Goal: Task Accomplishment & Management: Use online tool/utility

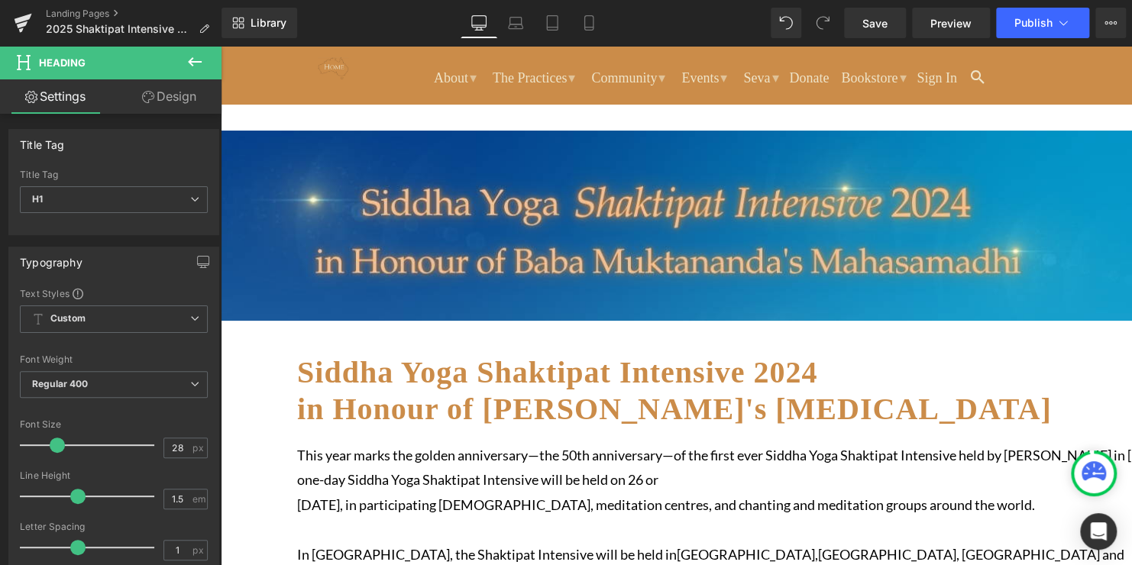
scroll to position [17, 0]
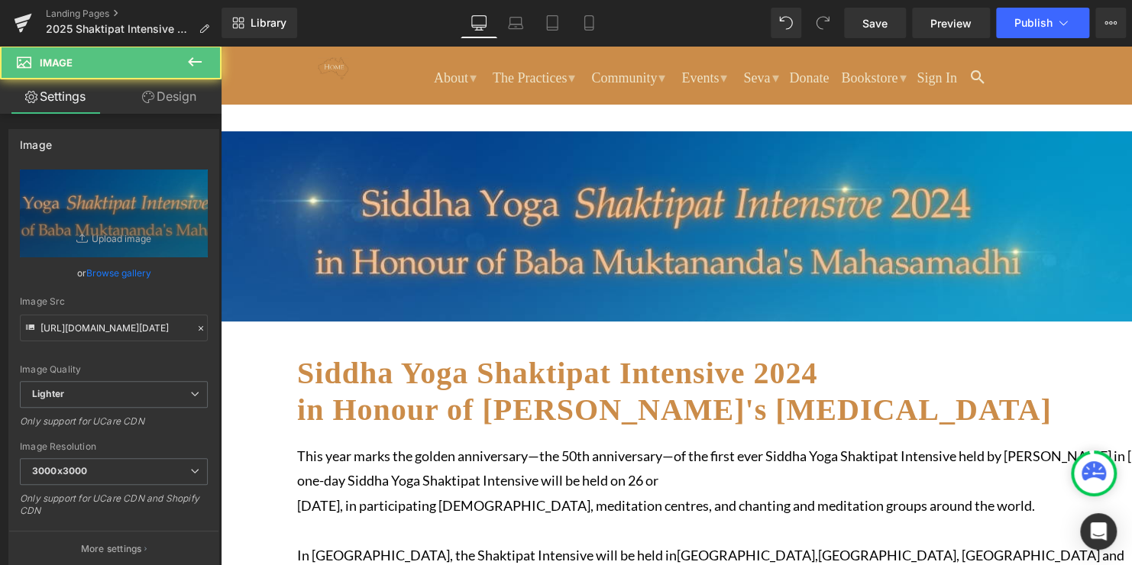
click at [503, 244] on img at bounding box center [676, 226] width 911 height 190
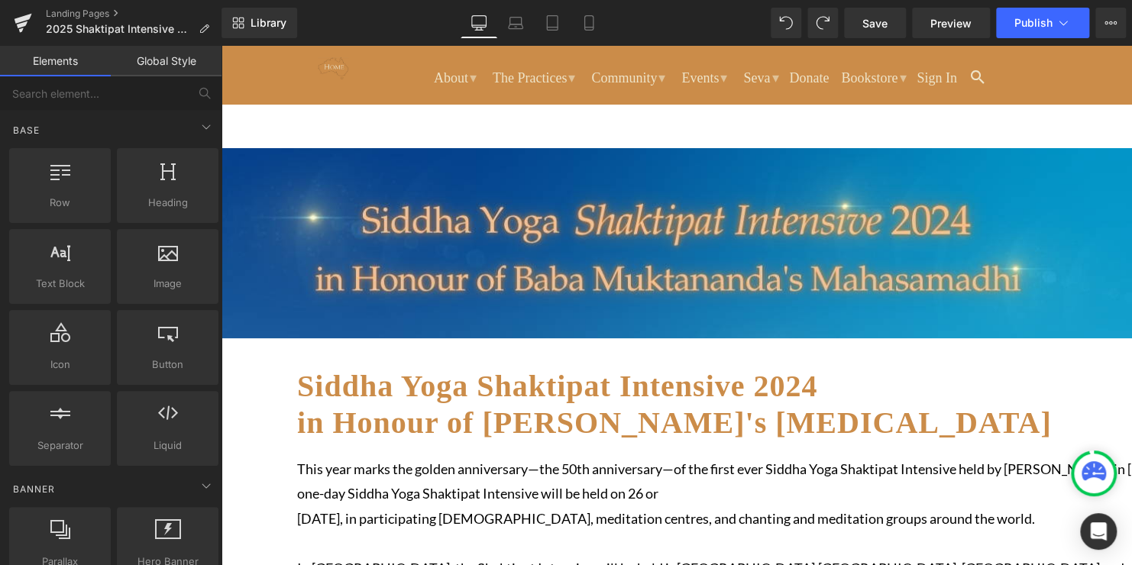
scroll to position [0, 0]
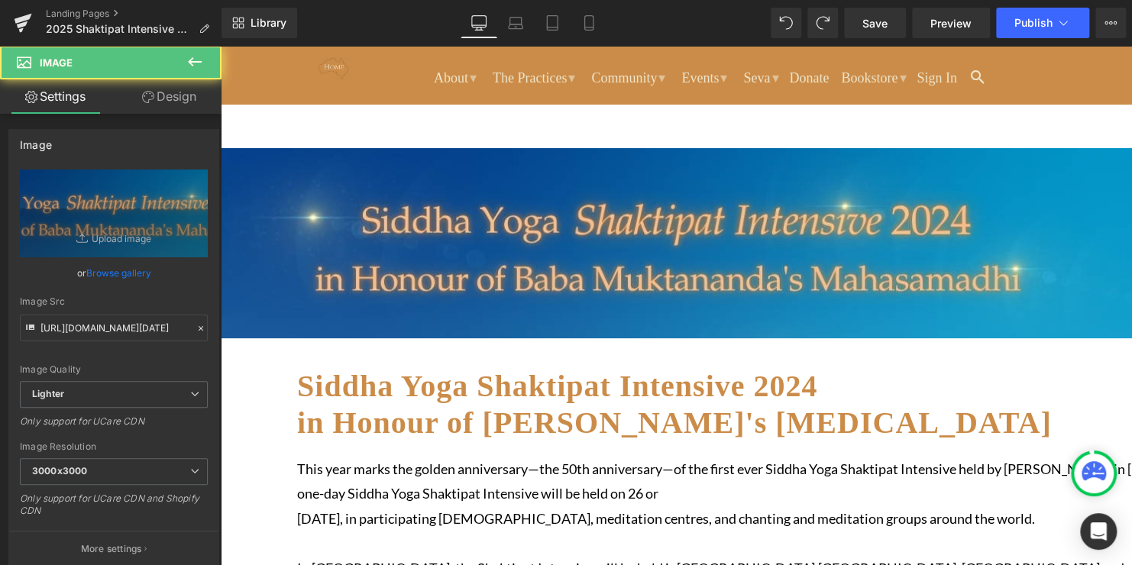
click at [642, 238] on div "Image" at bounding box center [676, 246] width 911 height 197
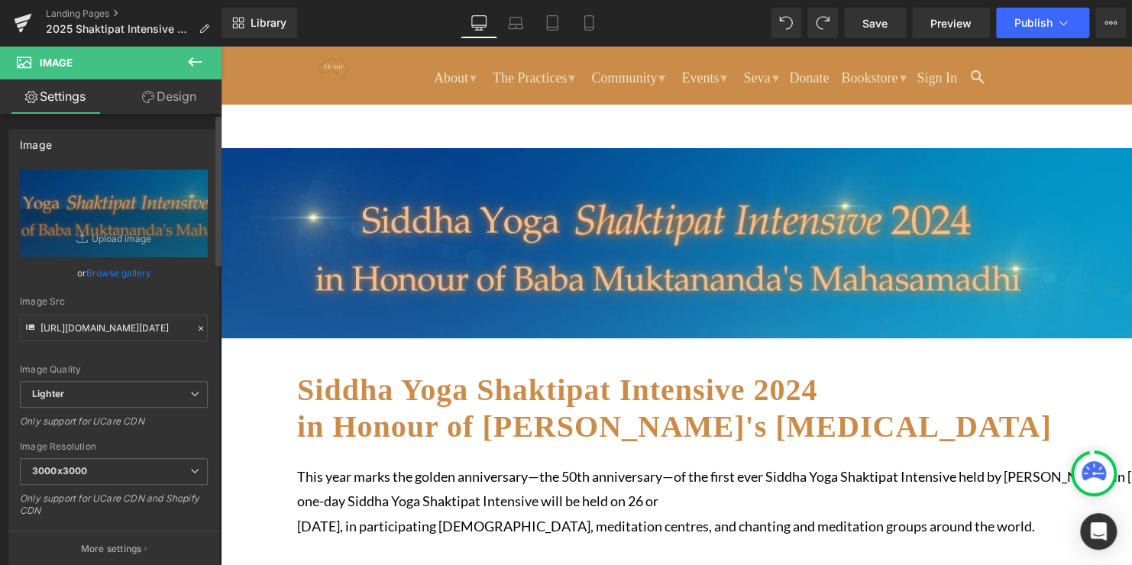
click at [112, 275] on link "Browse gallery" at bounding box center [118, 273] width 65 height 27
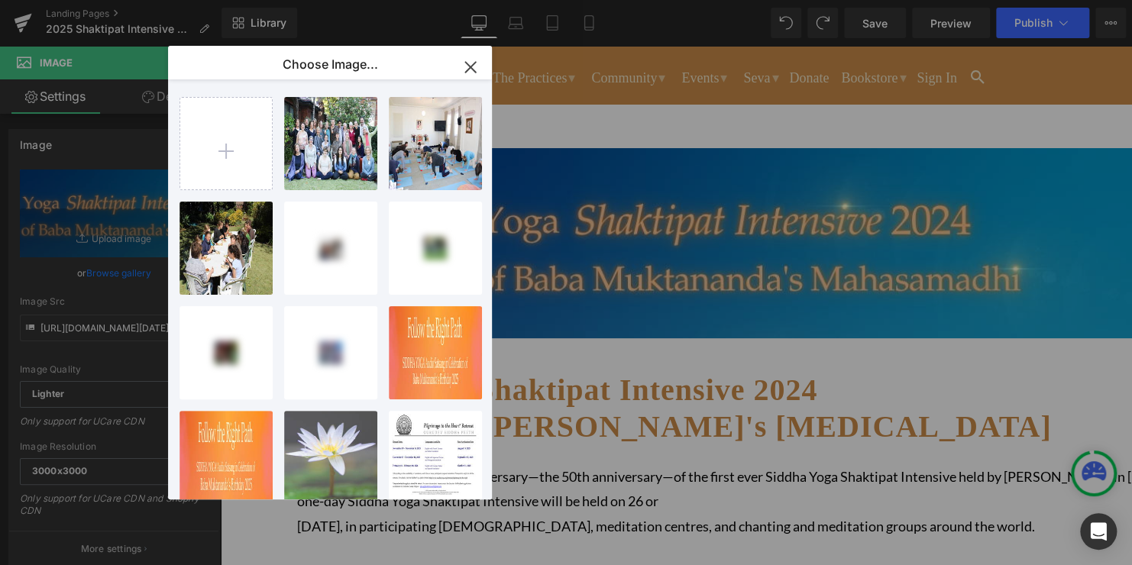
click at [468, 73] on icon "button" at bounding box center [470, 67] width 24 height 24
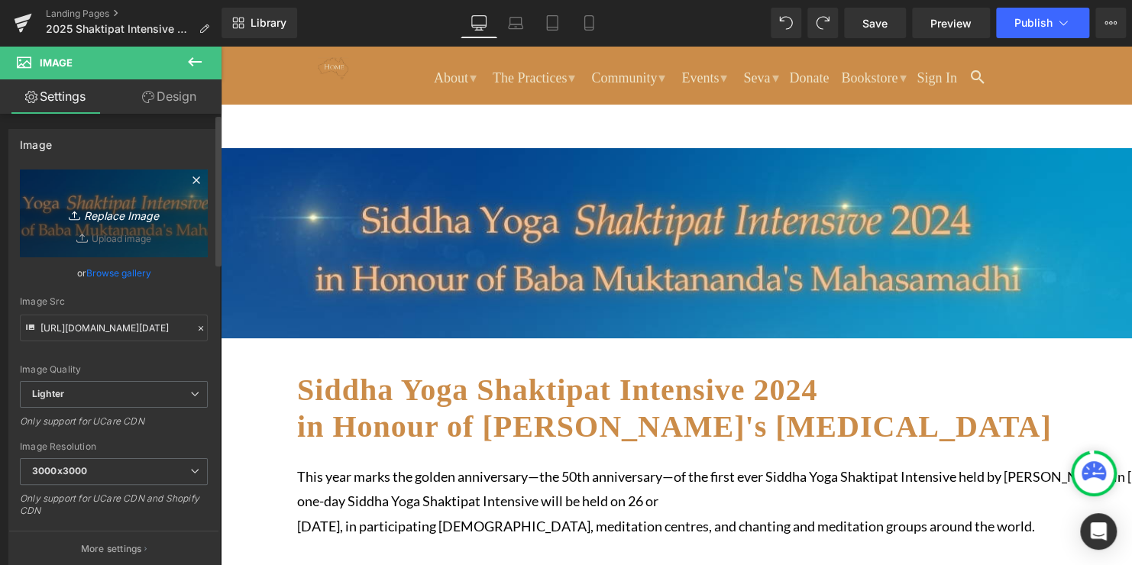
click at [118, 241] on link "Replace Image" at bounding box center [114, 214] width 188 height 88
type input "C:\fakepath\2025 Intensive banner.png"
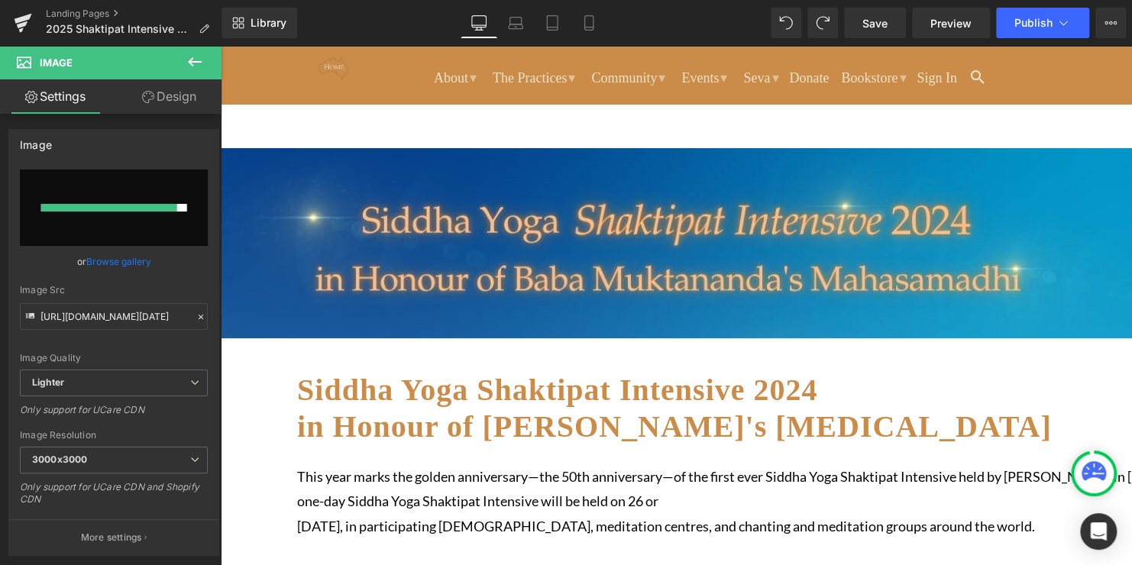
type input "[URL][DOMAIN_NAME]"
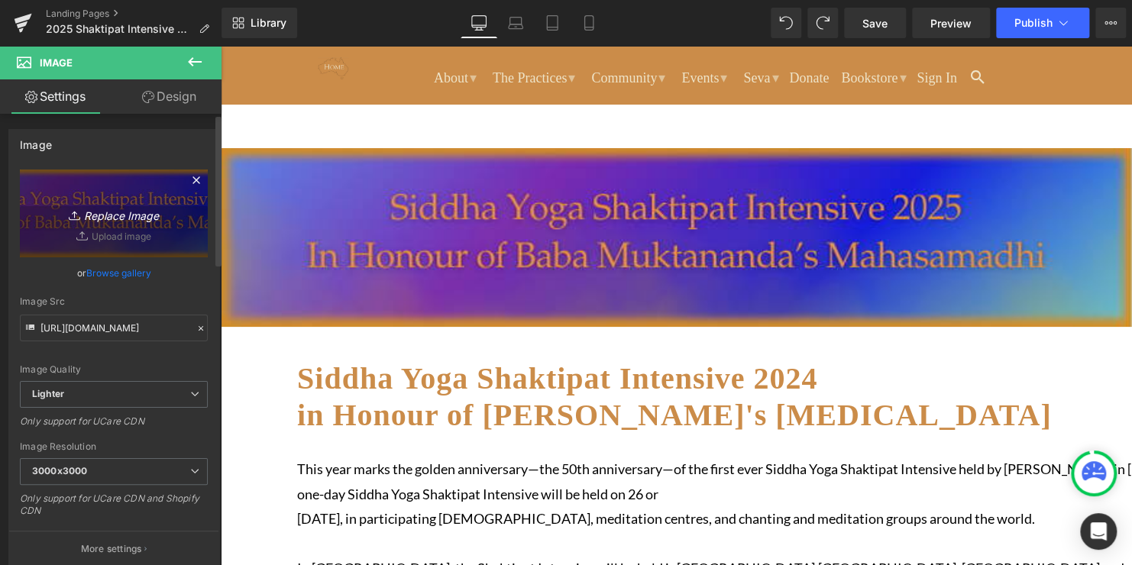
click at [95, 231] on link "Replace Image" at bounding box center [114, 214] width 188 height 88
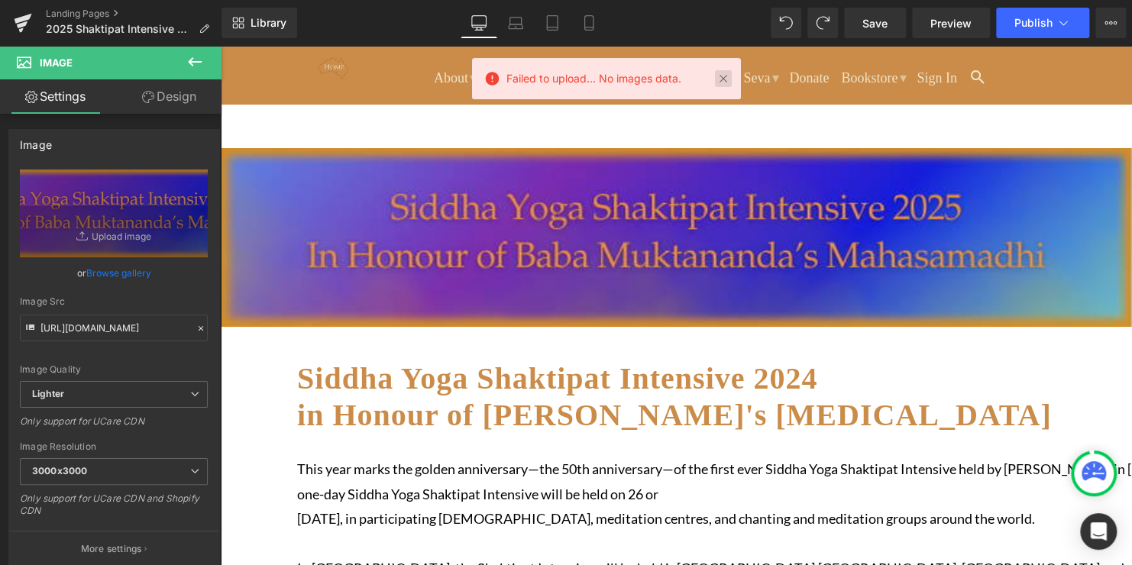
click at [725, 80] on link at bounding box center [723, 78] width 17 height 17
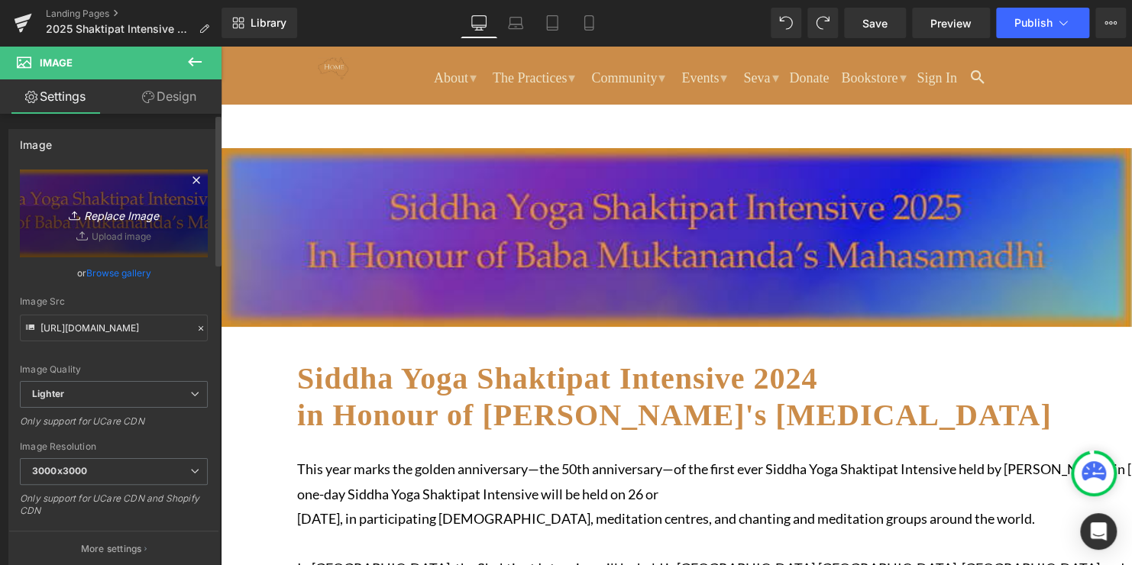
click at [106, 213] on icon "Replace Image" at bounding box center [114, 213] width 122 height 19
type input "C:\fakepath\Set of buttons (44).png"
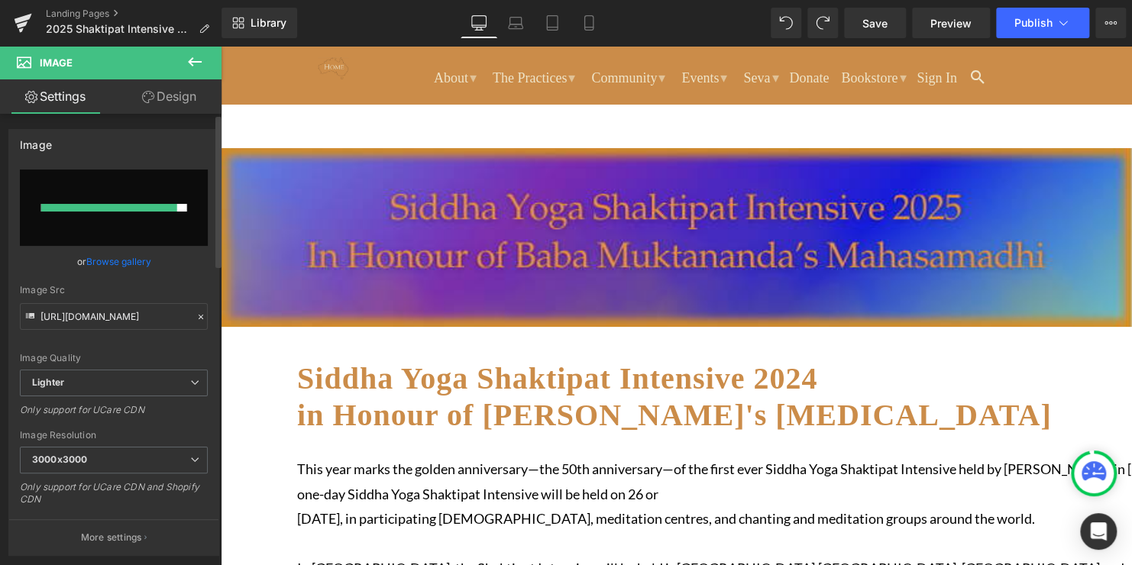
type input "[URL][DOMAIN_NAME]"
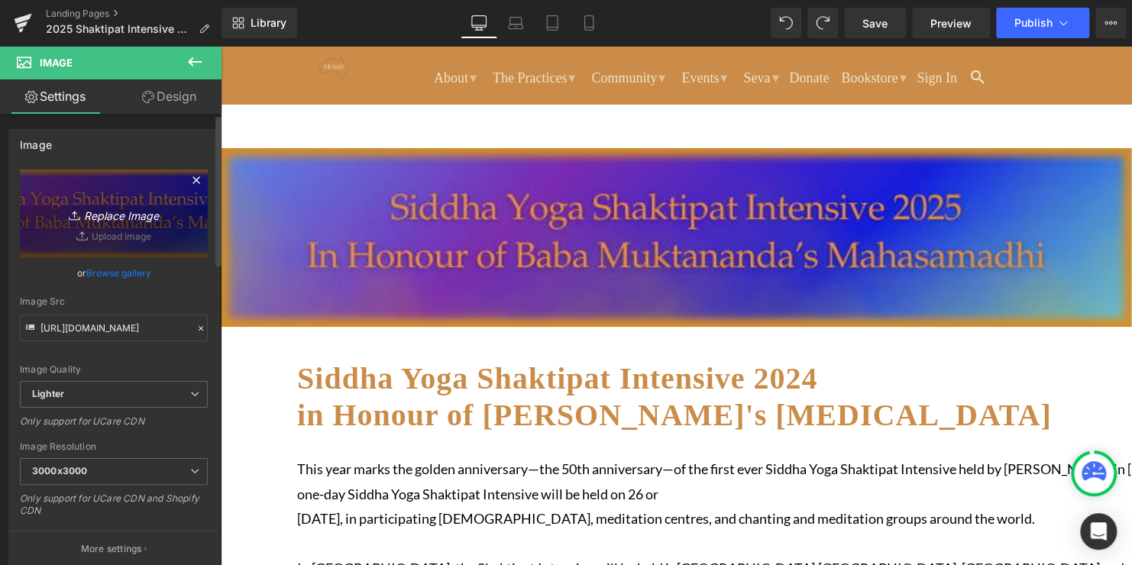
click at [107, 212] on icon "Replace Image" at bounding box center [114, 213] width 122 height 19
click at [111, 220] on icon "Replace Image" at bounding box center [114, 213] width 122 height 19
click at [120, 210] on icon "Replace Image" at bounding box center [114, 213] width 122 height 19
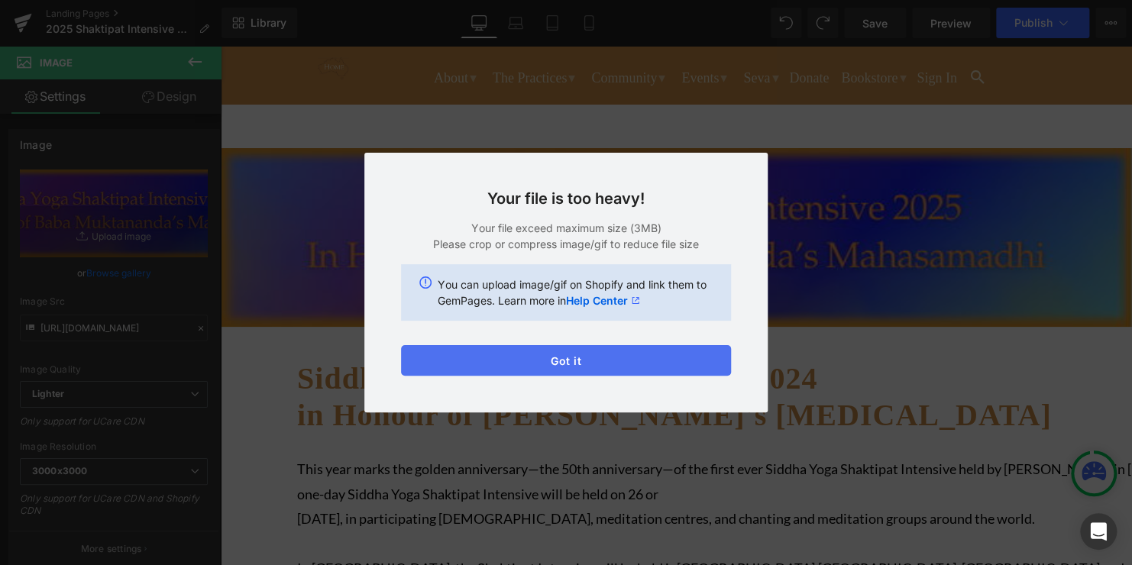
click at [589, 365] on button "Got it" at bounding box center [566, 360] width 330 height 31
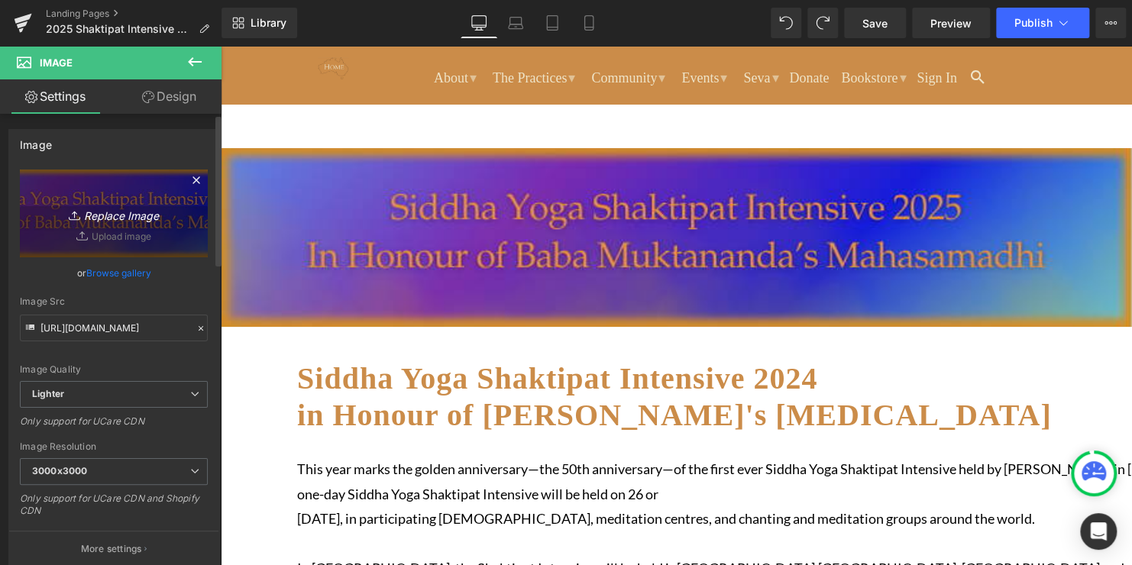
click at [114, 235] on link "Replace Image" at bounding box center [114, 214] width 188 height 88
click at [121, 217] on icon "Replace Image" at bounding box center [114, 213] width 122 height 19
click at [135, 220] on icon "Replace Image" at bounding box center [114, 213] width 122 height 19
type input "C:\fakepath\2025 Intensive banner 1mb.png"
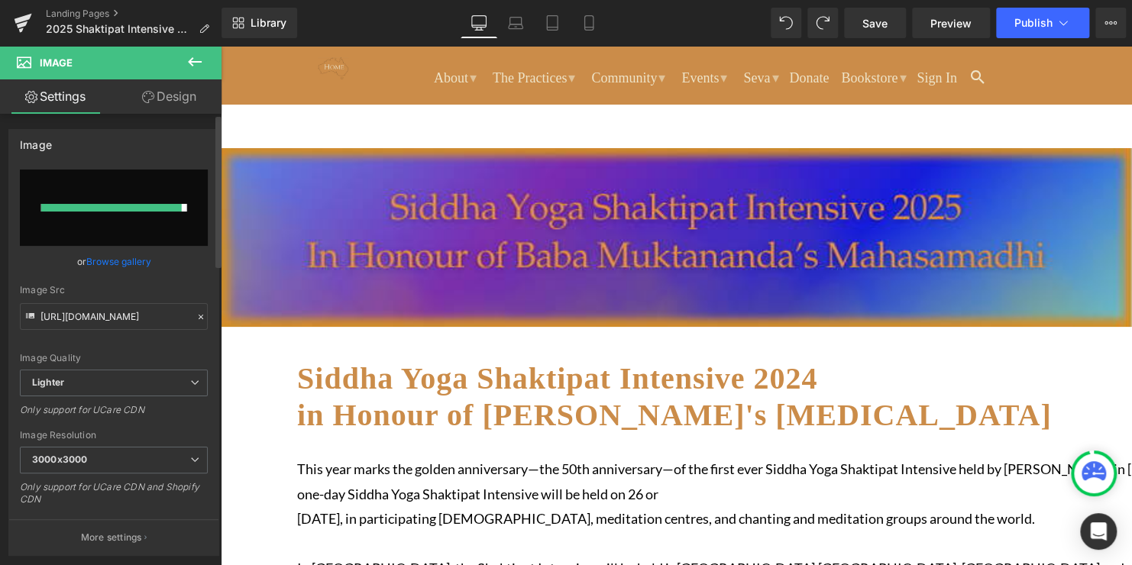
type input "[URL][DOMAIN_NAME]"
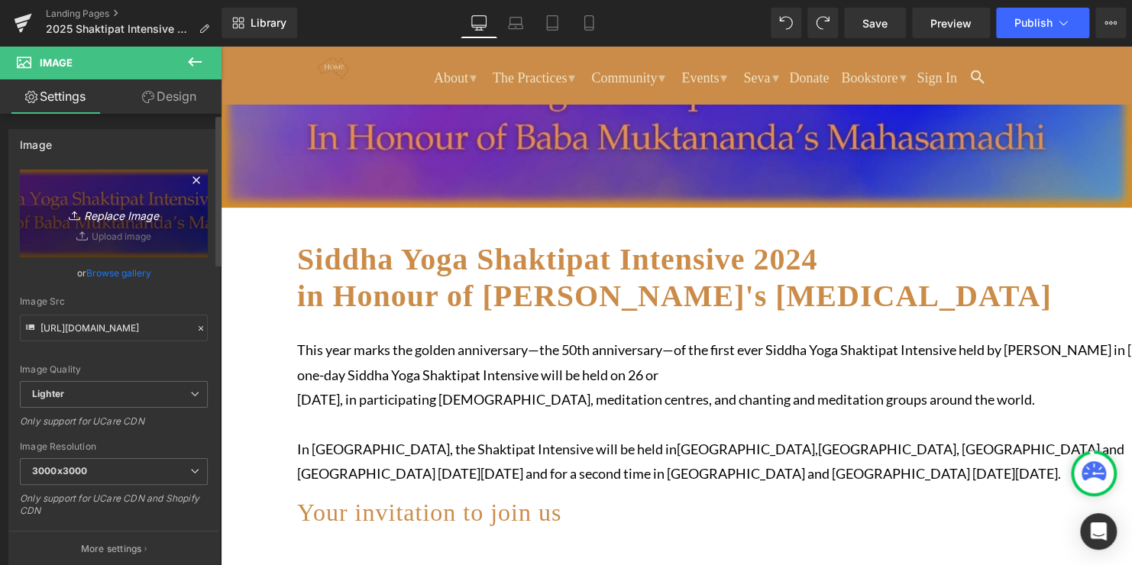
scroll to position [133, 0]
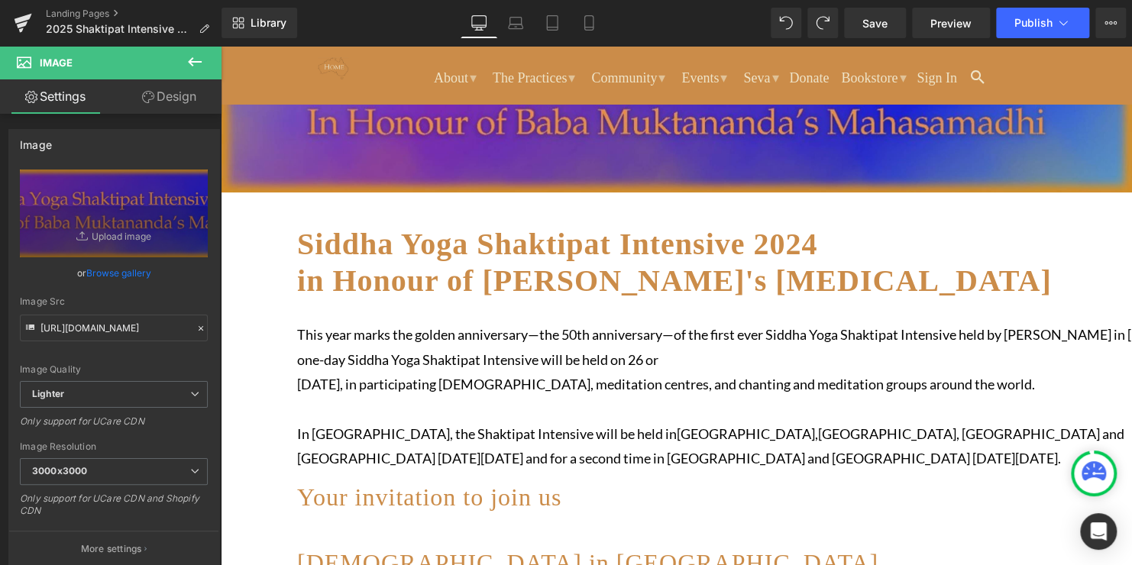
click at [938, 240] on strong "Siddha Yoga Shaktipat Intensive 2024 in Honour of [PERSON_NAME]'s [MEDICAL_DATA]" at bounding box center [674, 262] width 754 height 71
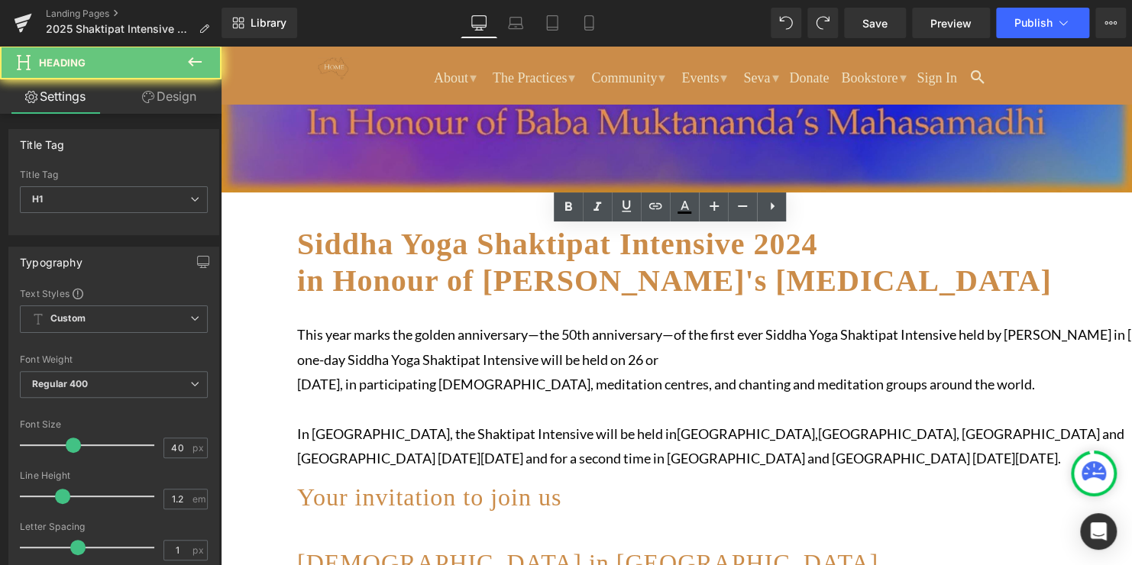
click at [938, 240] on strong "Siddha Yoga Shaktipat Intensive 2024 in Honour of [PERSON_NAME]'s [MEDICAL_DATA]" at bounding box center [674, 262] width 754 height 71
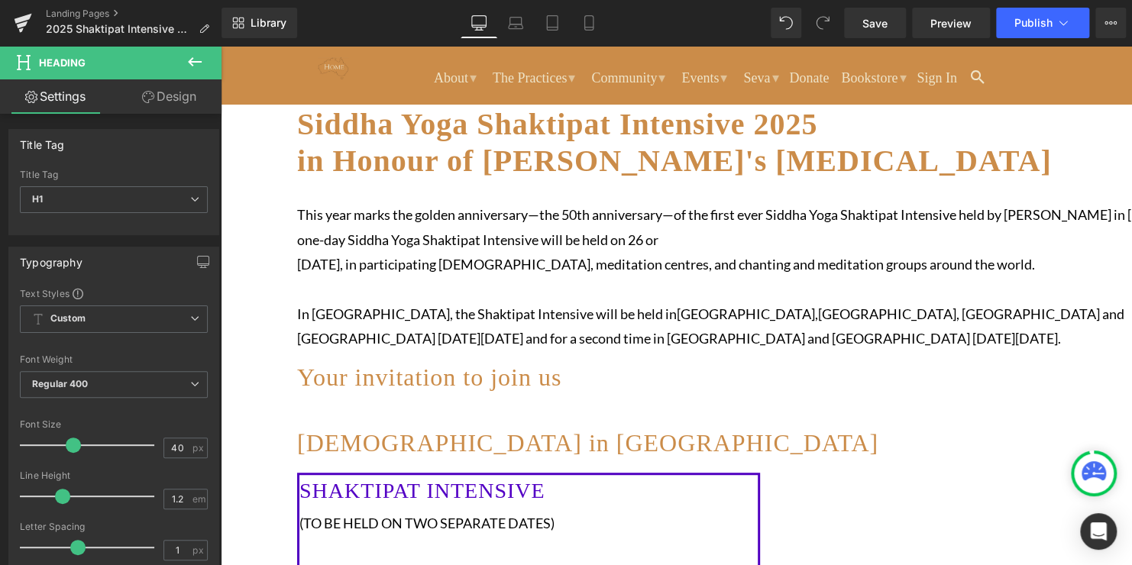
scroll to position [254, 0]
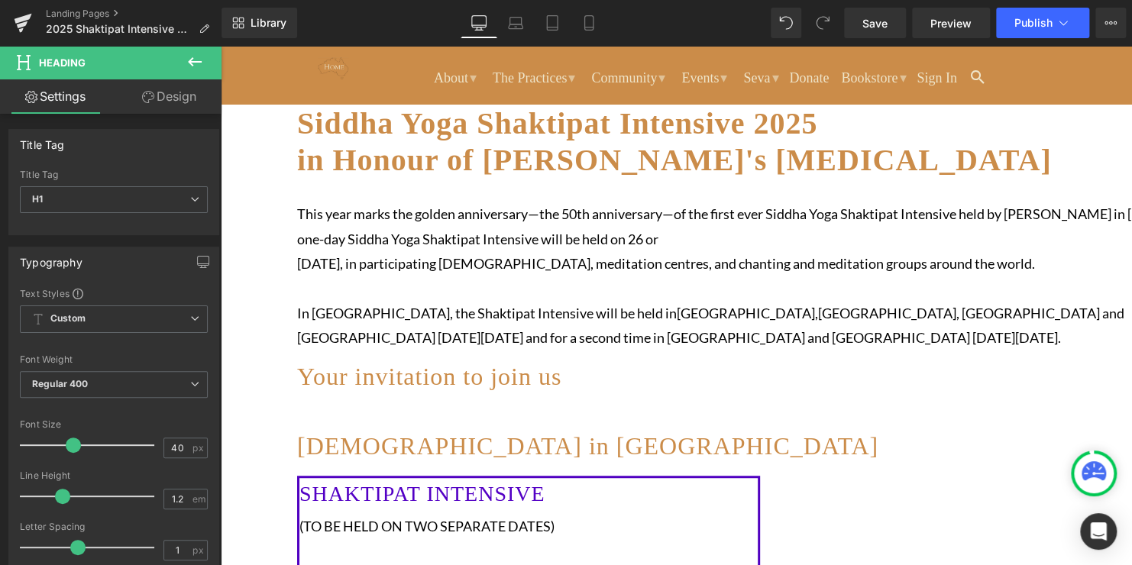
click at [842, 341] on p "In [GEOGRAPHIC_DATA], the Shaktipat Intensive will be held in [GEOGRAPHIC_DATA]…" at bounding box center [752, 326] width 911 height 50
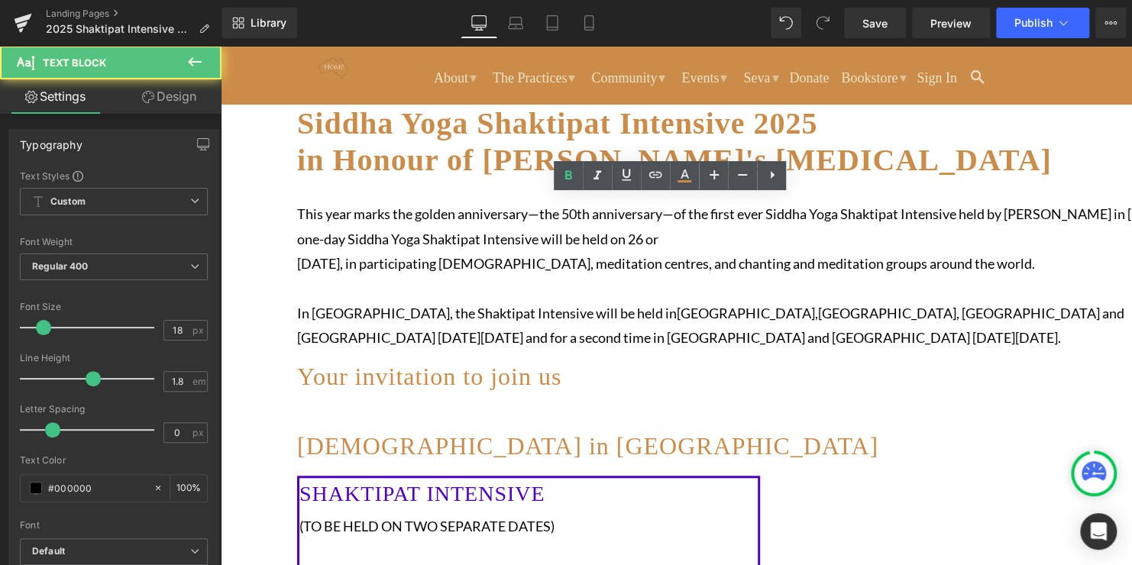
click at [677, 322] on span "[GEOGRAPHIC_DATA]," at bounding box center [747, 313] width 141 height 17
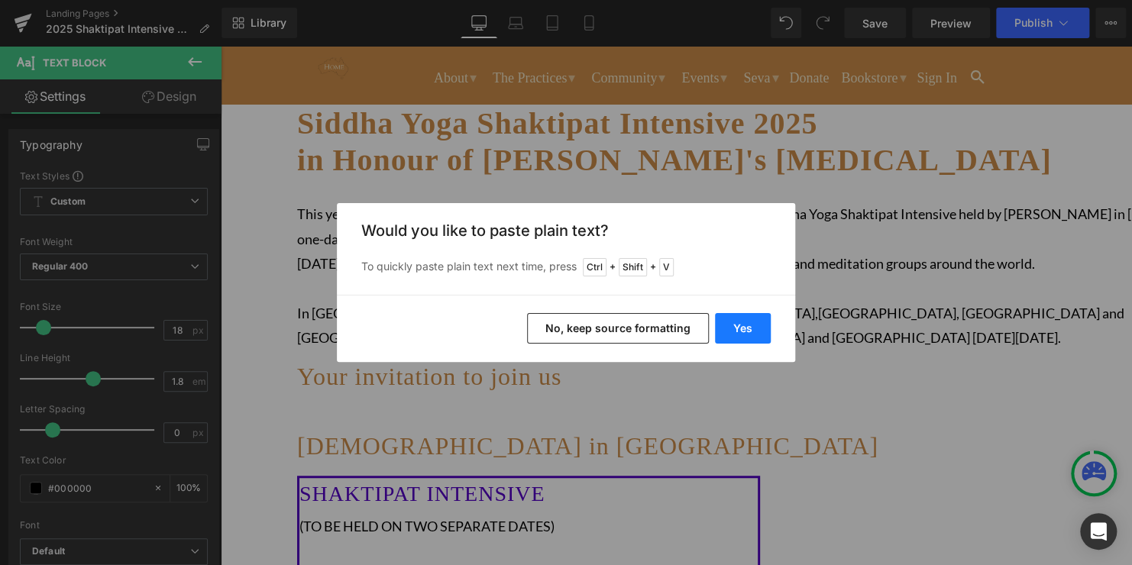
click at [740, 331] on button "Yes" at bounding box center [743, 328] width 56 height 31
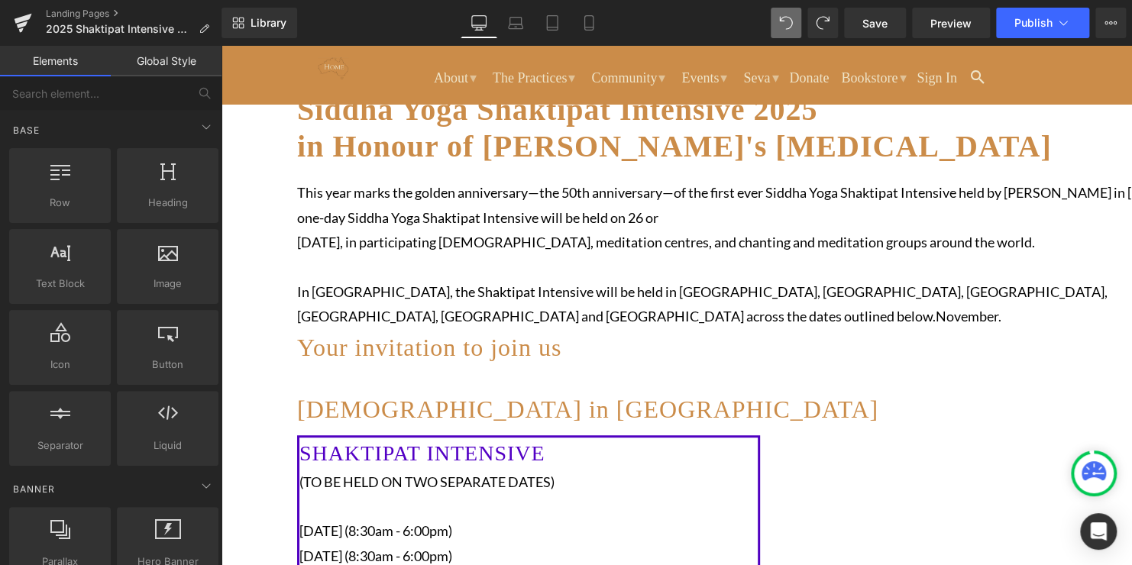
scroll to position [269, 0]
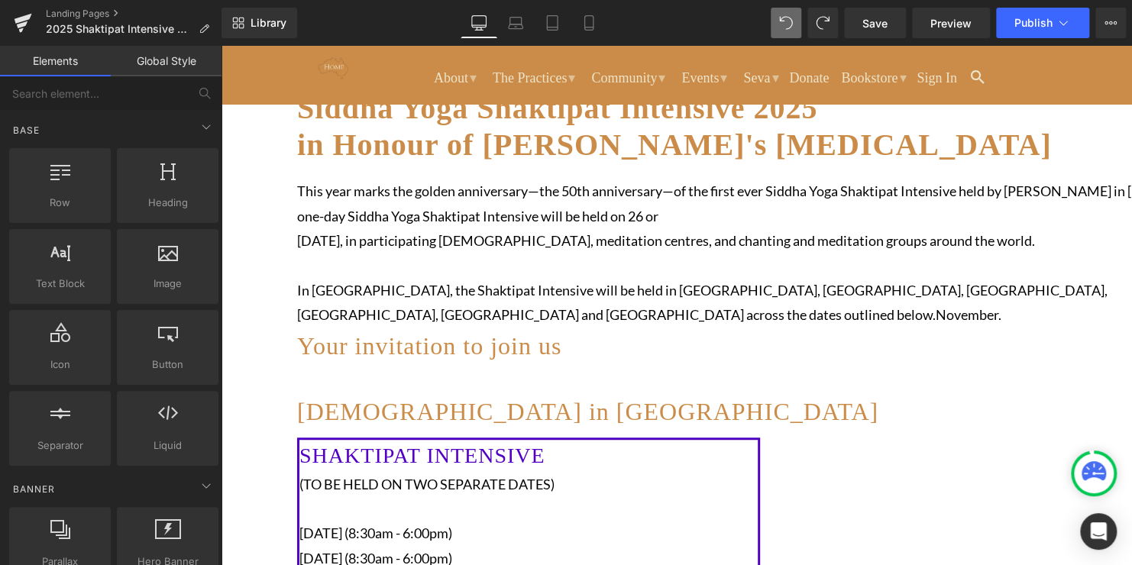
click at [936, 323] on span "November." at bounding box center [969, 314] width 66 height 17
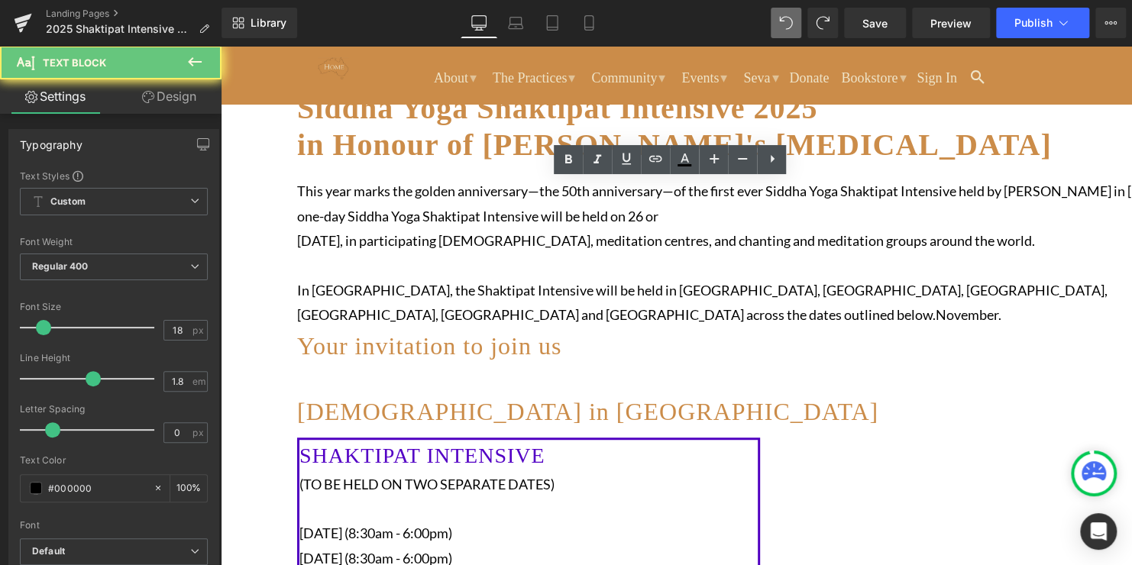
click at [936, 323] on span "November." at bounding box center [969, 314] width 66 height 17
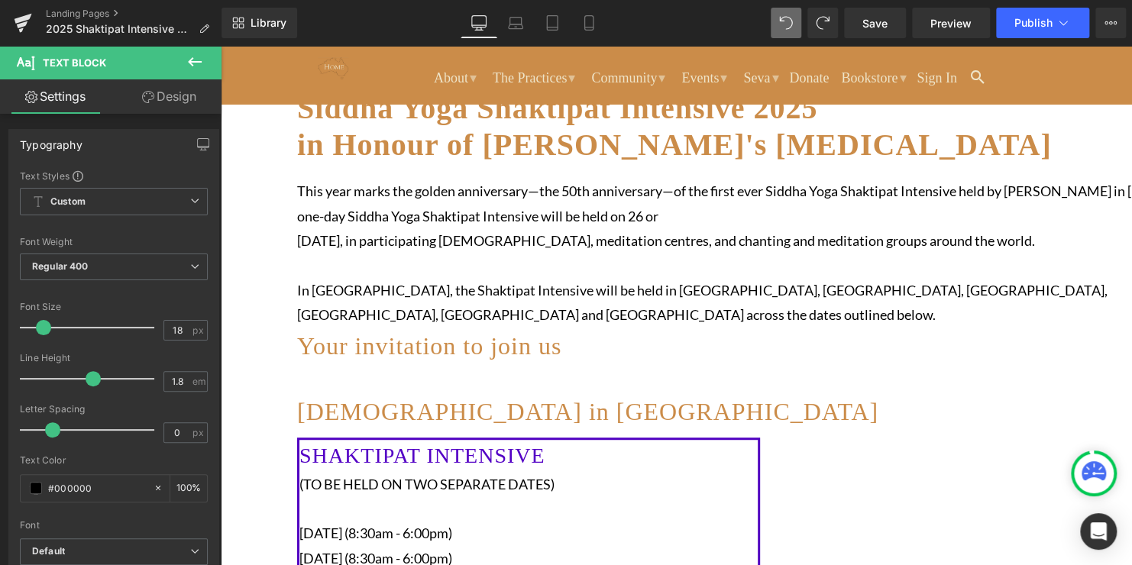
click at [389, 253] on p "[DATE], in participating [DEMOGRAPHIC_DATA], meditation centres, and chanting a…" at bounding box center [752, 240] width 911 height 24
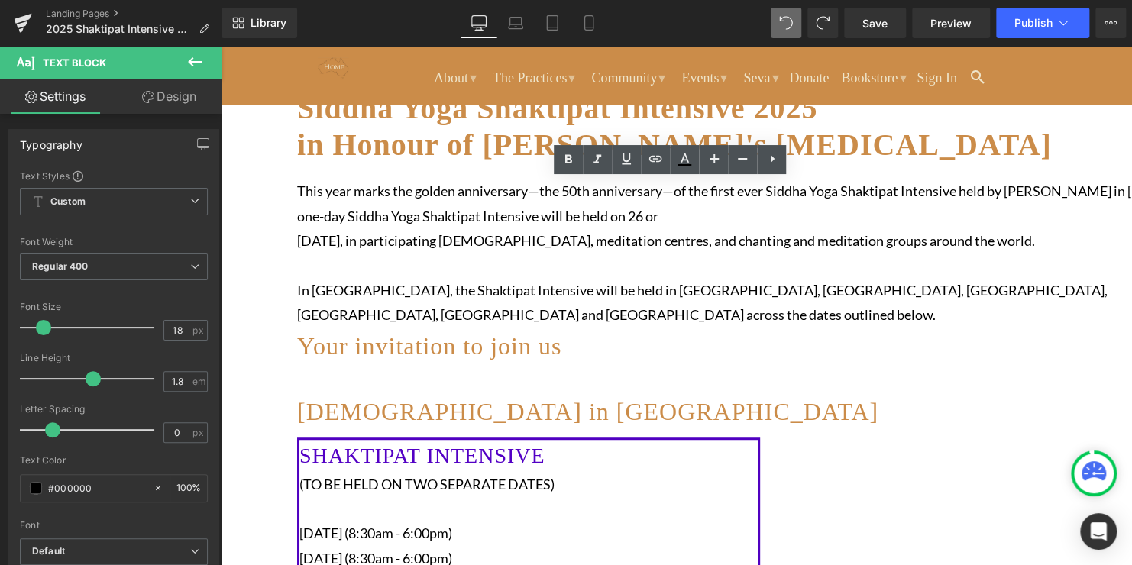
drag, startPoint x: 389, startPoint y: 272, endPoint x: 309, endPoint y: 193, distance: 112.9
click at [309, 193] on div "This year marks the golden anniversary—the 50th anniversary—of the first ever S…" at bounding box center [752, 253] width 911 height 148
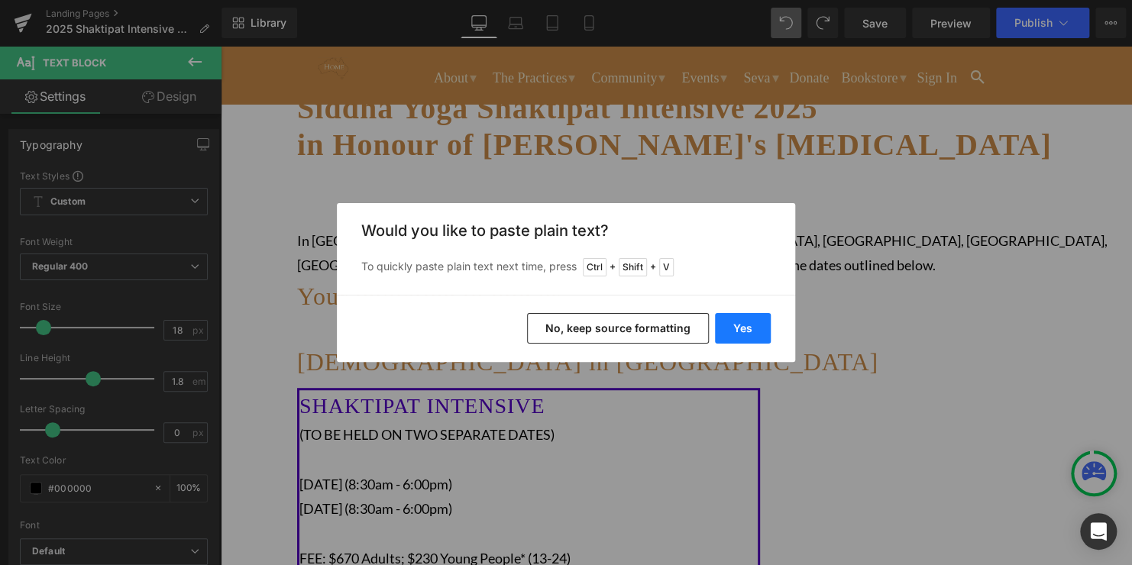
click at [746, 330] on button "Yes" at bounding box center [743, 328] width 56 height 31
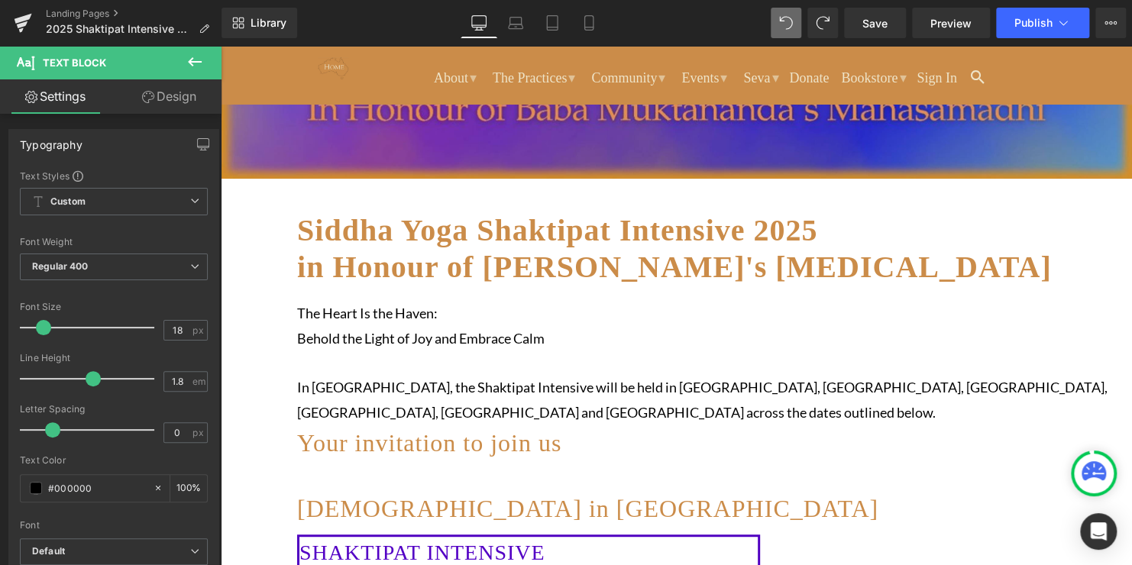
scroll to position [146, 0]
click at [723, 459] on h1 "Your invitation to join us" at bounding box center [752, 443] width 911 height 37
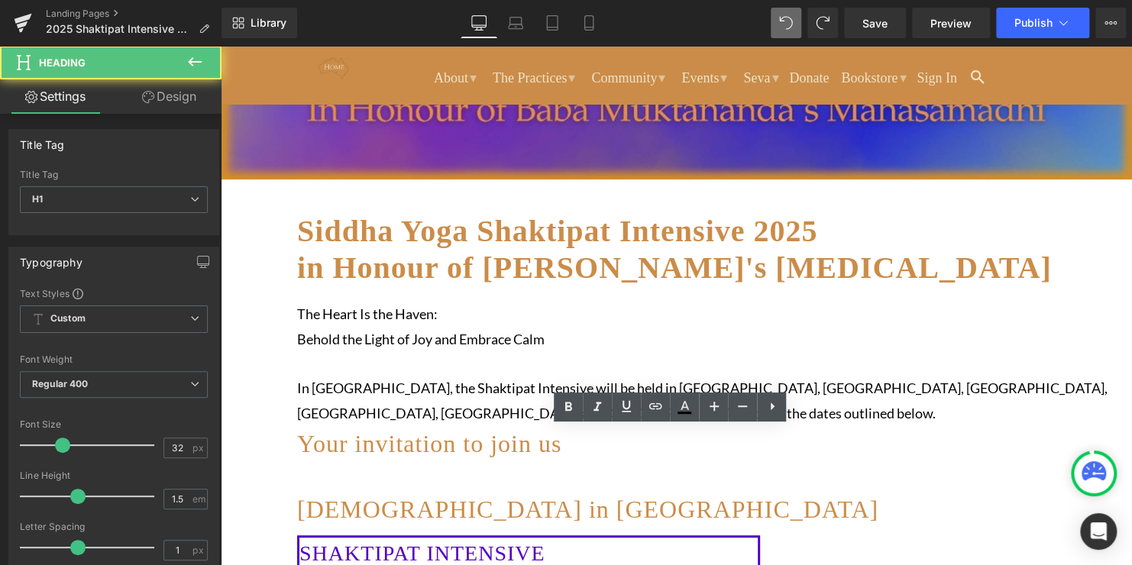
click at [817, 448] on h1 "Your invitation to join us" at bounding box center [752, 443] width 911 height 37
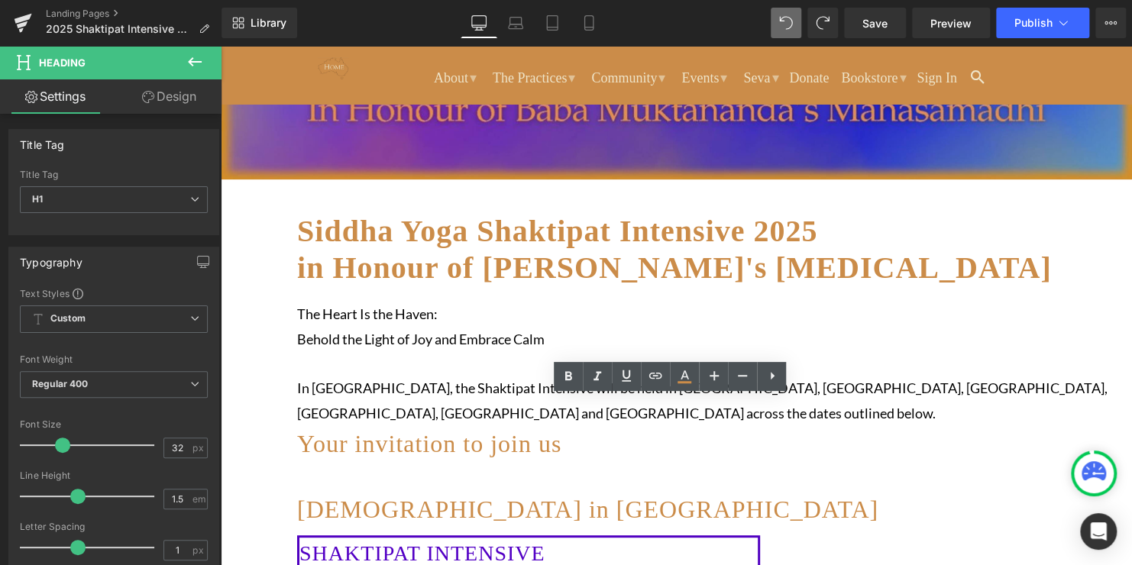
scroll to position [421, 0]
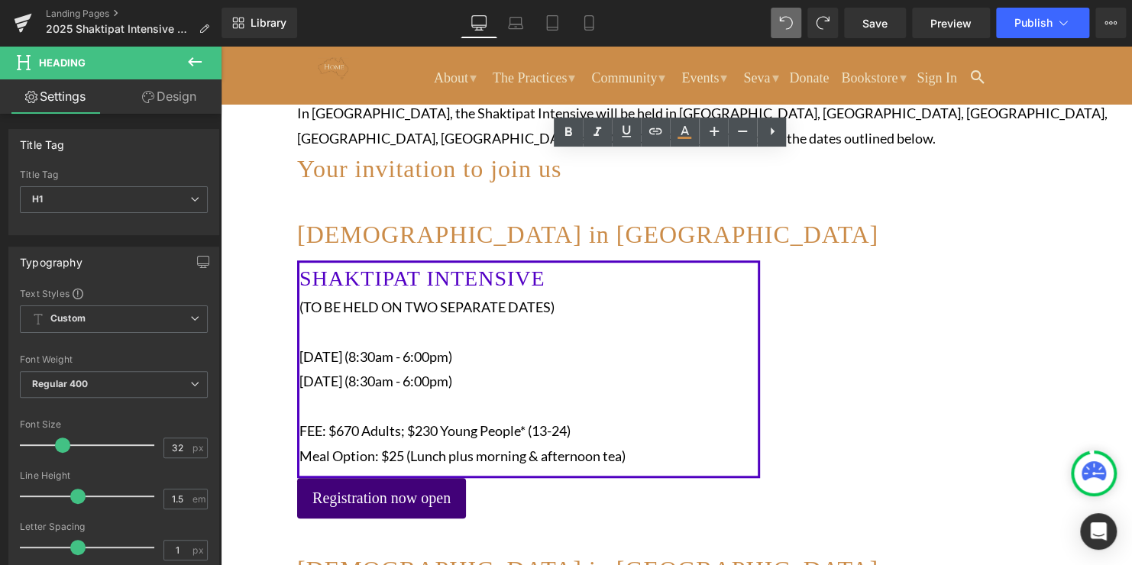
click at [758, 369] on p "[DATE] (8:30am - 6:00pm)" at bounding box center [528, 357] width 458 height 24
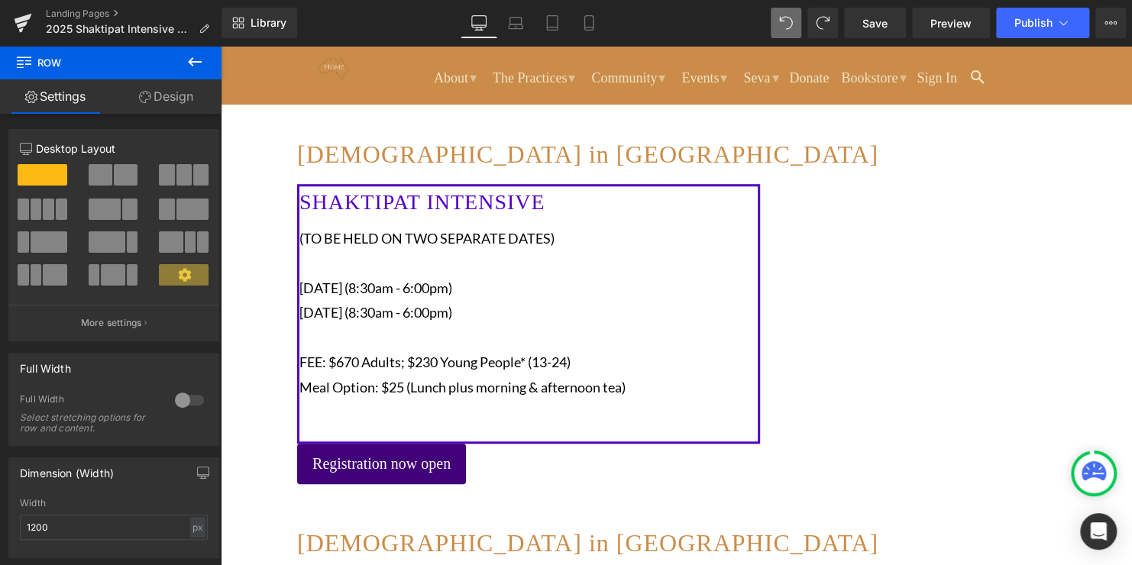
scroll to position [391, 0]
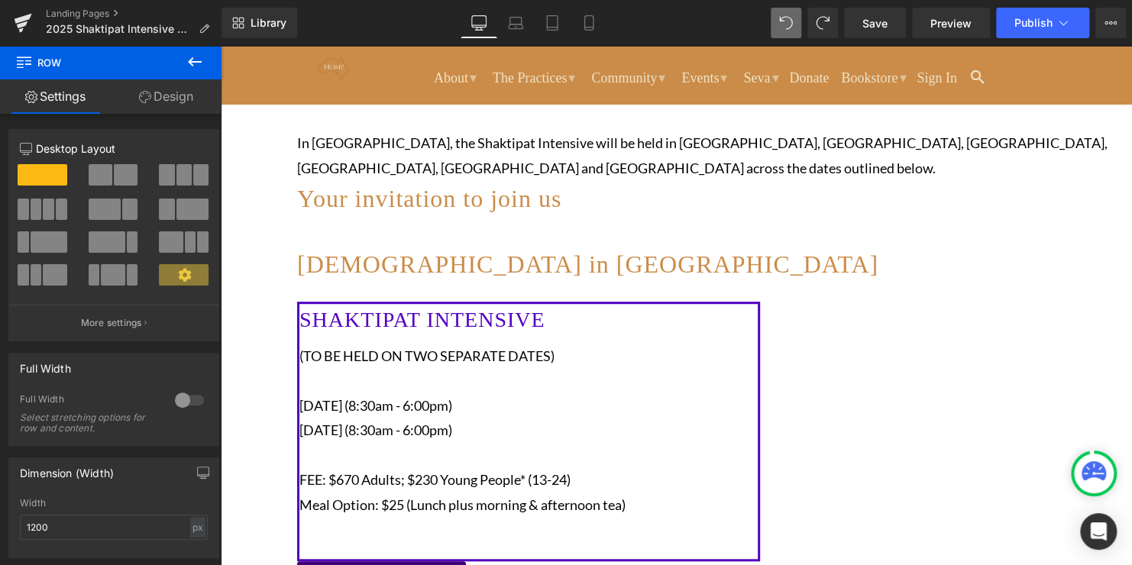
click at [488, 418] on p "[DATE] (8:30am - 6:00pm)" at bounding box center [528, 405] width 458 height 24
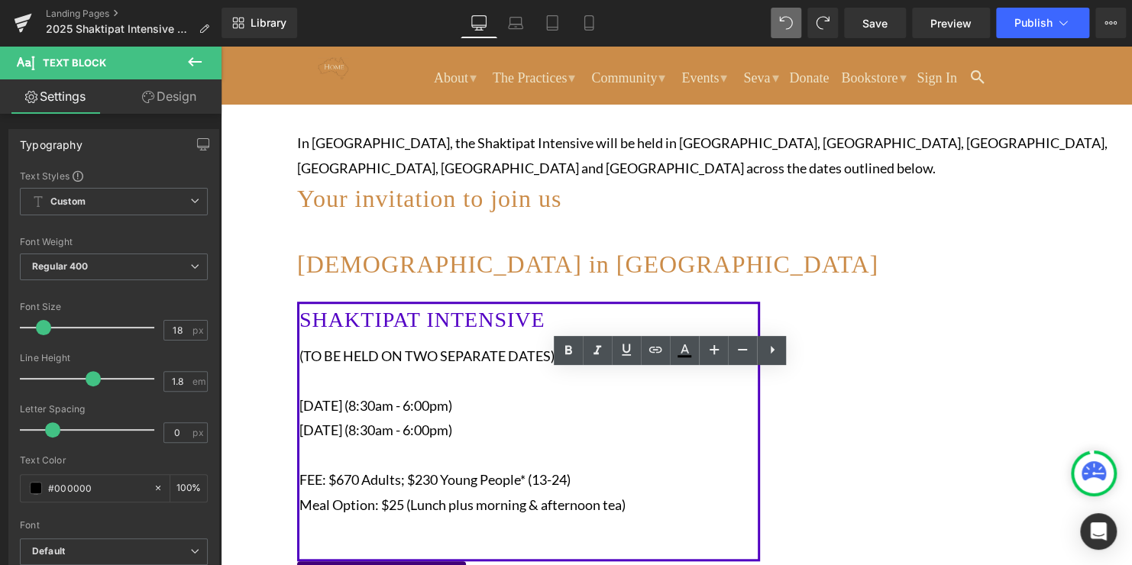
click at [532, 327] on div "SHAKTIPAT INTENSIVE Heading (TO BE HELD ON TWO SEPARATE DATES) [DATE] (8:30am -…" at bounding box center [528, 432] width 463 height 260
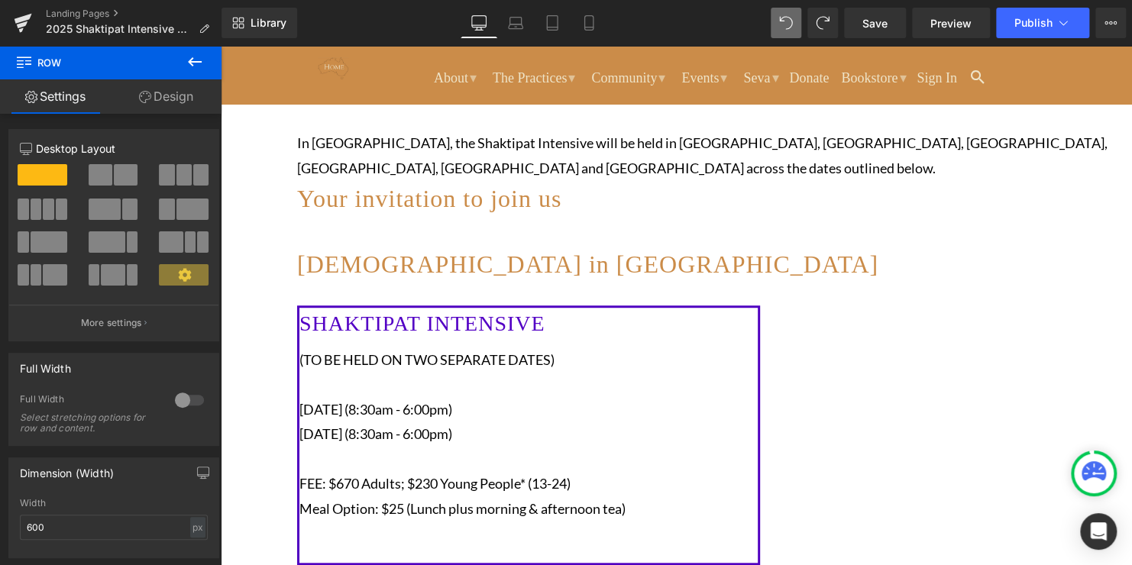
click at [221, 46] on link at bounding box center [221, 46] width 0 height 0
click at [117, 180] on span at bounding box center [126, 174] width 24 height 21
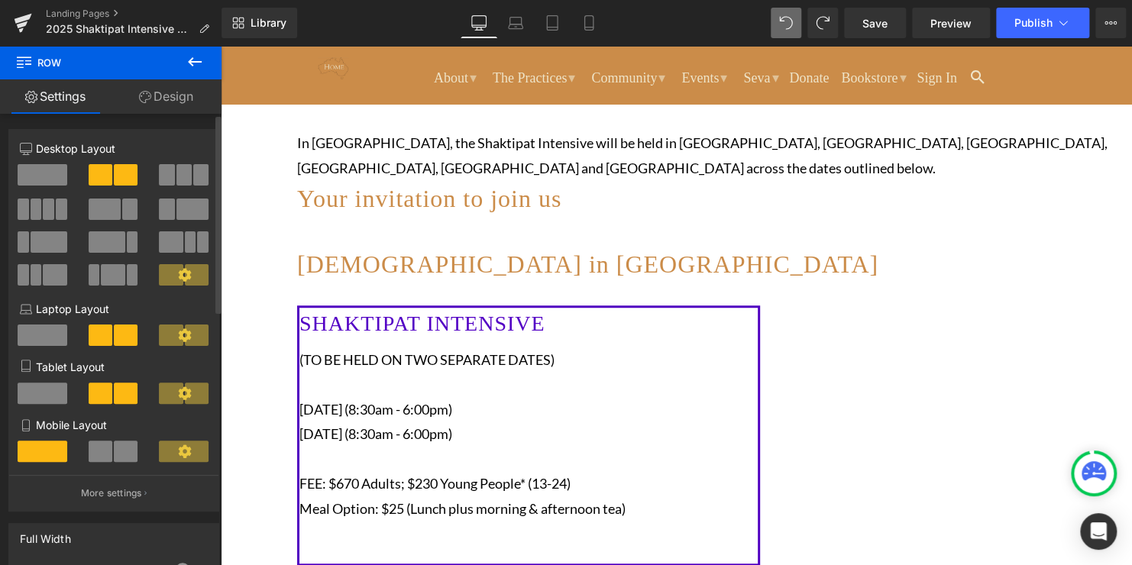
click at [53, 177] on span at bounding box center [43, 174] width 50 height 21
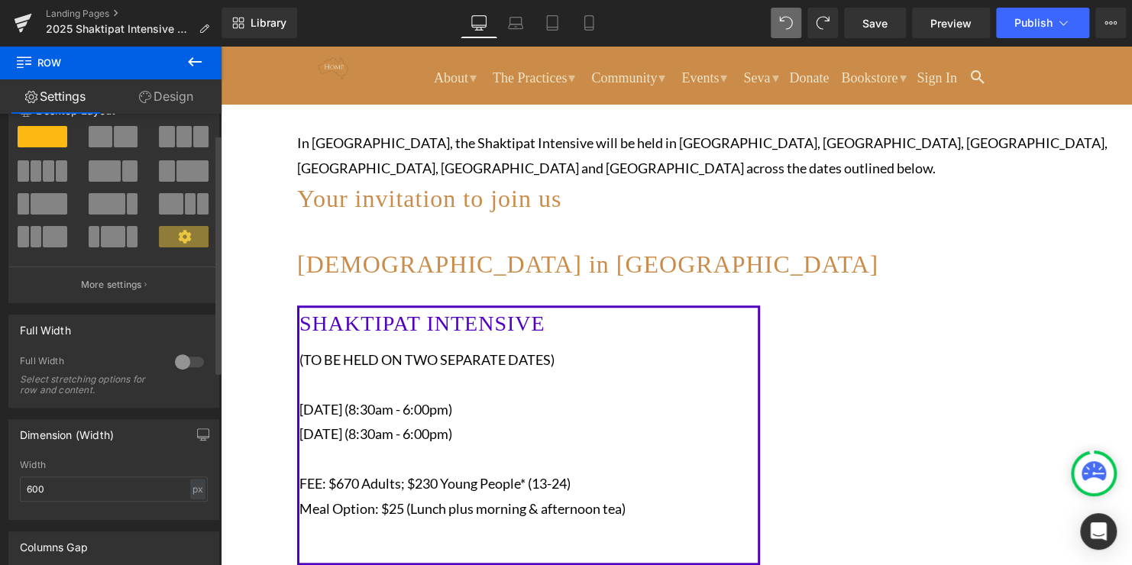
scroll to position [0, 0]
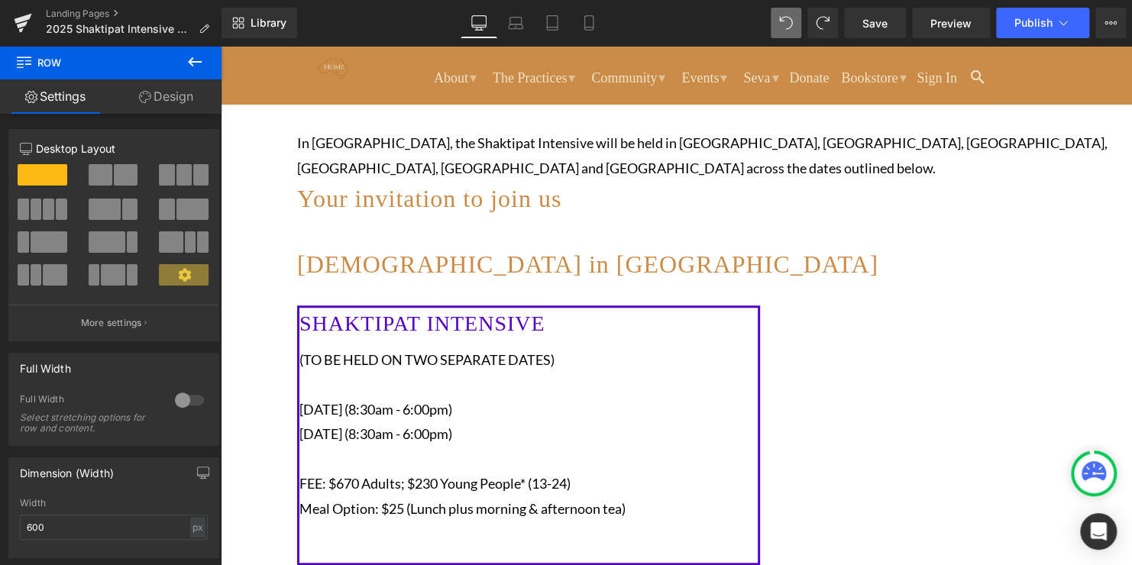
click at [168, 97] on link "Design" at bounding box center [166, 96] width 111 height 34
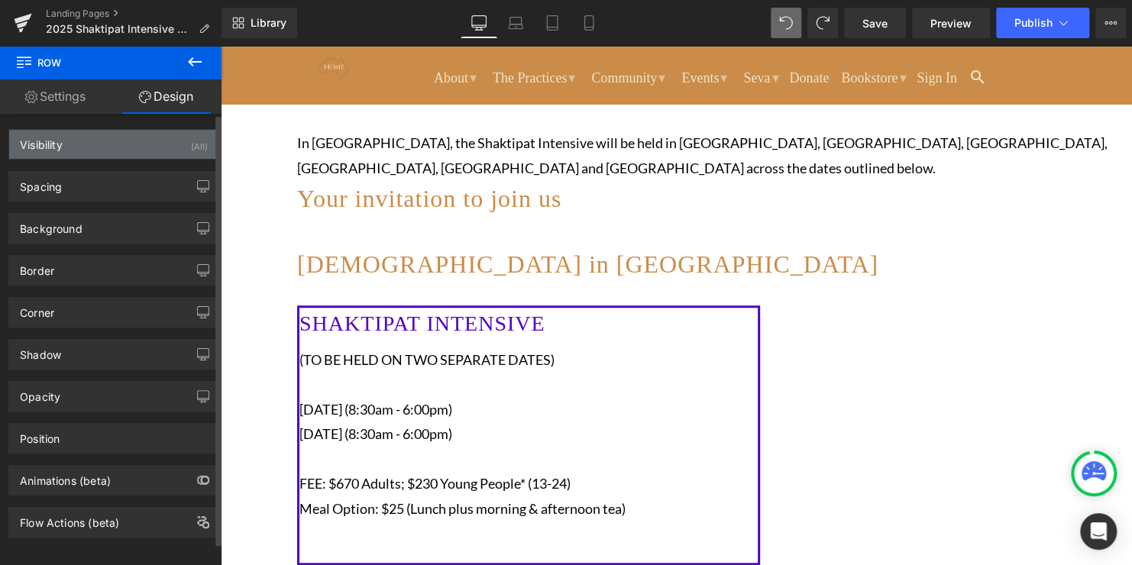
click at [163, 157] on div "Visibility (All)" at bounding box center [113, 144] width 209 height 29
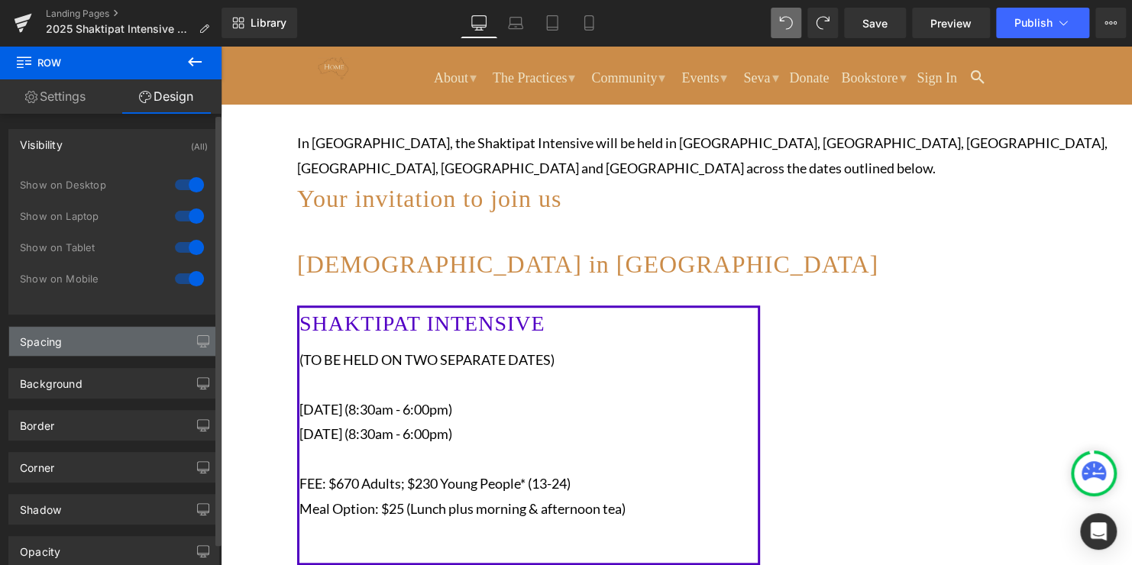
click at [102, 351] on div "Spacing" at bounding box center [113, 341] width 209 height 29
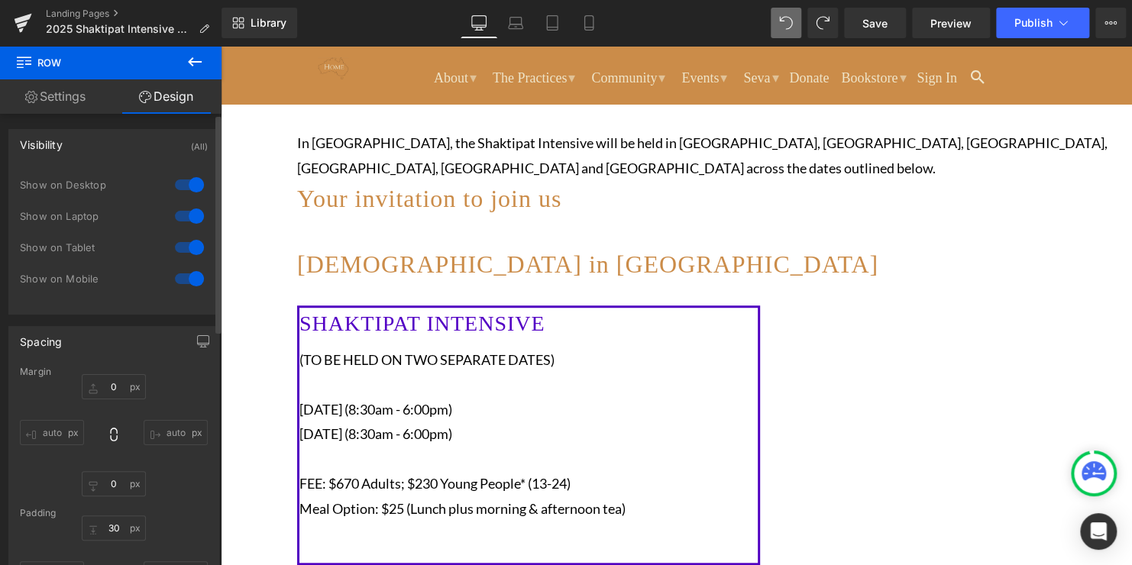
drag, startPoint x: 102, startPoint y: 351, endPoint x: 70, endPoint y: 123, distance: 230.5
click at [70, 123] on div "Visibility (All) 0|0|0|0 1 Show on Desktop 1 Show on Laptop 1 Show on Tablet 1 …" at bounding box center [114, 216] width 228 height 197
click at [54, 99] on link "Settings" at bounding box center [55, 96] width 111 height 34
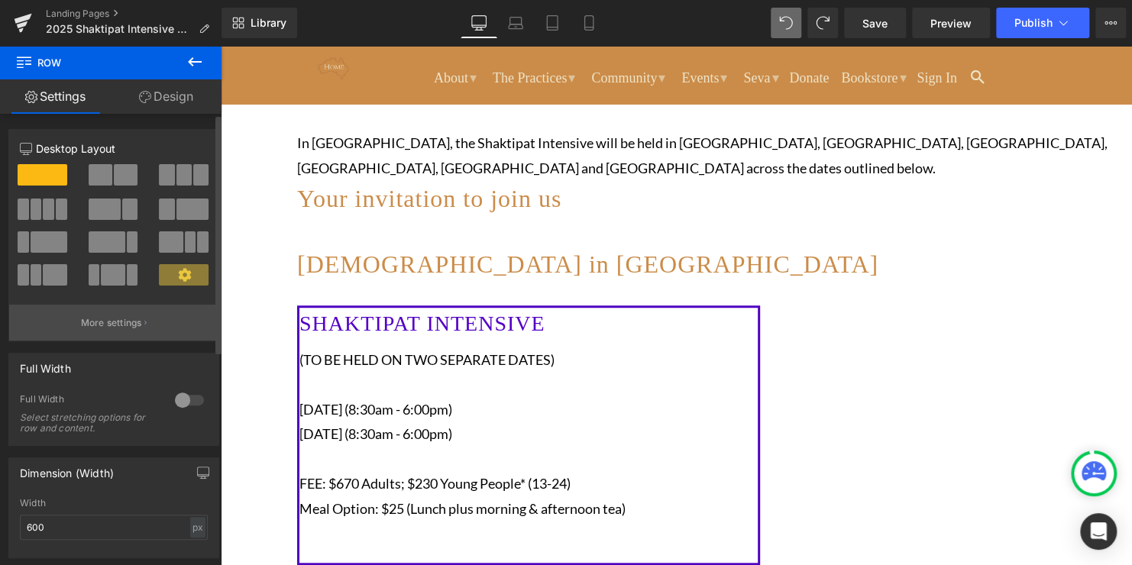
click at [126, 327] on p "More settings" at bounding box center [111, 323] width 61 height 14
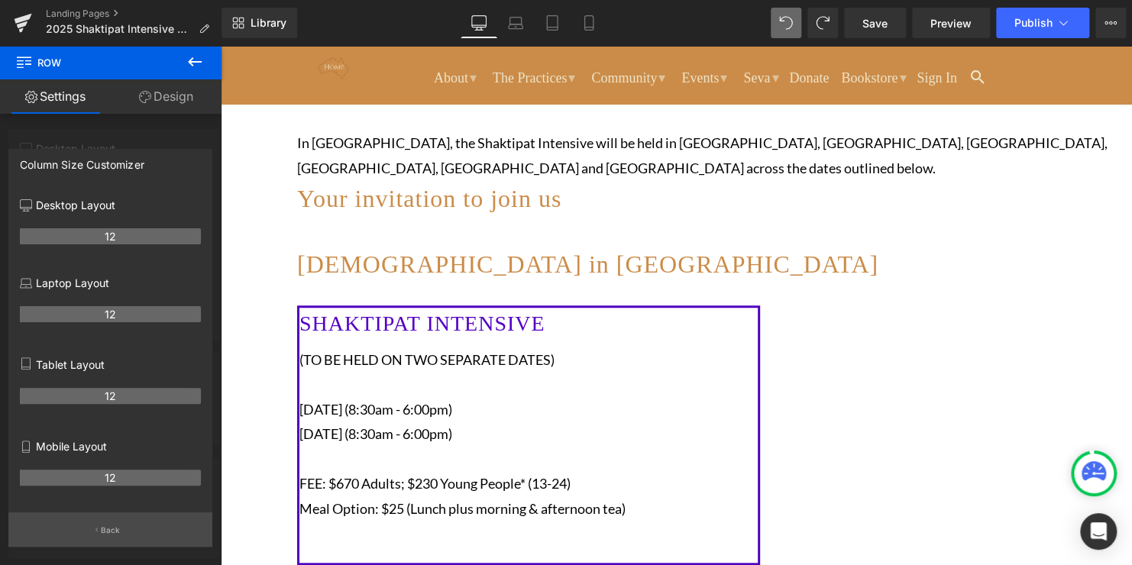
click at [112, 541] on button "Back" at bounding box center [110, 530] width 204 height 34
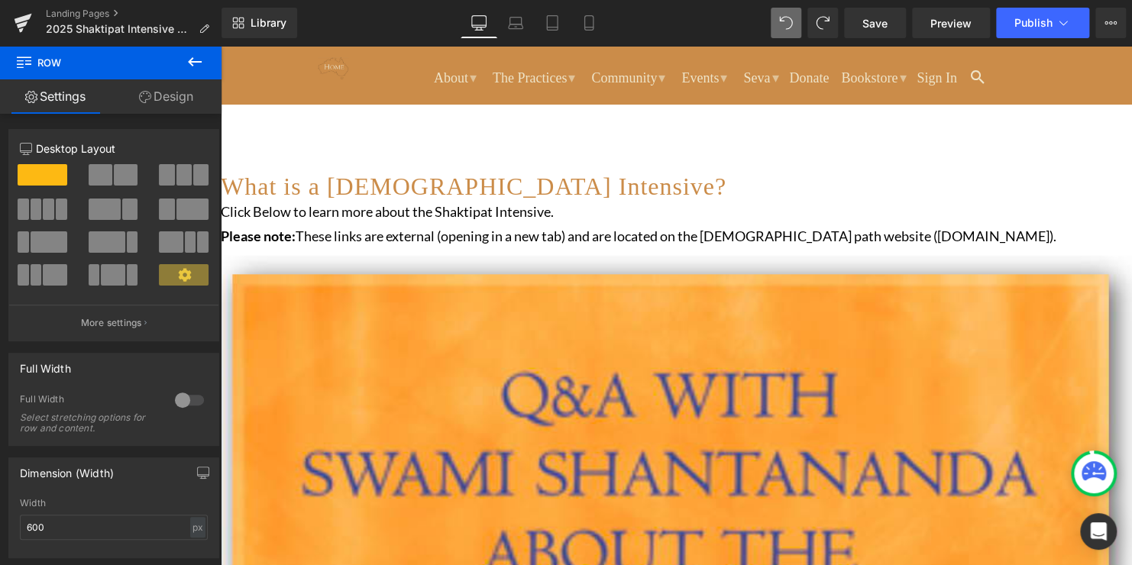
scroll to position [1840, 0]
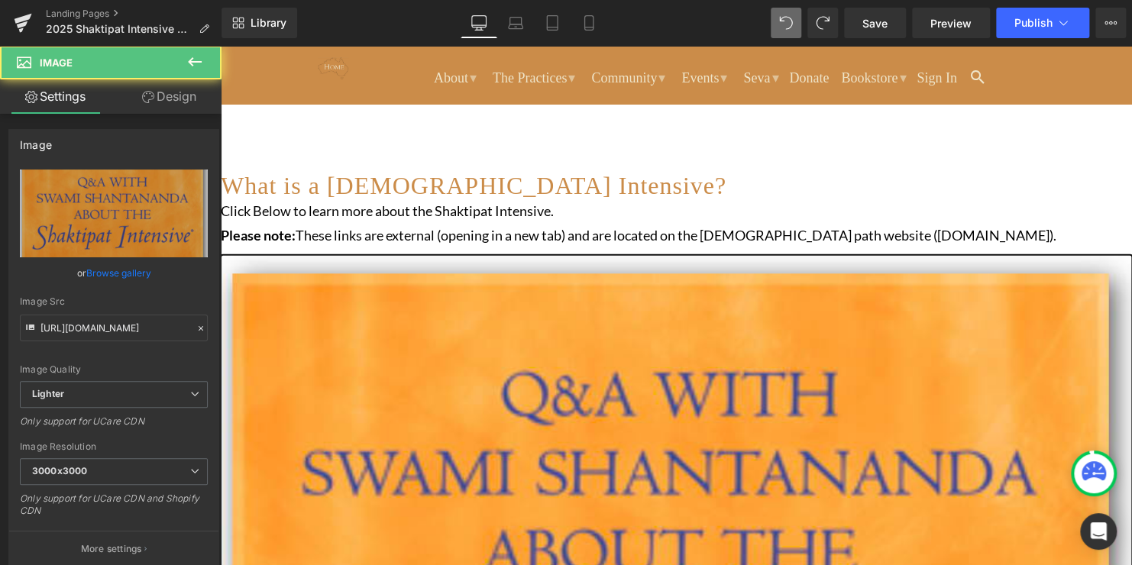
click at [391, 383] on img at bounding box center [676, 547] width 911 height 584
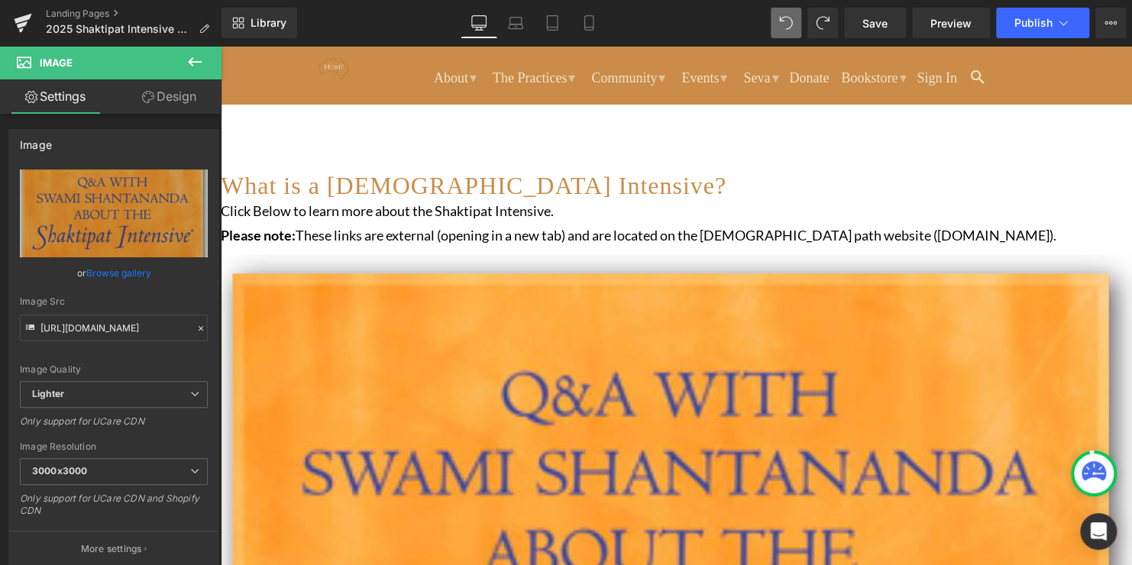
click at [221, 46] on icon at bounding box center [221, 46] width 0 height 0
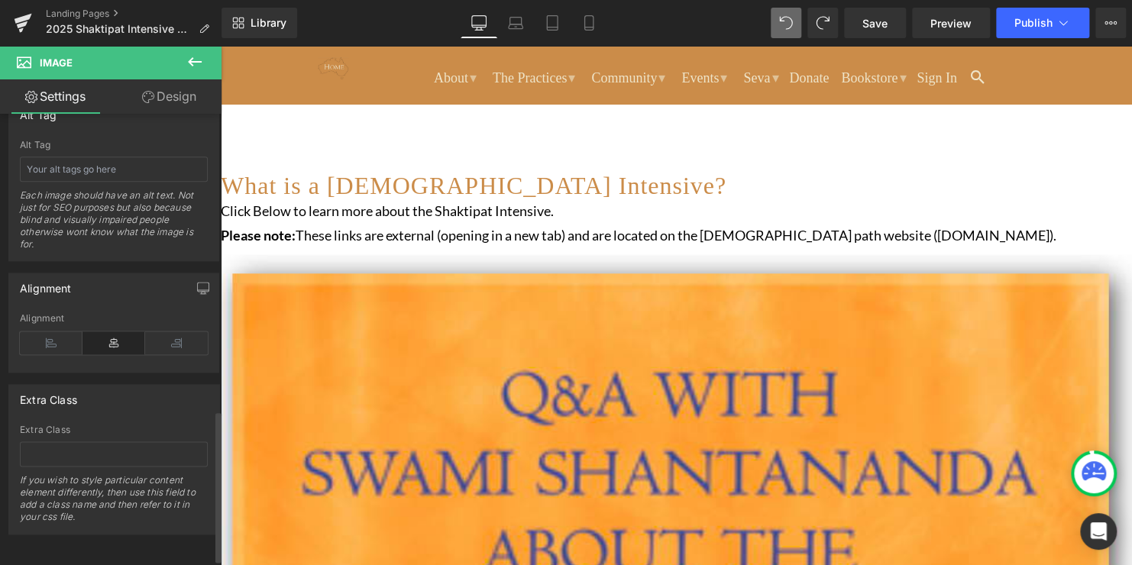
scroll to position [0, 0]
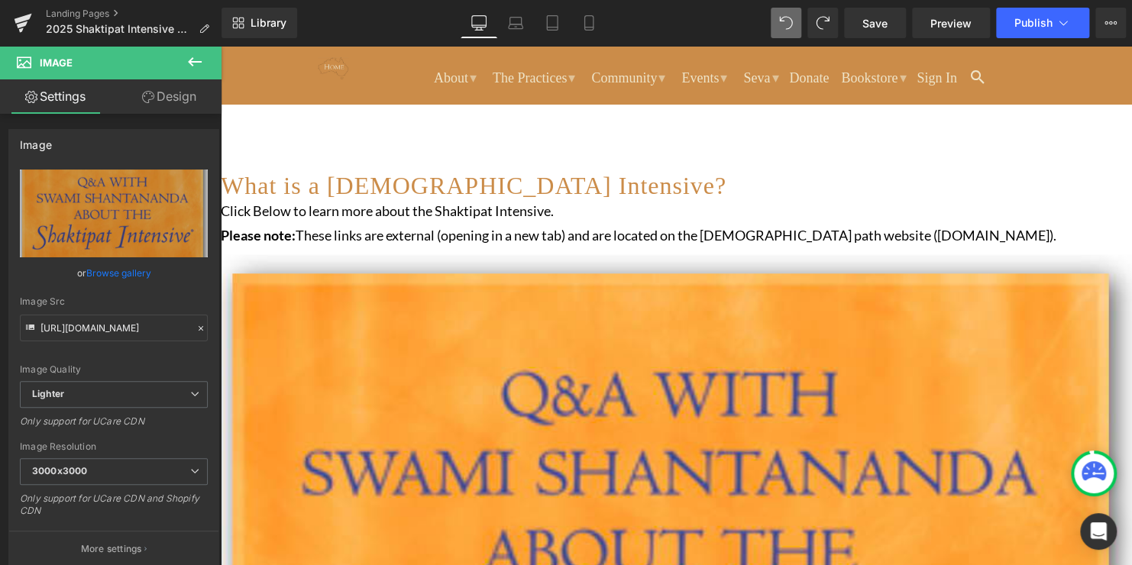
click at [172, 97] on link "Design" at bounding box center [169, 96] width 111 height 34
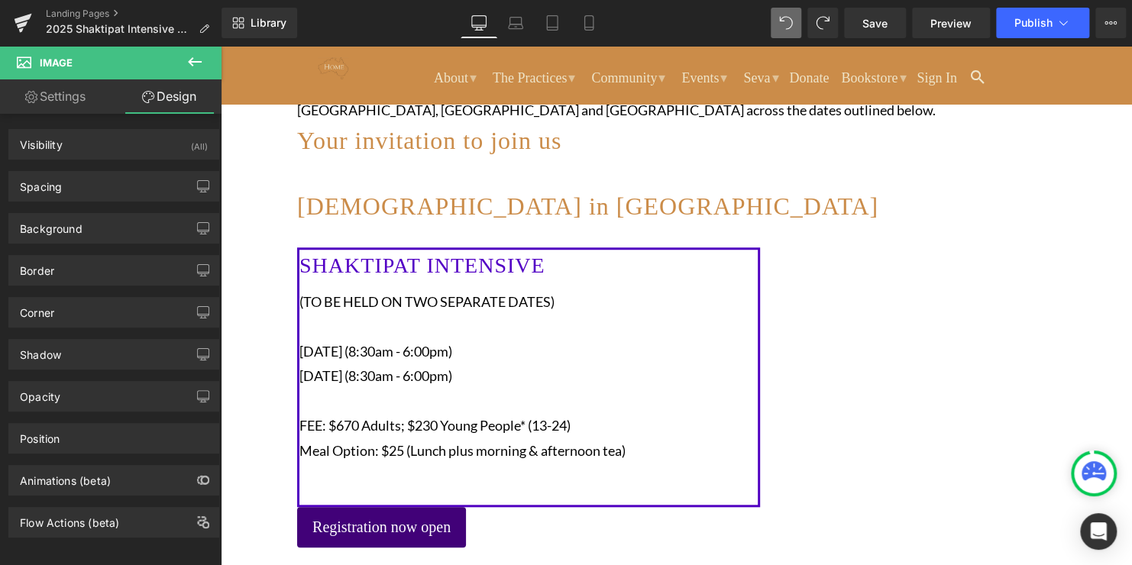
scroll to position [455, 0]
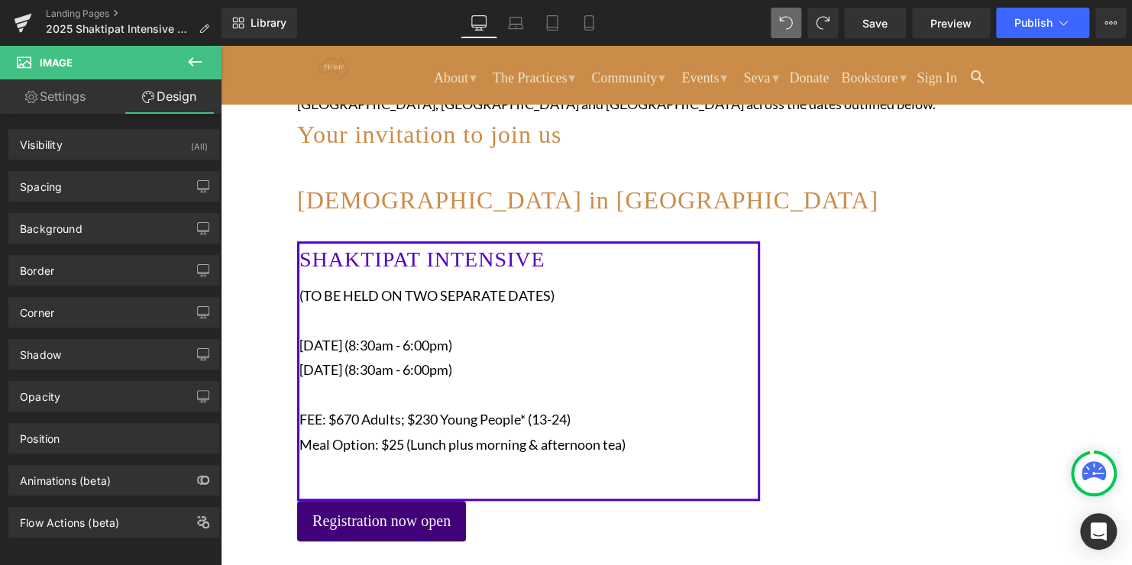
click at [221, 46] on span "Row" at bounding box center [221, 46] width 0 height 0
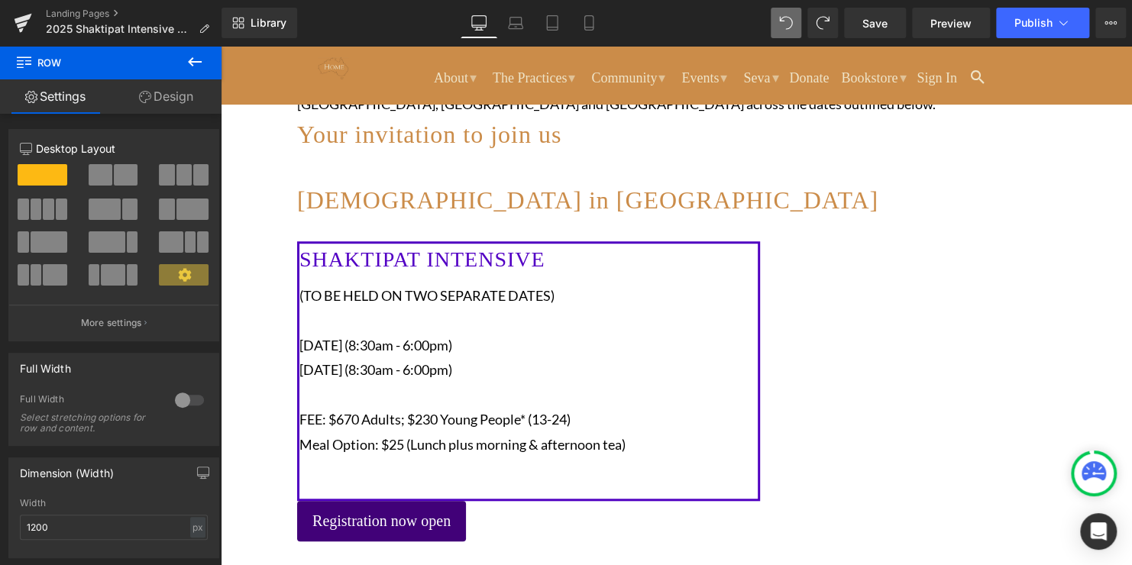
click at [196, 59] on icon at bounding box center [195, 62] width 18 height 18
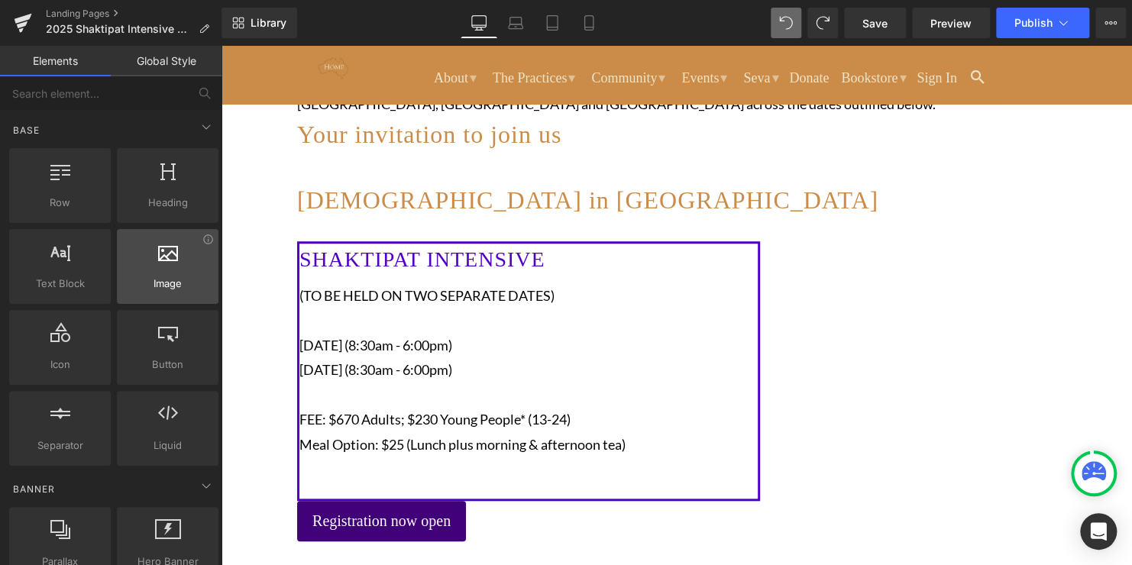
click at [175, 273] on div at bounding box center [167, 258] width 92 height 34
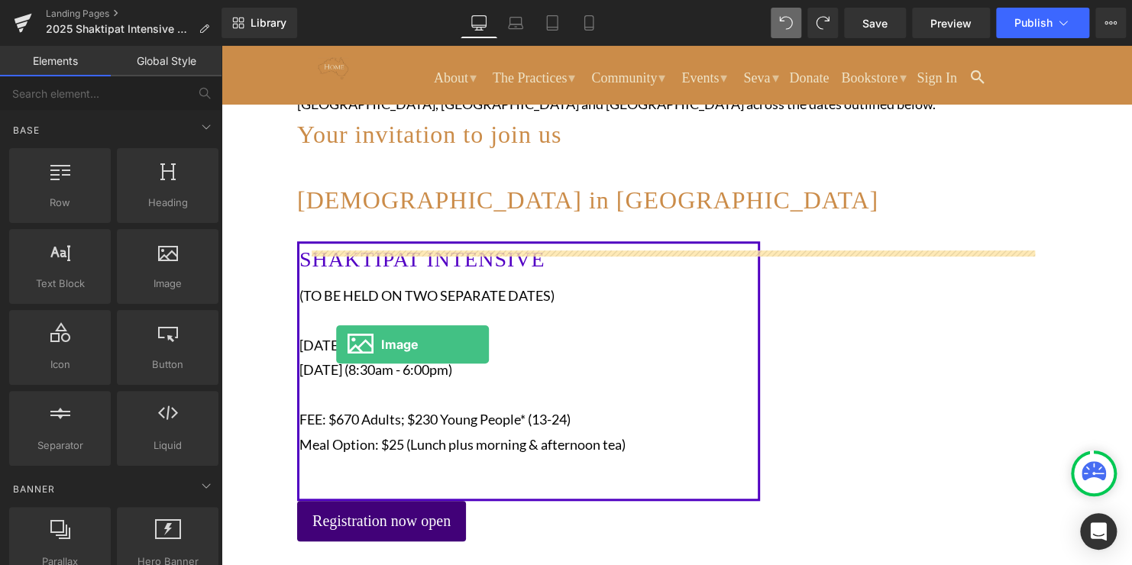
drag, startPoint x: 361, startPoint y: 306, endPoint x: 336, endPoint y: 345, distance: 45.3
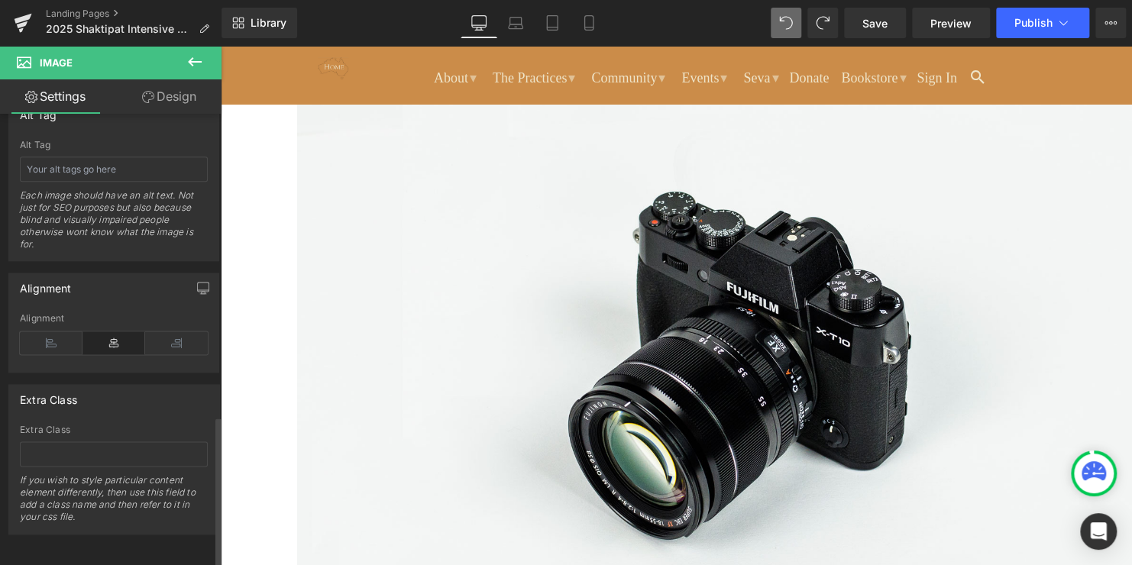
scroll to position [0, 0]
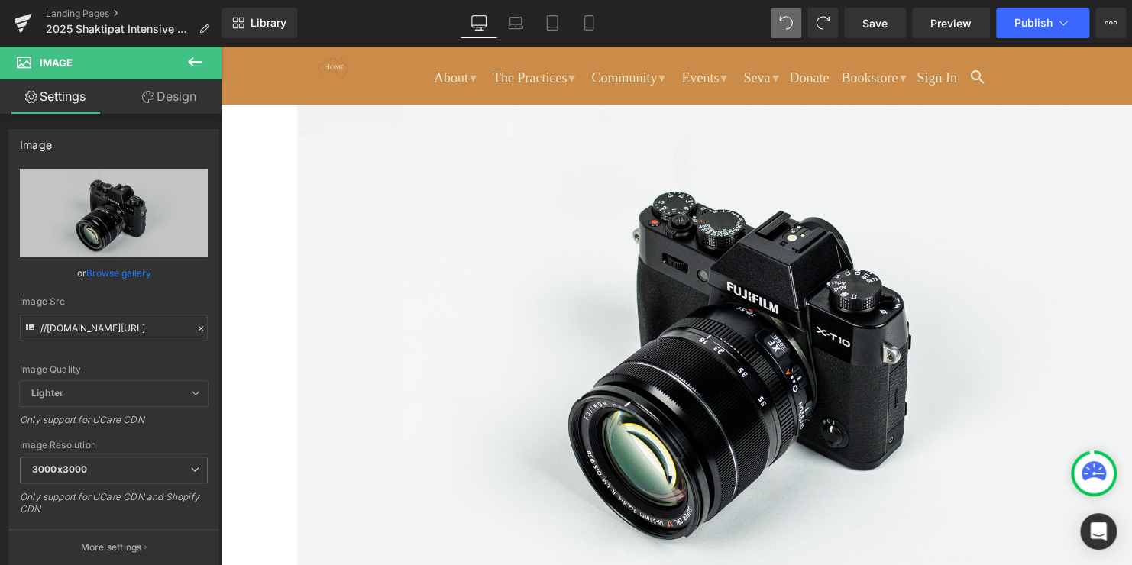
click at [171, 86] on link "Design" at bounding box center [169, 96] width 111 height 34
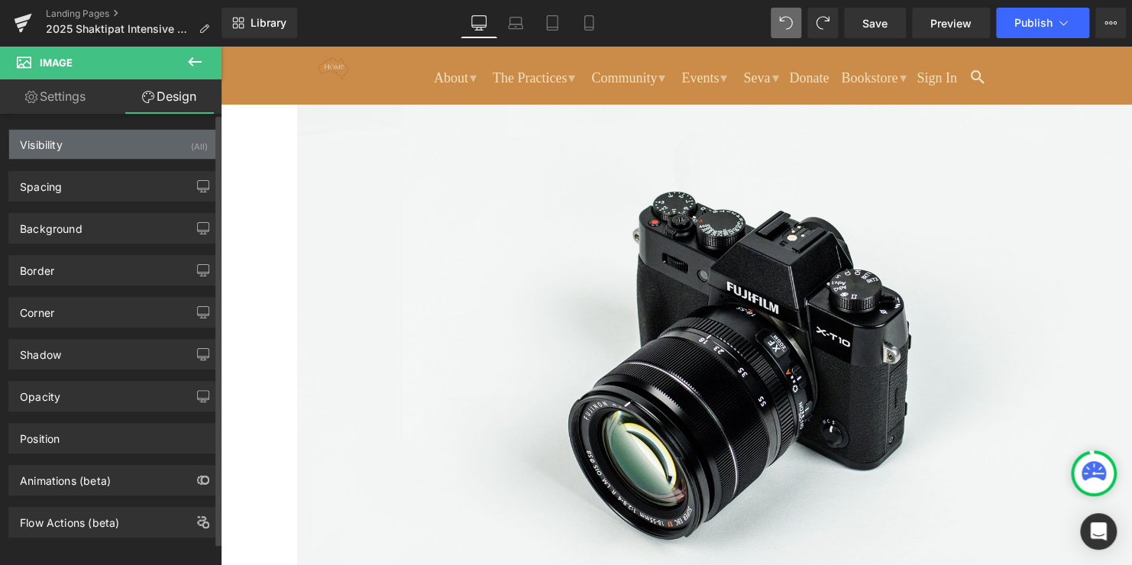
click at [94, 148] on div "Visibility (All)" at bounding box center [113, 144] width 209 height 29
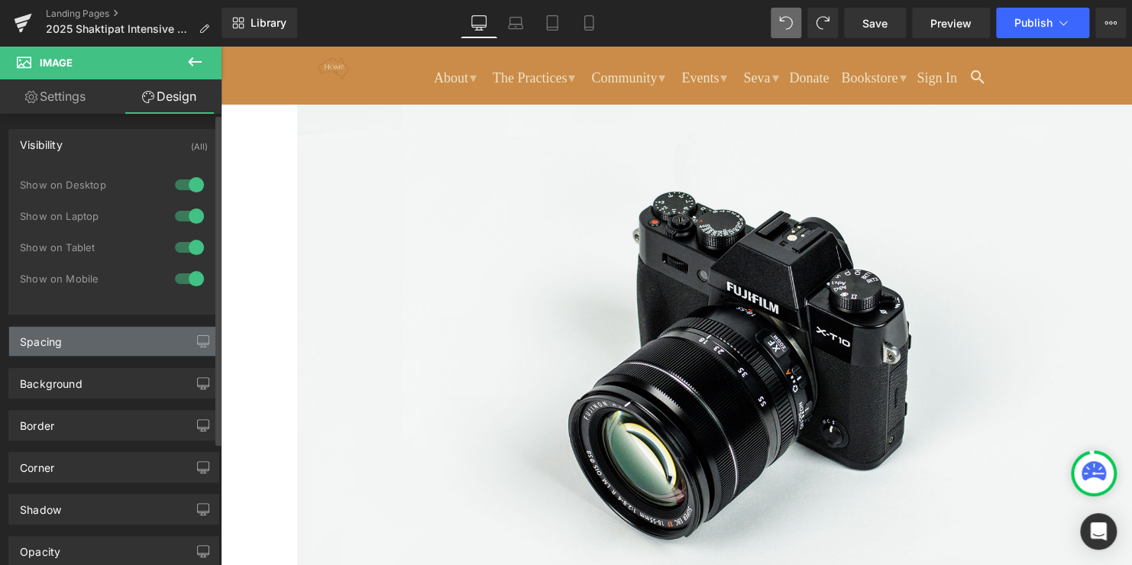
click at [75, 350] on div "Spacing" at bounding box center [113, 341] width 209 height 29
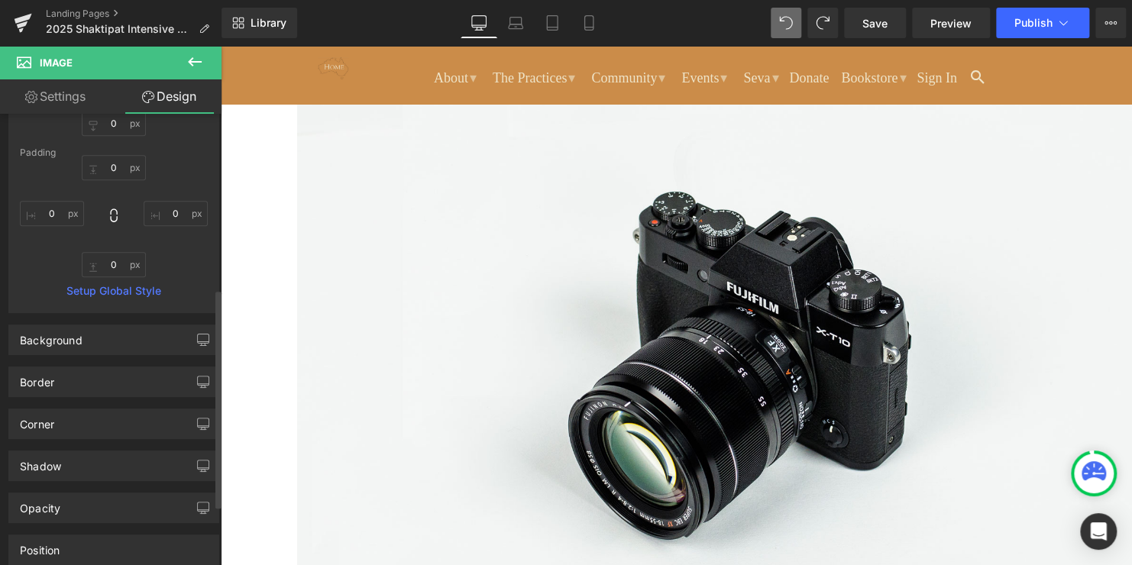
scroll to position [361, 0]
click at [75, 350] on div "Background" at bounding box center [113, 339] width 209 height 29
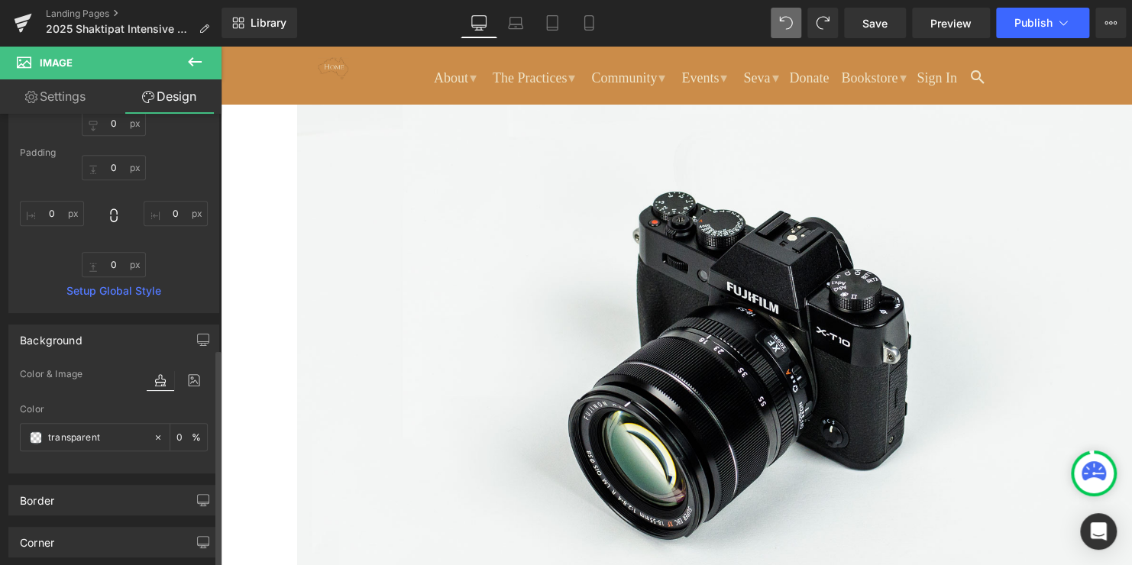
scroll to position [512, 0]
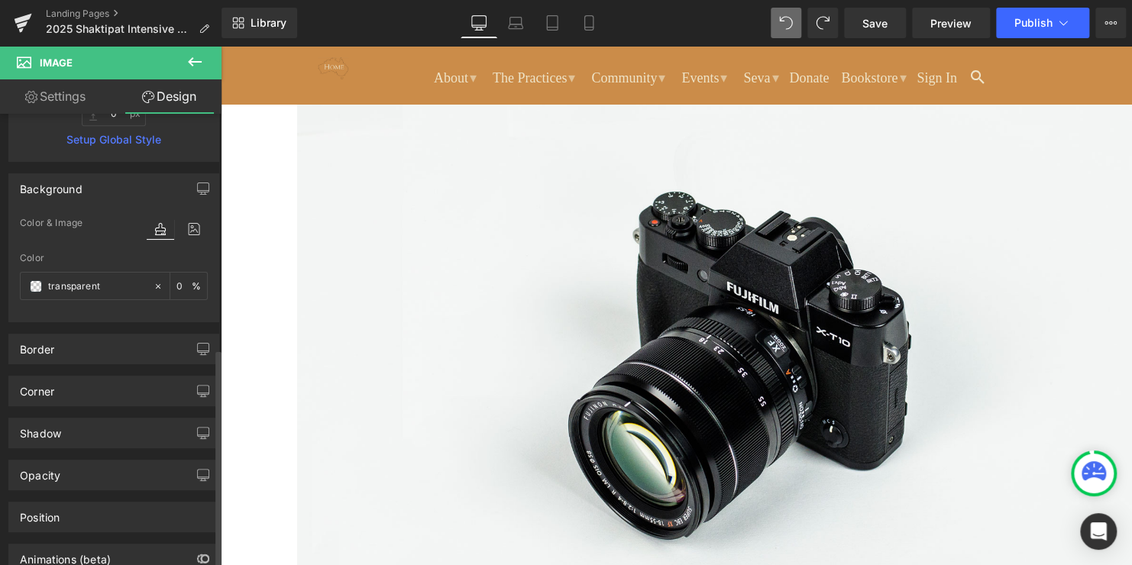
click at [75, 350] on div "Border" at bounding box center [113, 349] width 209 height 29
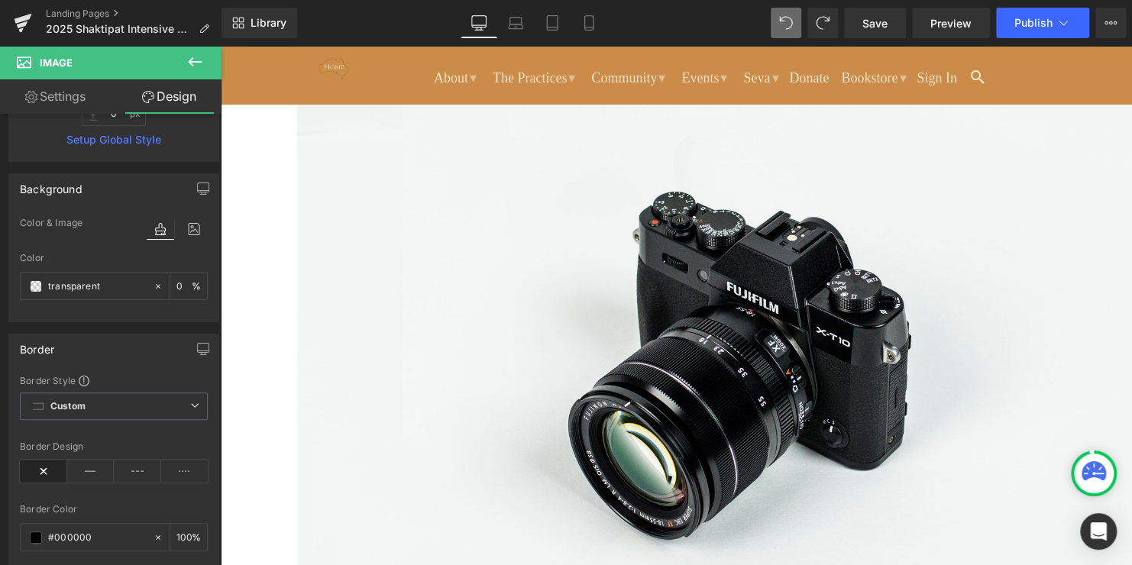
click at [196, 54] on icon at bounding box center [195, 62] width 18 height 18
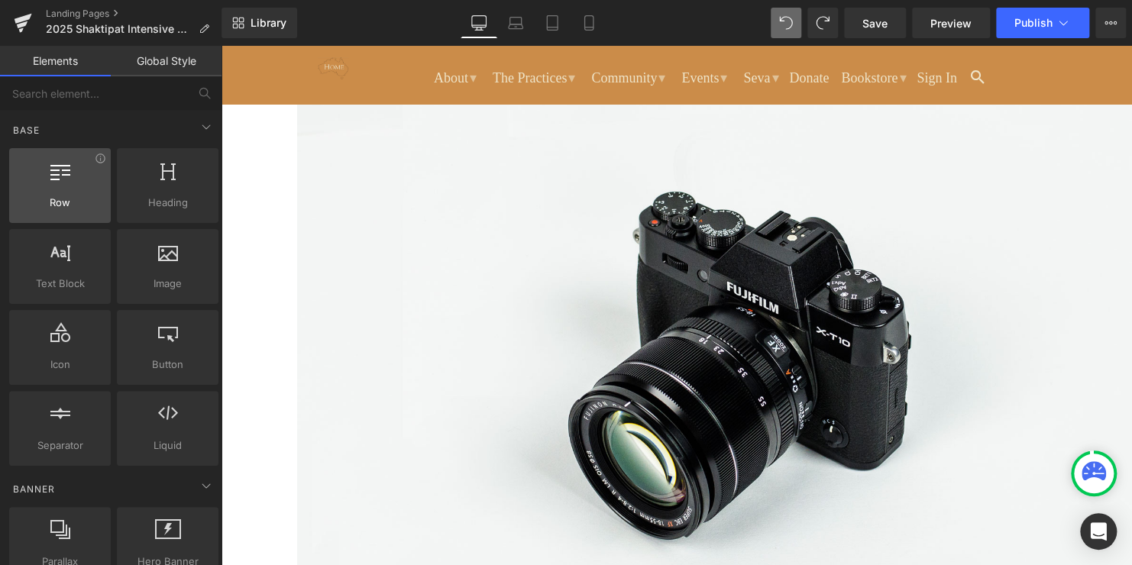
click at [74, 177] on div at bounding box center [60, 177] width 92 height 34
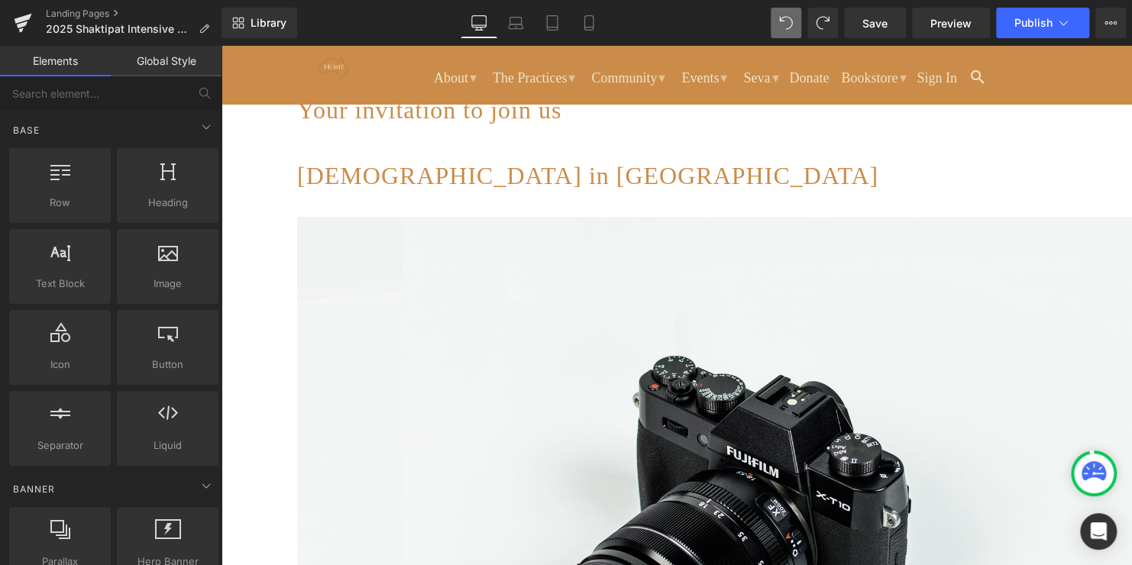
scroll to position [480, 0]
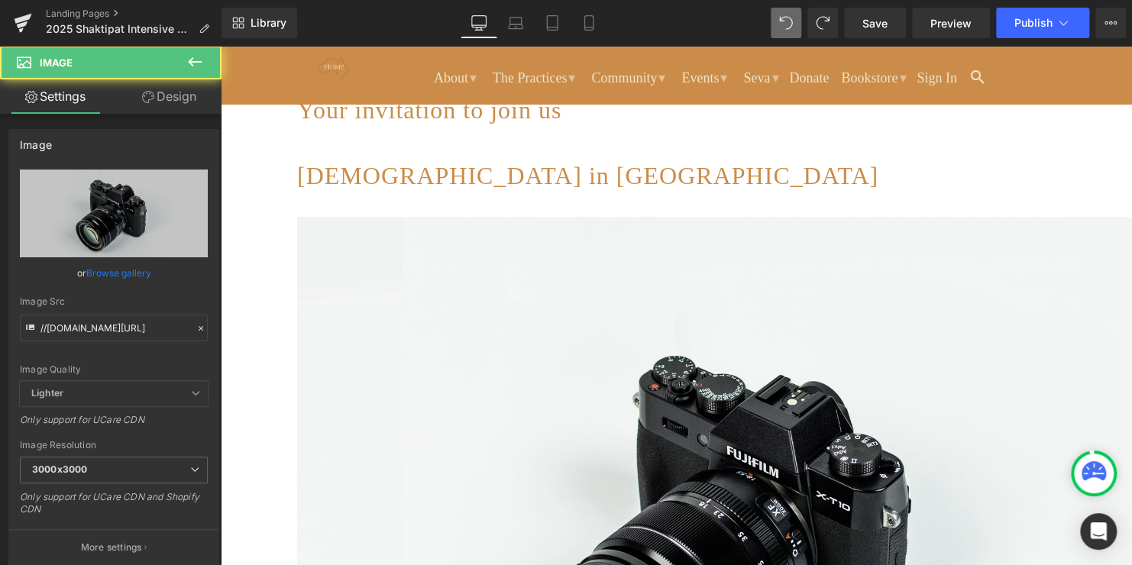
click at [472, 293] on img at bounding box center [752, 518] width 911 height 603
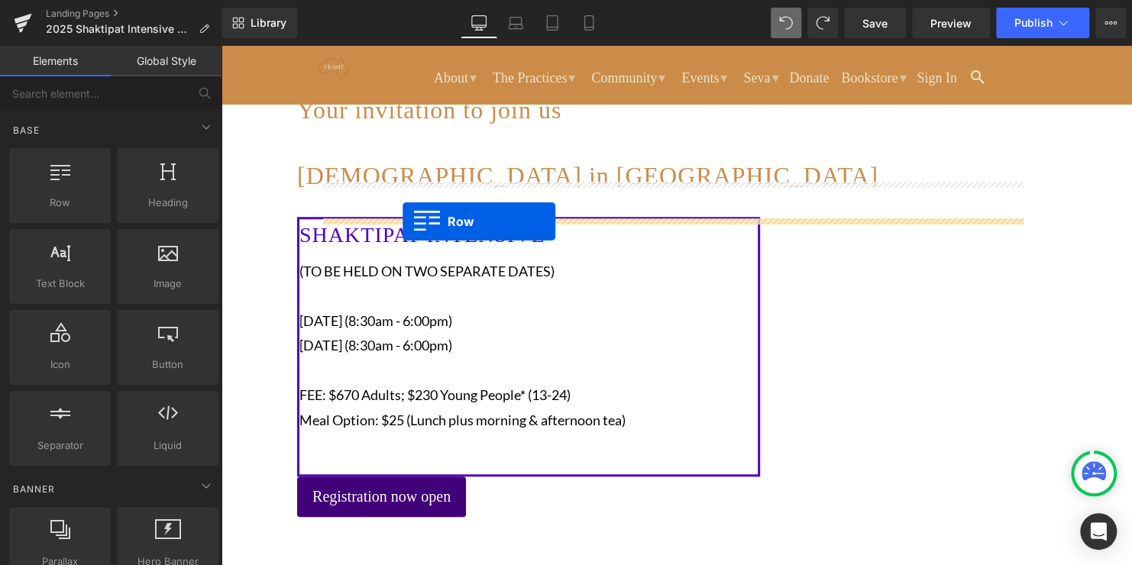
drag, startPoint x: 301, startPoint y: 231, endPoint x: 404, endPoint y: 217, distance: 104.1
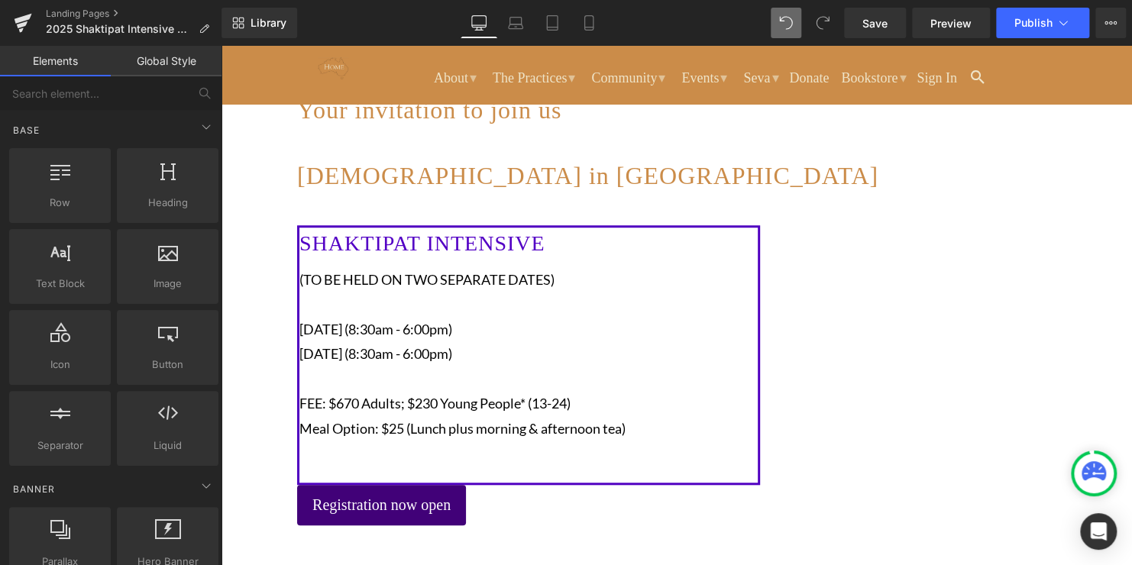
click at [297, 202] on span at bounding box center [297, 202] width 0 height 0
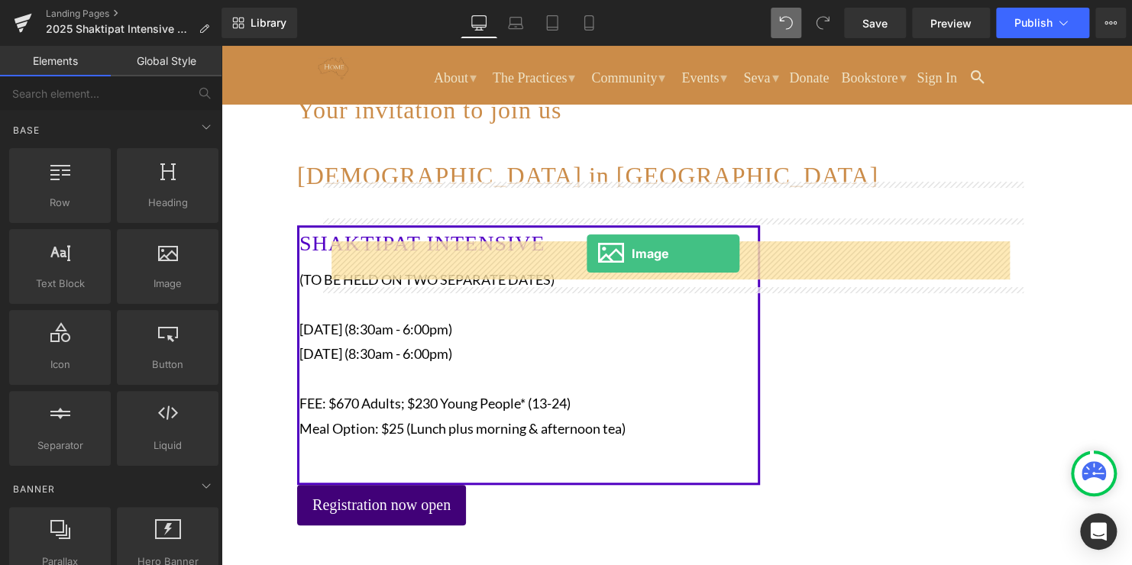
drag, startPoint x: 381, startPoint y: 312, endPoint x: 587, endPoint y: 254, distance: 213.5
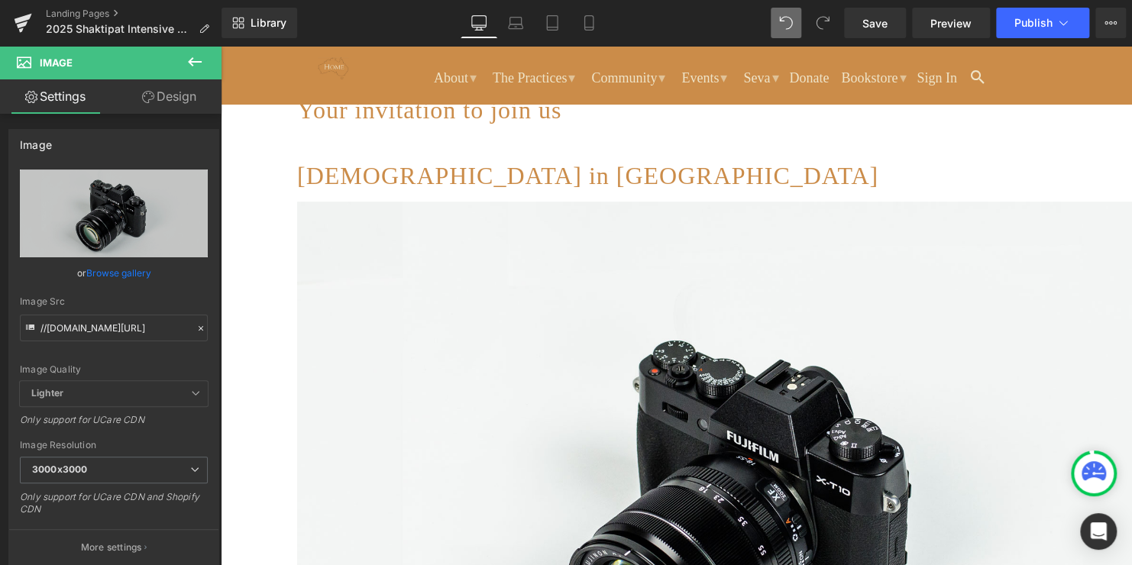
click at [221, 46] on icon at bounding box center [221, 46] width 0 height 0
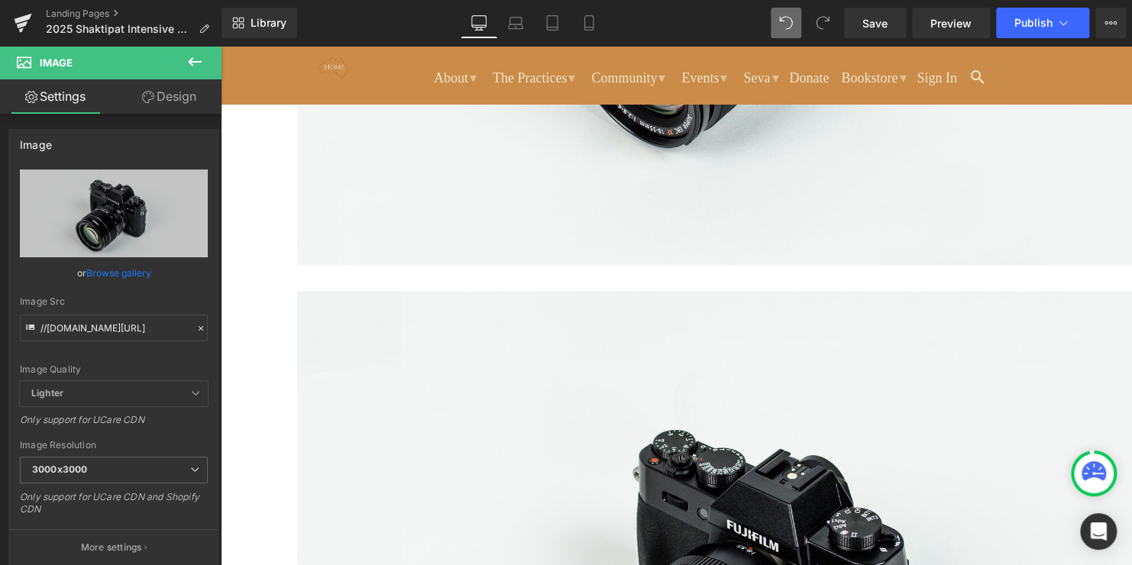
scroll to position [1071, 0]
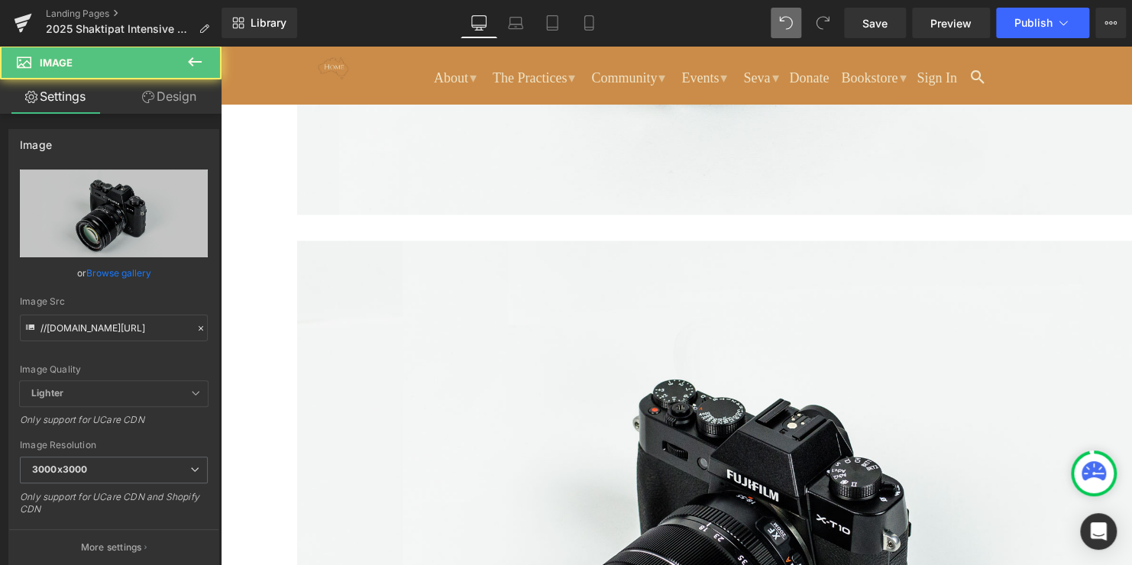
click at [566, 241] on img at bounding box center [752, 542] width 911 height 603
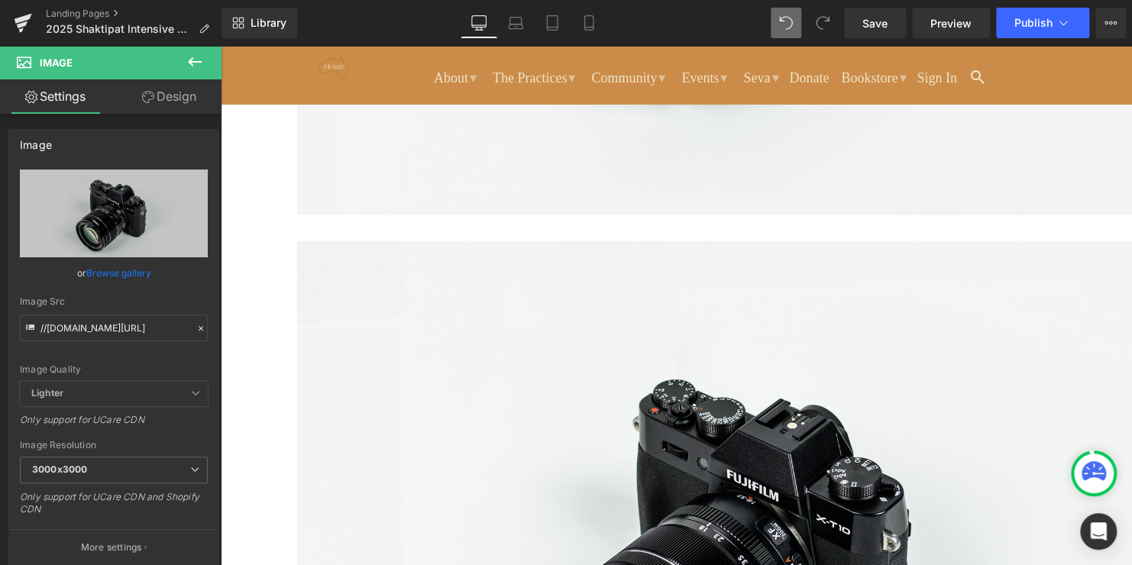
click at [221, 46] on icon at bounding box center [221, 46] width 0 height 0
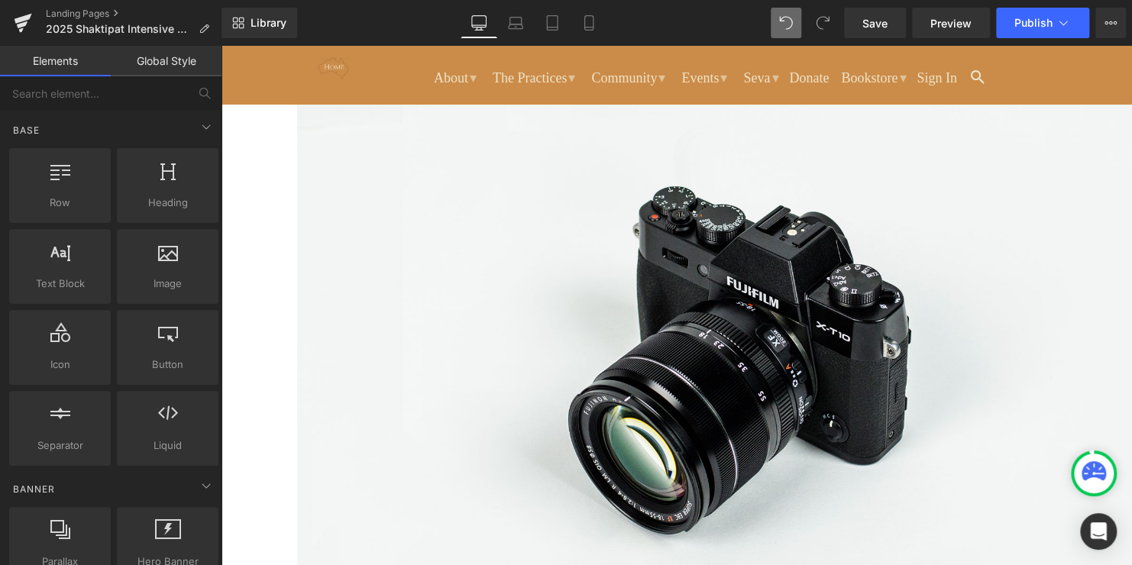
scroll to position [515, 0]
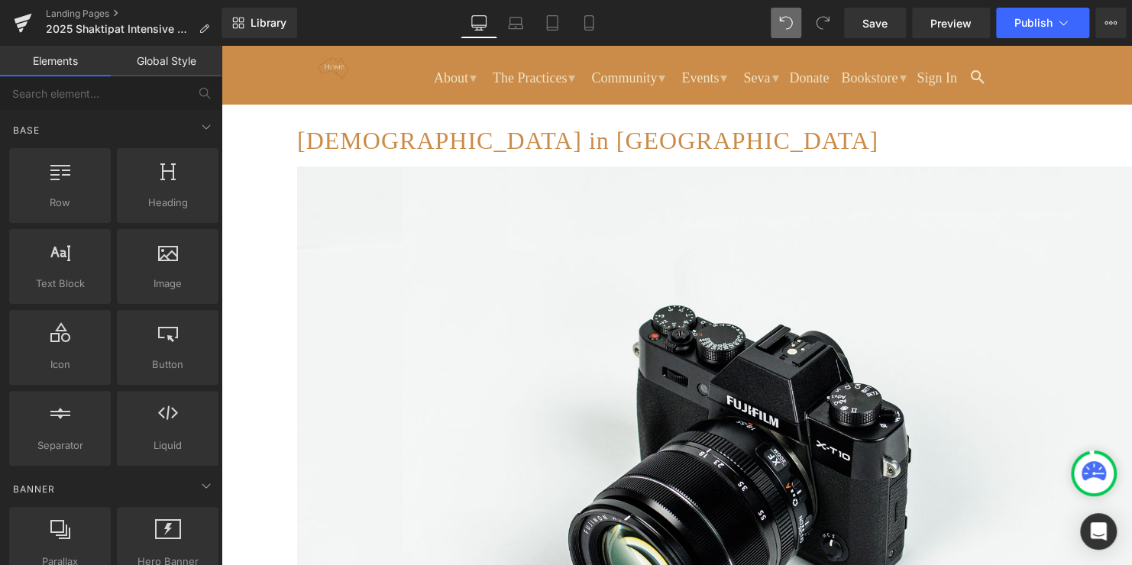
click at [169, 65] on link "Global Style" at bounding box center [166, 61] width 111 height 31
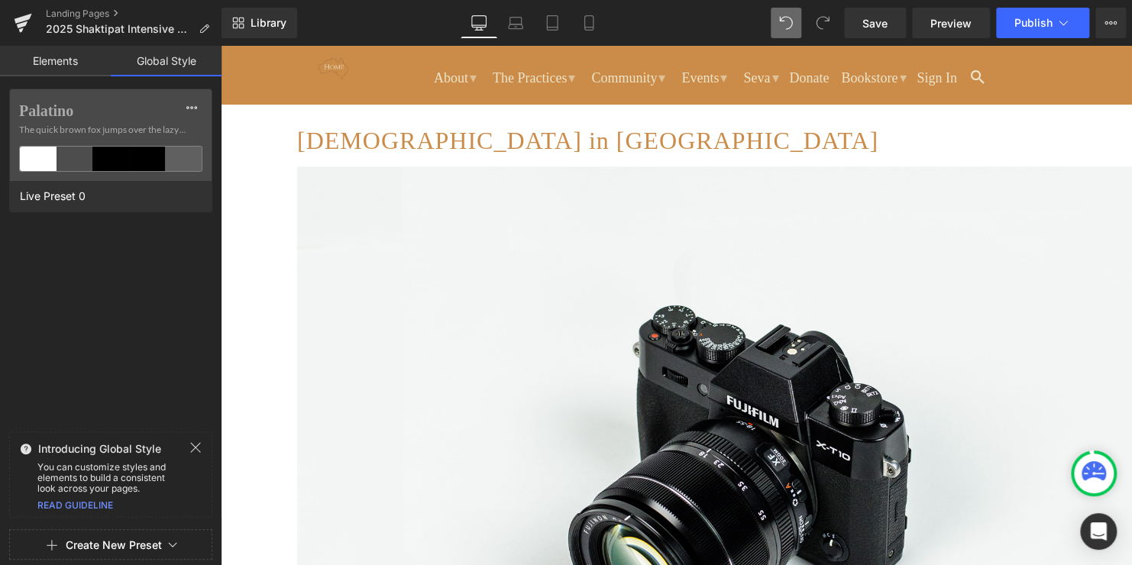
click at [76, 70] on link "Elements" at bounding box center [55, 61] width 111 height 31
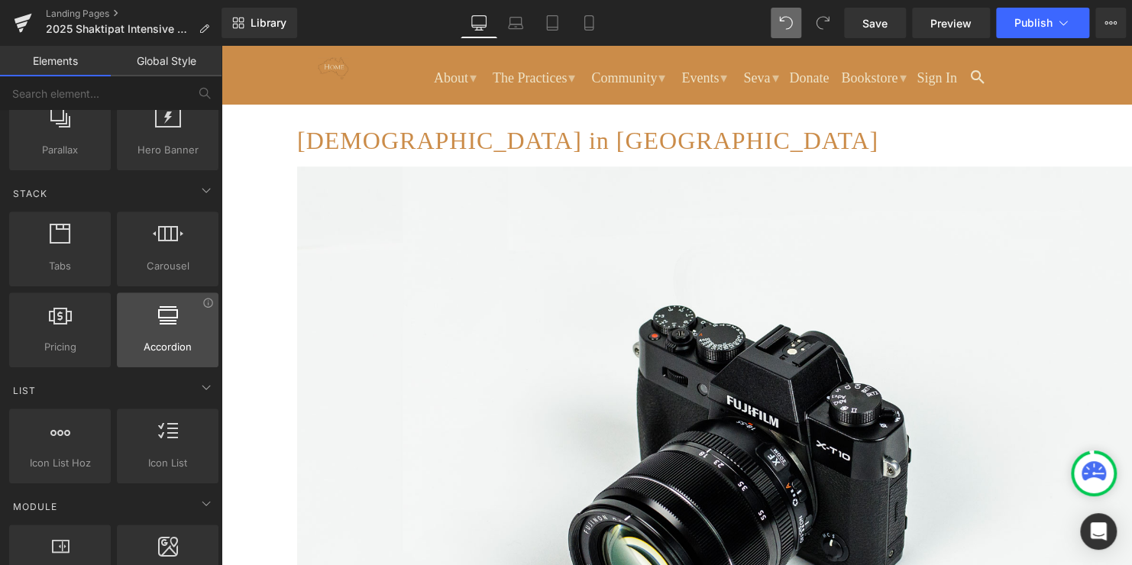
scroll to position [464, 0]
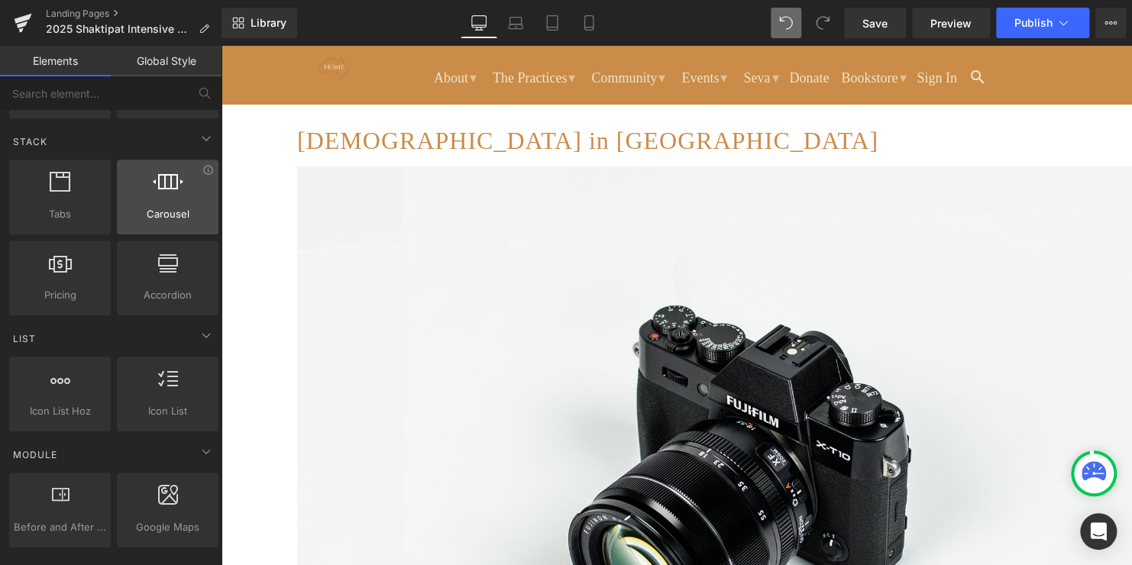
click at [165, 210] on span "Carousel" at bounding box center [167, 214] width 92 height 16
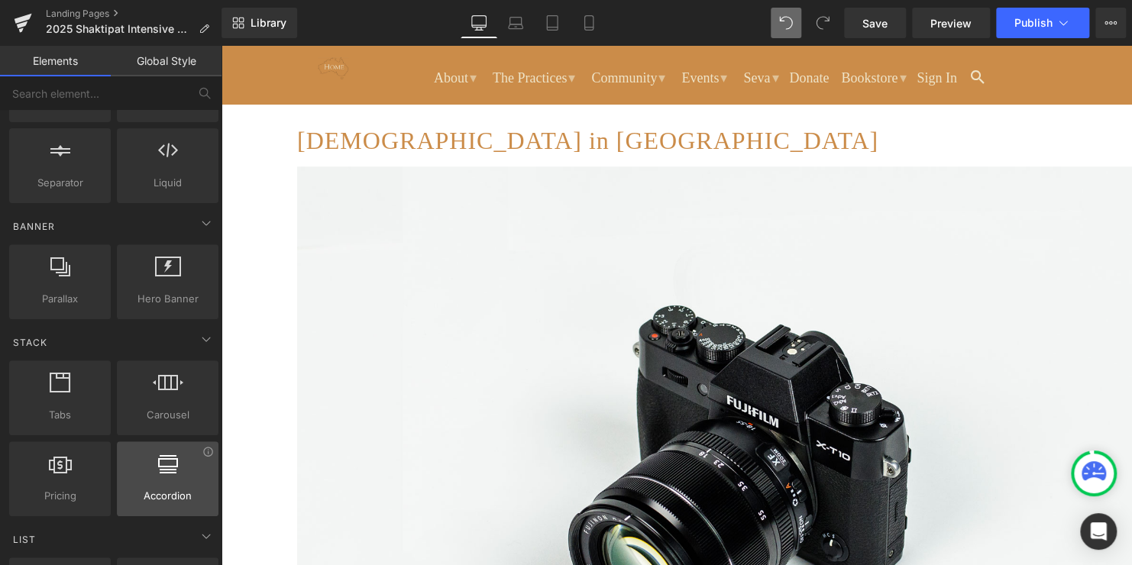
scroll to position [0, 0]
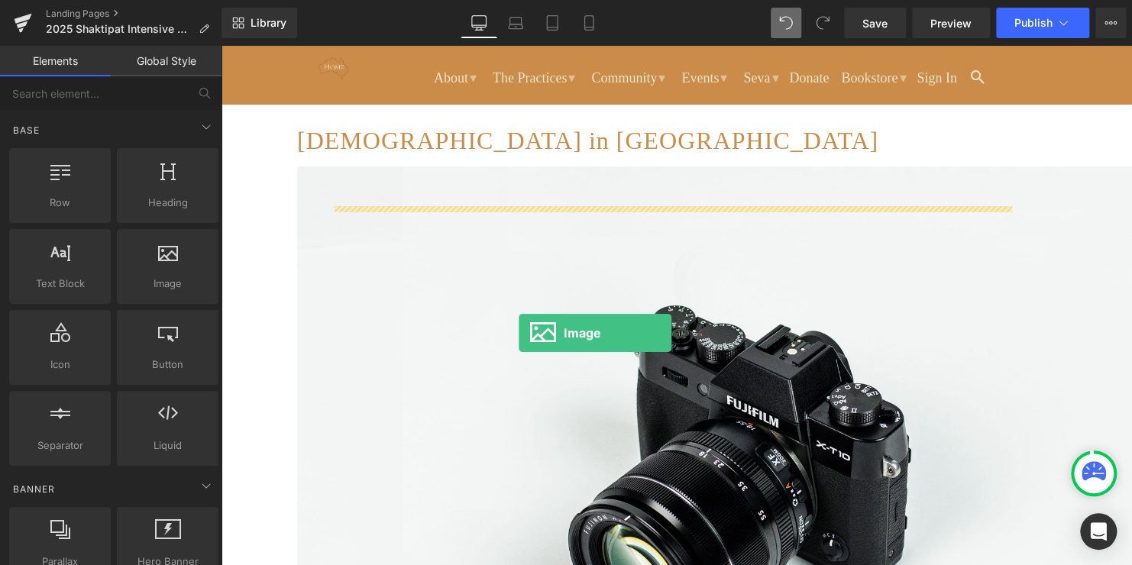
drag, startPoint x: 377, startPoint y: 327, endPoint x: 519, endPoint y: 333, distance: 141.5
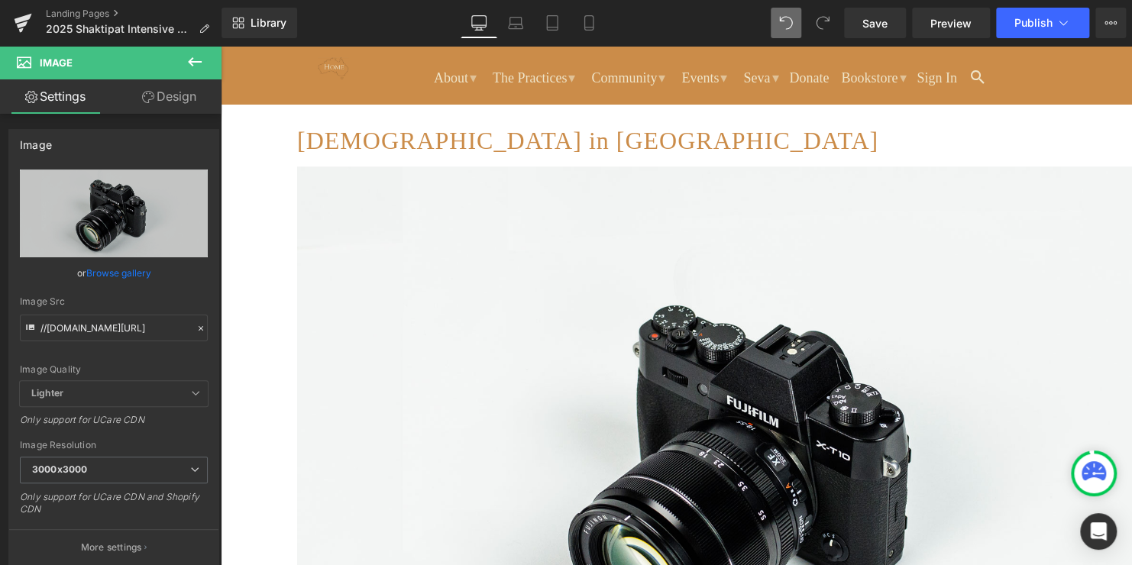
click at [221, 46] on icon at bounding box center [221, 46] width 0 height 0
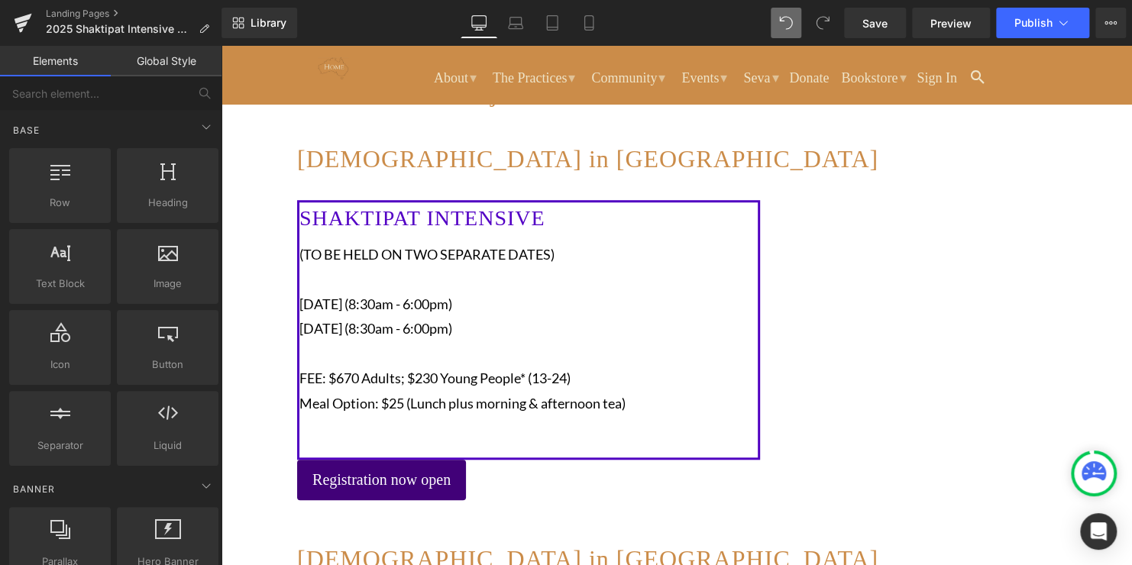
scroll to position [503, 0]
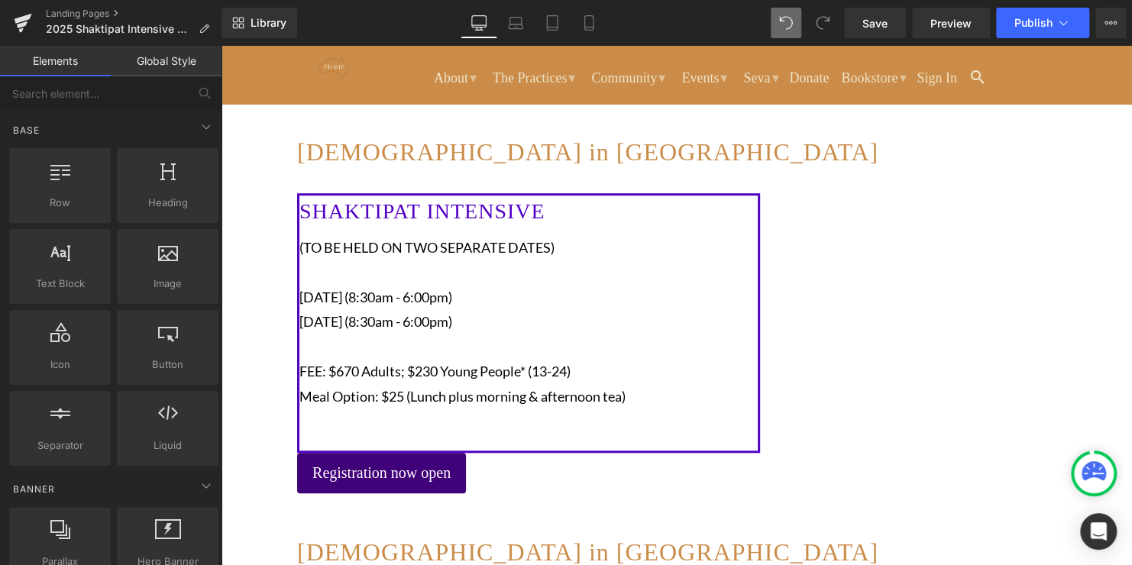
click at [571, 285] on p at bounding box center [528, 272] width 458 height 24
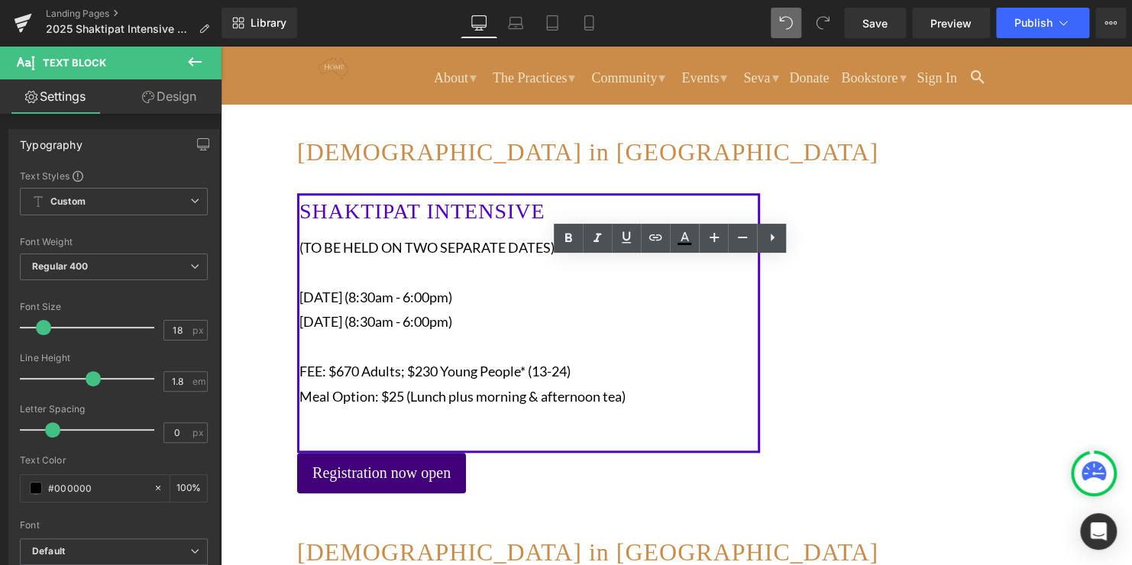
click at [494, 228] on h1 "SHAKTIPAT INTENSIVE" at bounding box center [528, 212] width 458 height 32
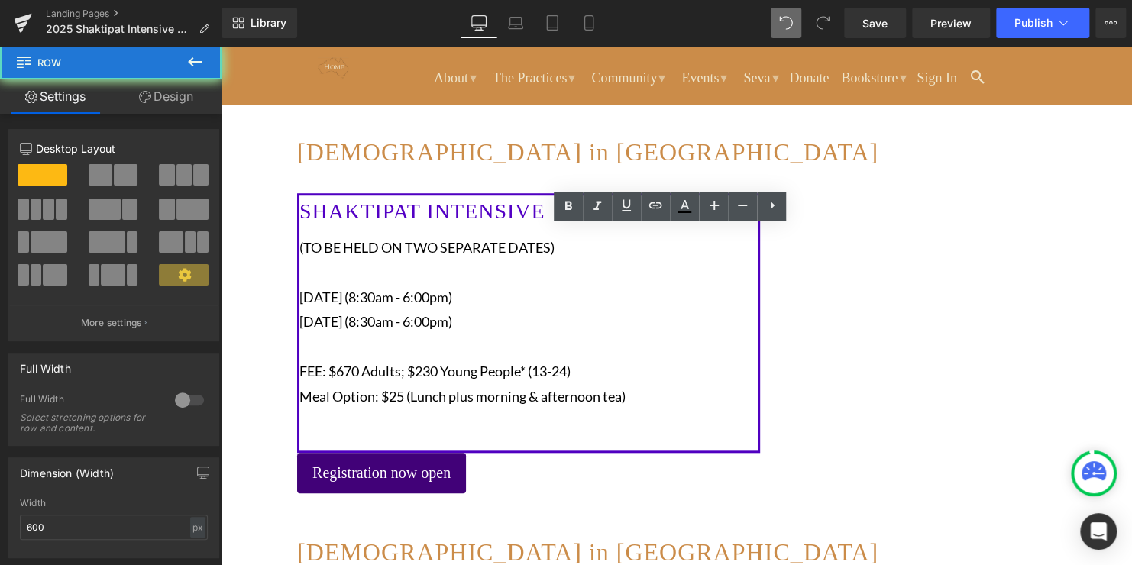
click at [500, 211] on div "SHAKTIPAT INTENSIVE Heading (TO BE HELD ON TWO SEPARATE DATES) [DATE] (8:30am -…" at bounding box center [528, 323] width 463 height 260
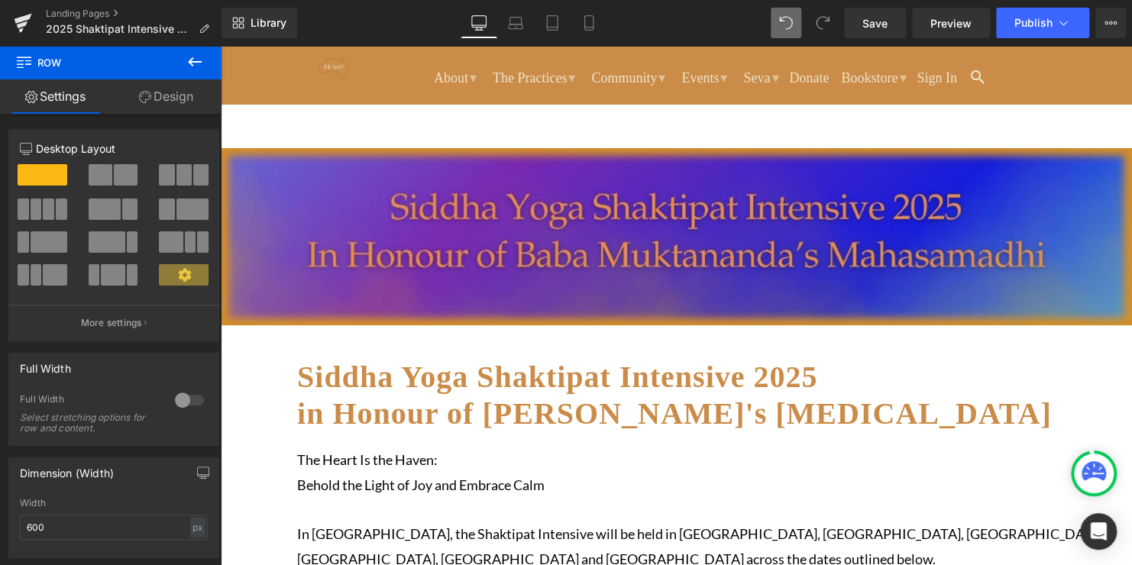
scroll to position [214, 0]
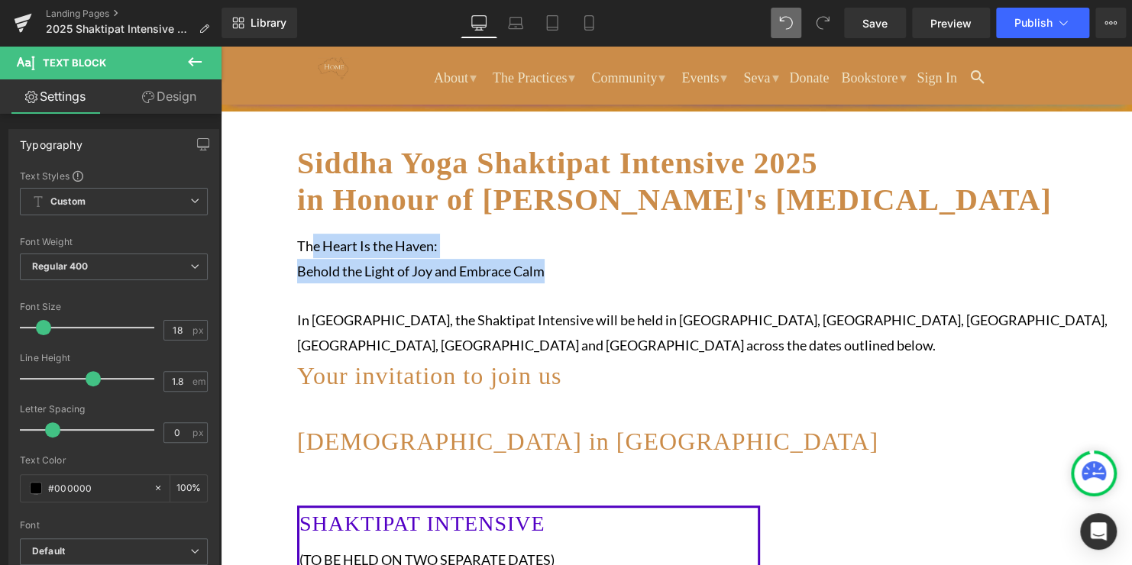
drag, startPoint x: 565, startPoint y: 271, endPoint x: 322, endPoint y: 252, distance: 244.4
click at [322, 252] on div "The Heart Is the Haven:  Behold the Light of Joy and Embrace Calm In [GEOGRAPH…" at bounding box center [752, 296] width 911 height 124
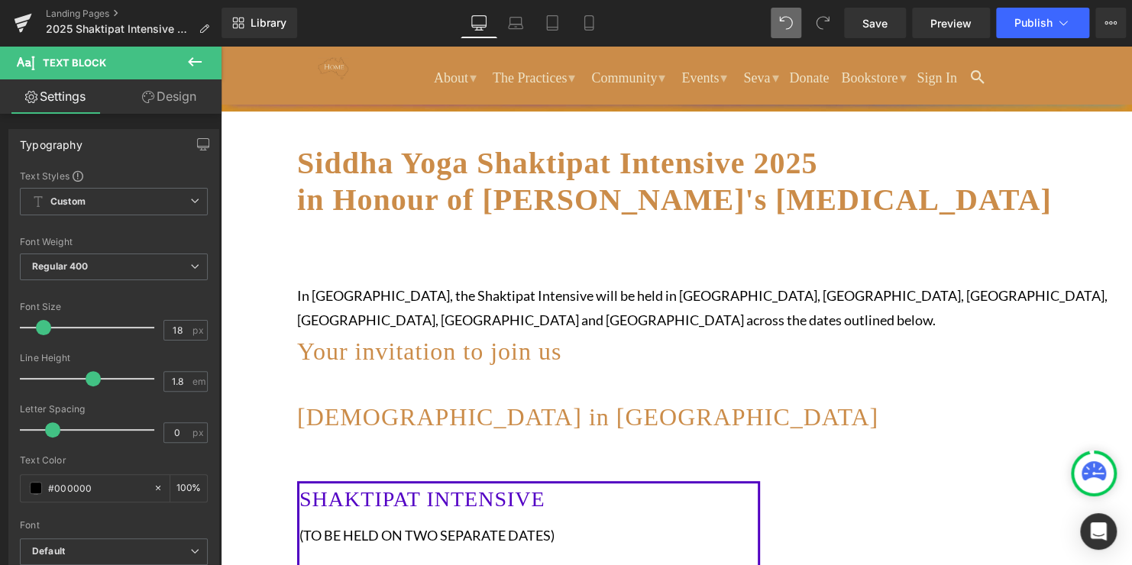
click at [154, 109] on link "Design" at bounding box center [169, 96] width 111 height 34
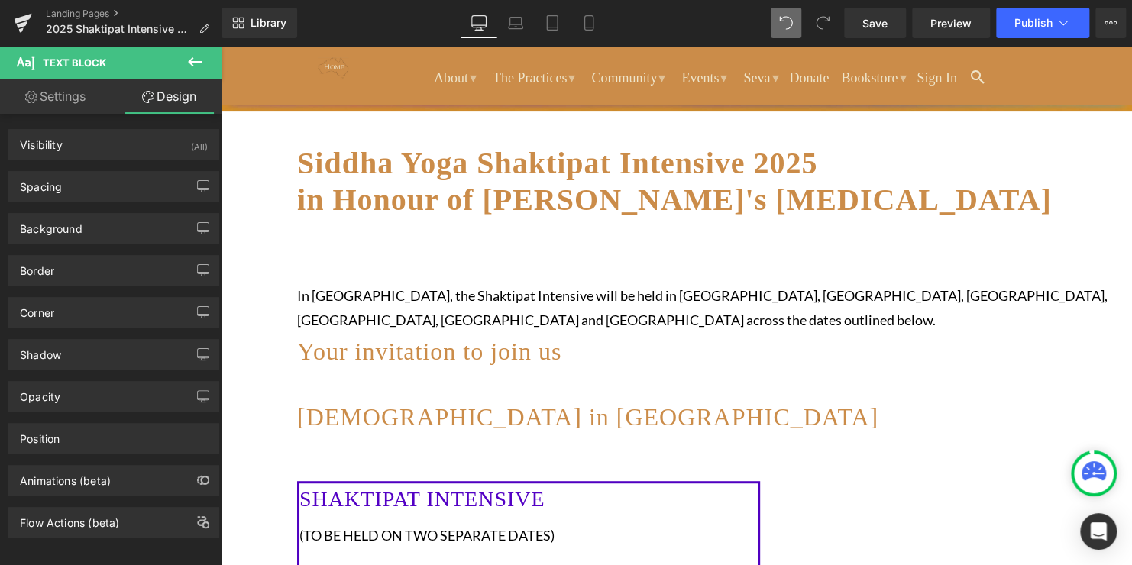
click at [76, 103] on link "Settings" at bounding box center [55, 96] width 111 height 34
type input "100"
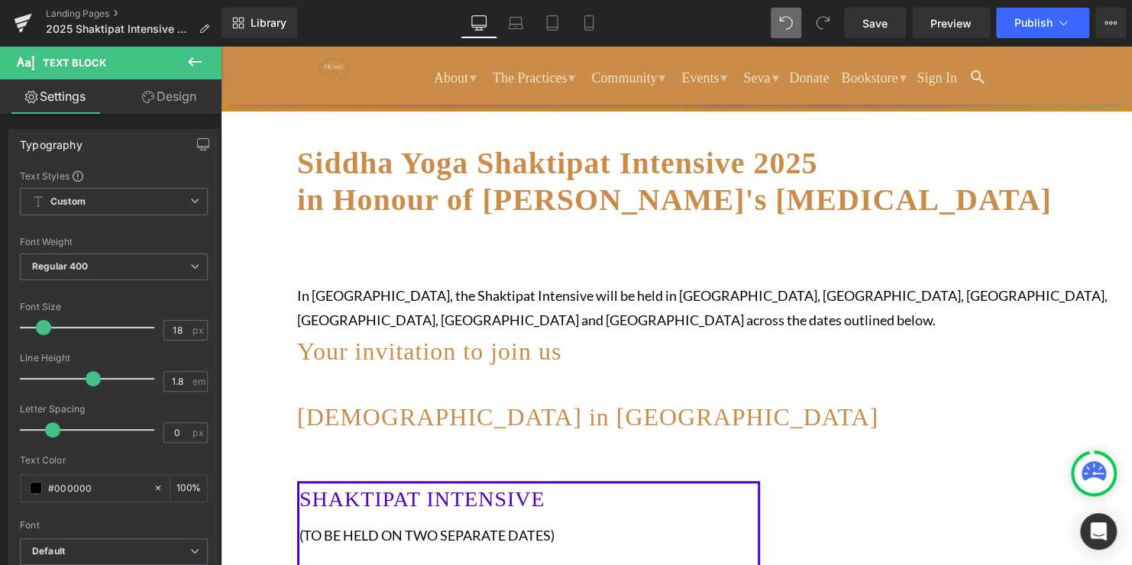
click at [552, 435] on h1 "[DEMOGRAPHIC_DATA] in [GEOGRAPHIC_DATA]" at bounding box center [752, 417] width 911 height 37
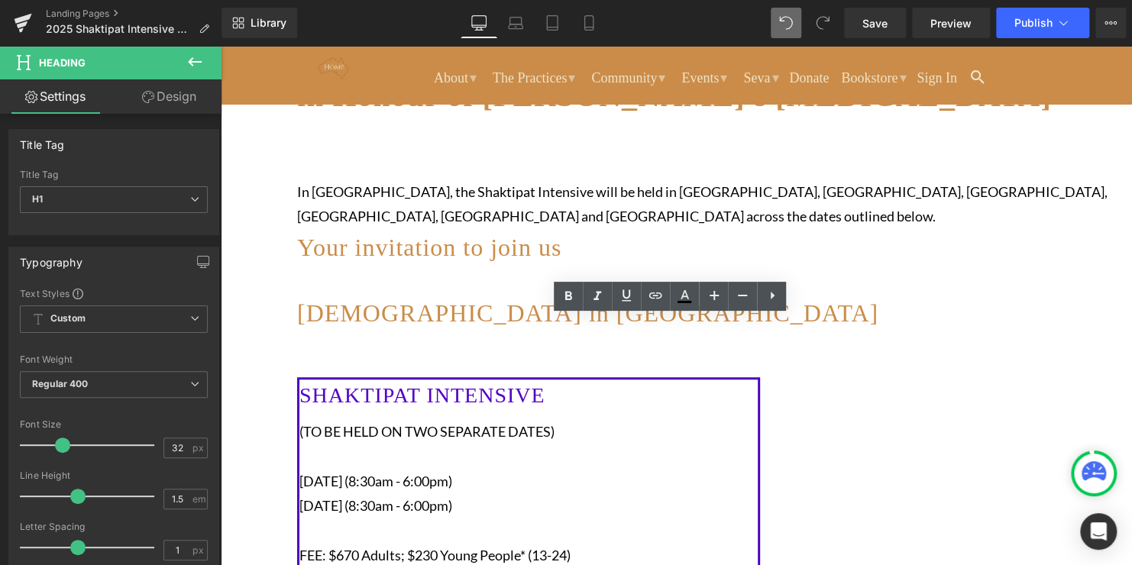
scroll to position [319, 0]
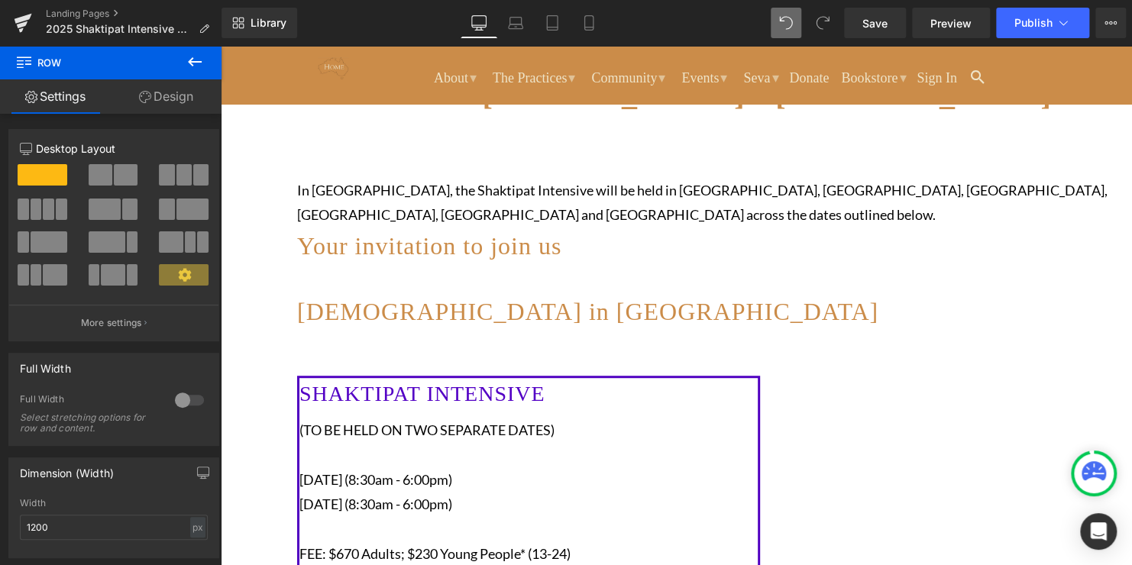
click at [114, 174] on span at bounding box center [126, 174] width 24 height 21
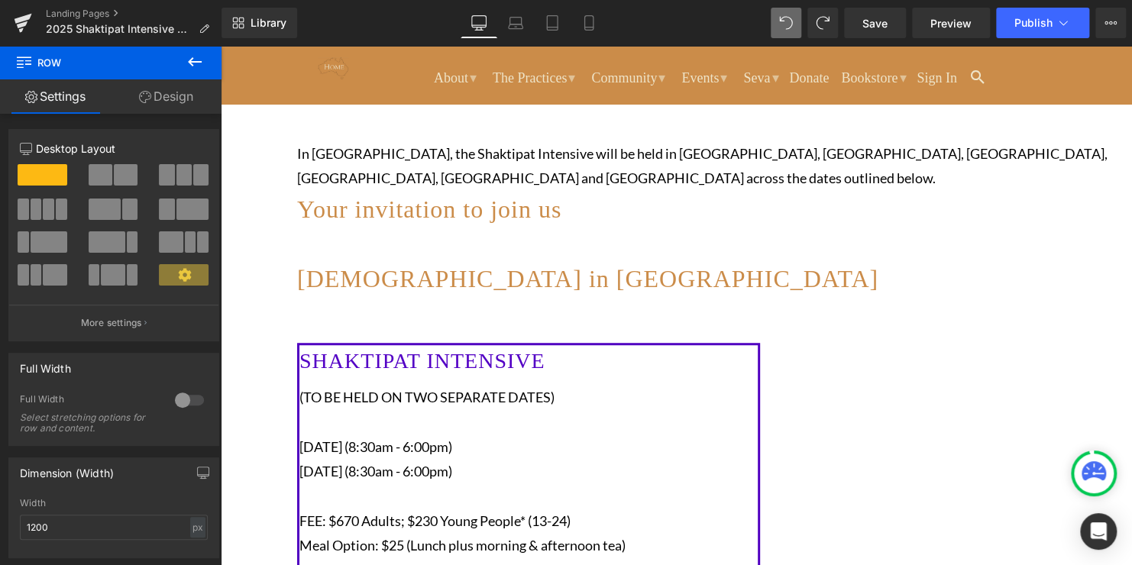
scroll to position [357, 0]
click at [197, 53] on icon at bounding box center [195, 62] width 18 height 18
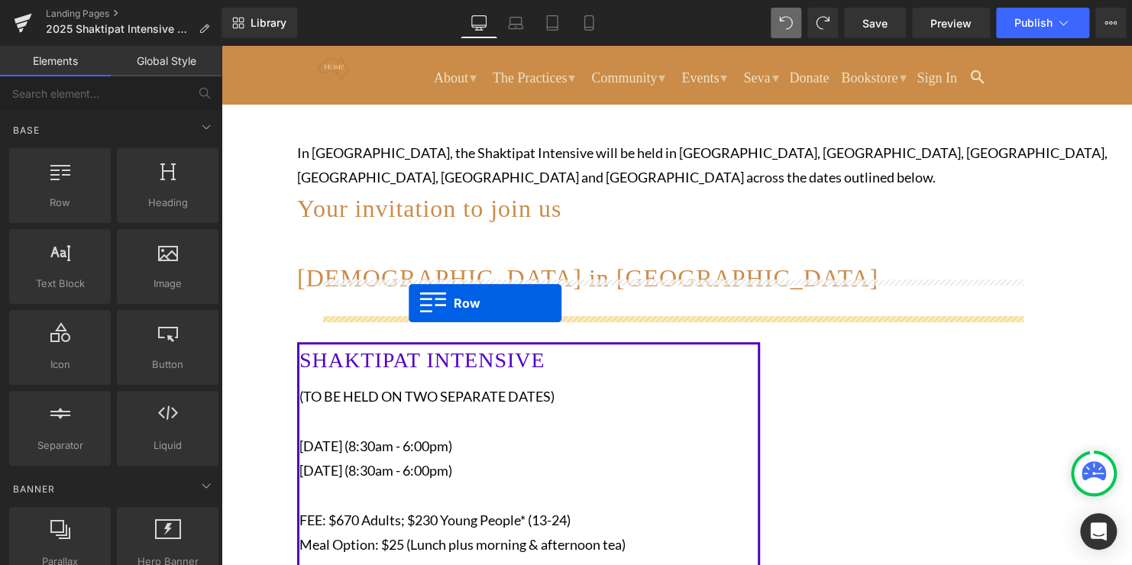
drag, startPoint x: 270, startPoint y: 231, endPoint x: 409, endPoint y: 303, distance: 155.5
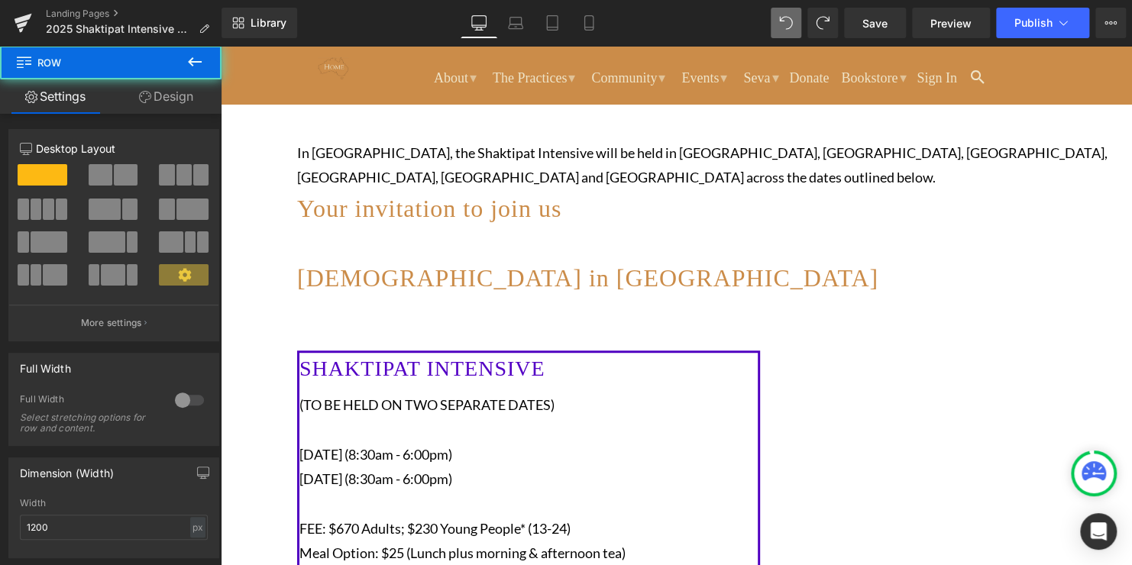
click at [297, 304] on span at bounding box center [297, 304] width 0 height 0
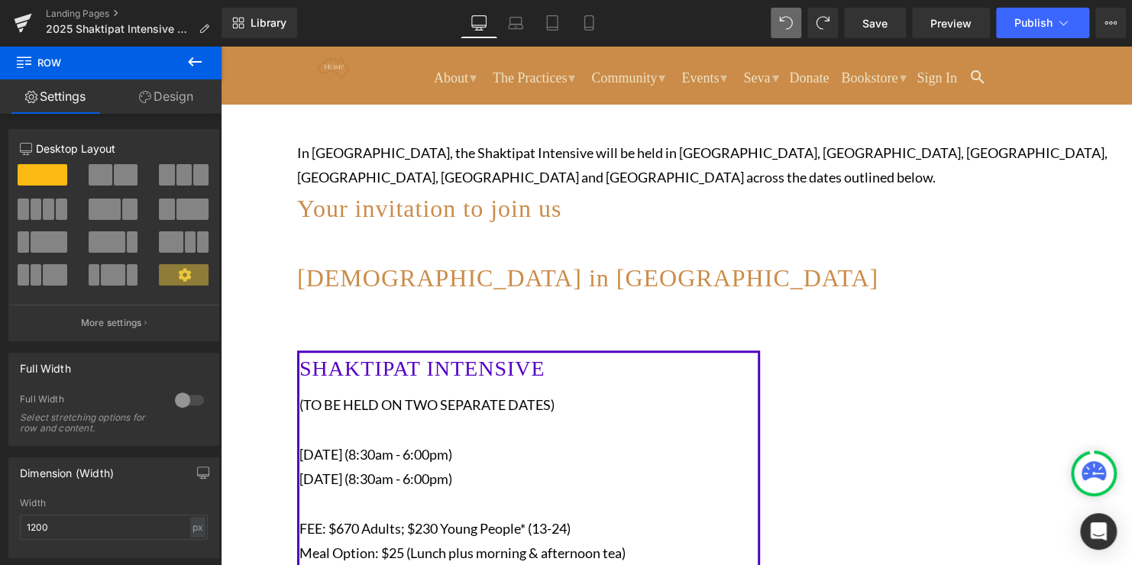
click at [115, 170] on span at bounding box center [126, 174] width 24 height 21
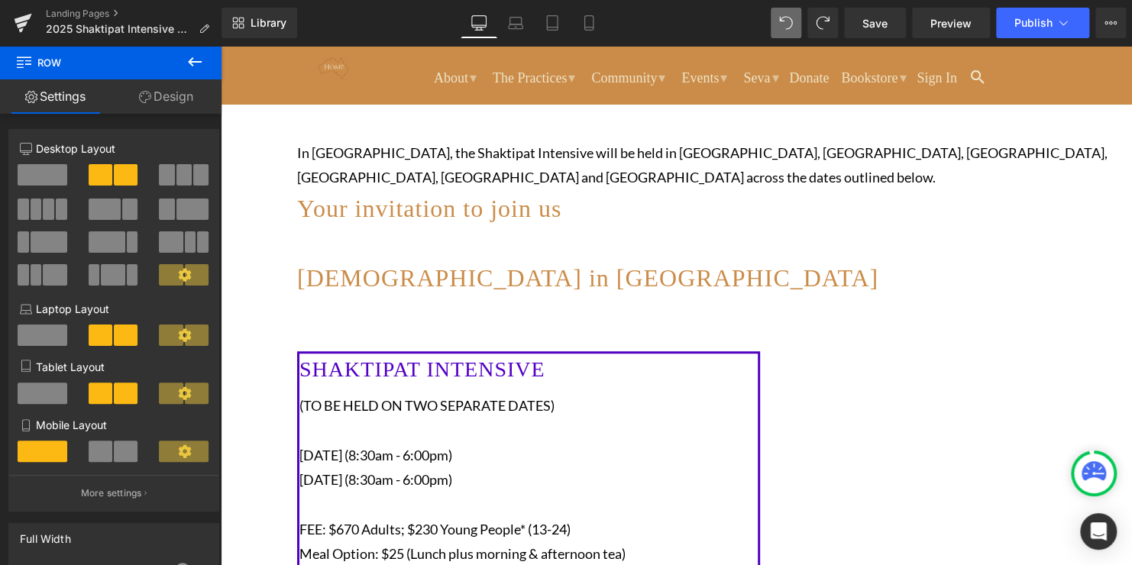
click at [297, 304] on span at bounding box center [297, 304] width 0 height 0
click at [170, 95] on link "Design" at bounding box center [166, 96] width 111 height 34
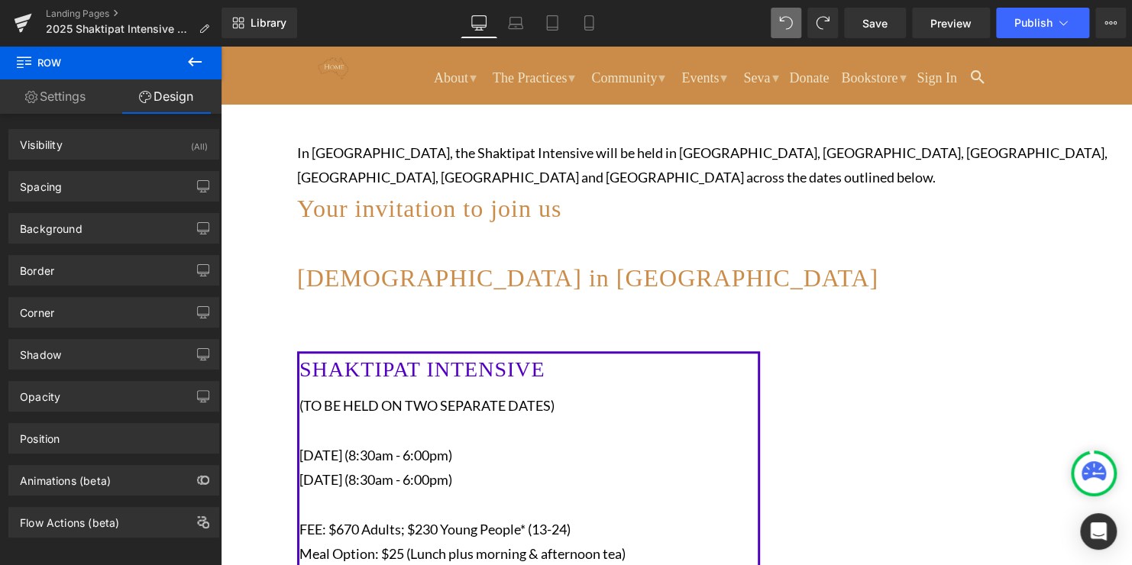
click at [195, 60] on icon at bounding box center [195, 62] width 18 height 18
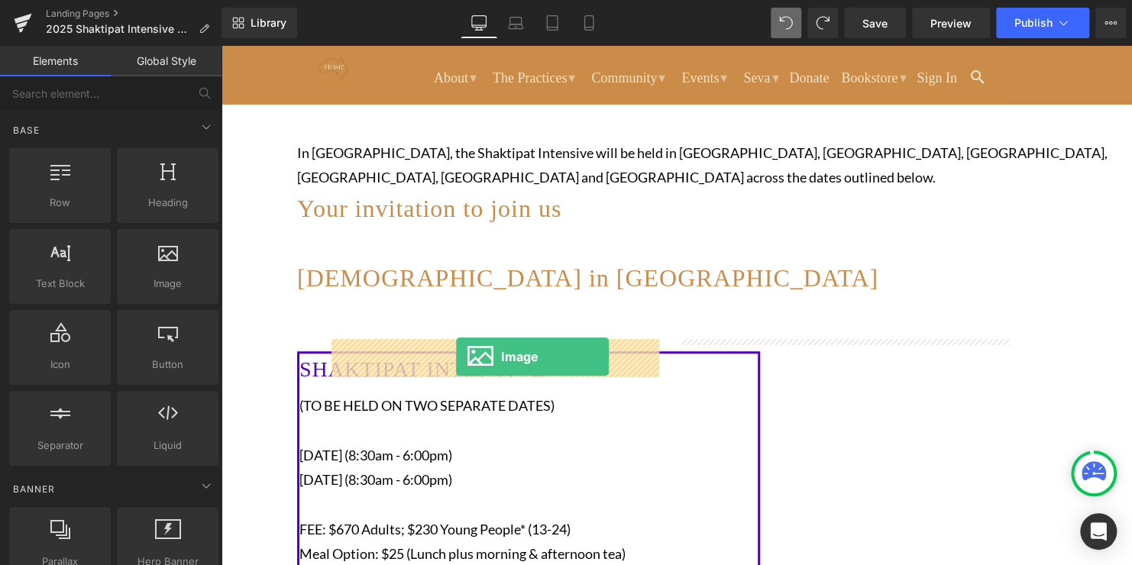
drag, startPoint x: 379, startPoint y: 320, endPoint x: 456, endPoint y: 355, distance: 84.8
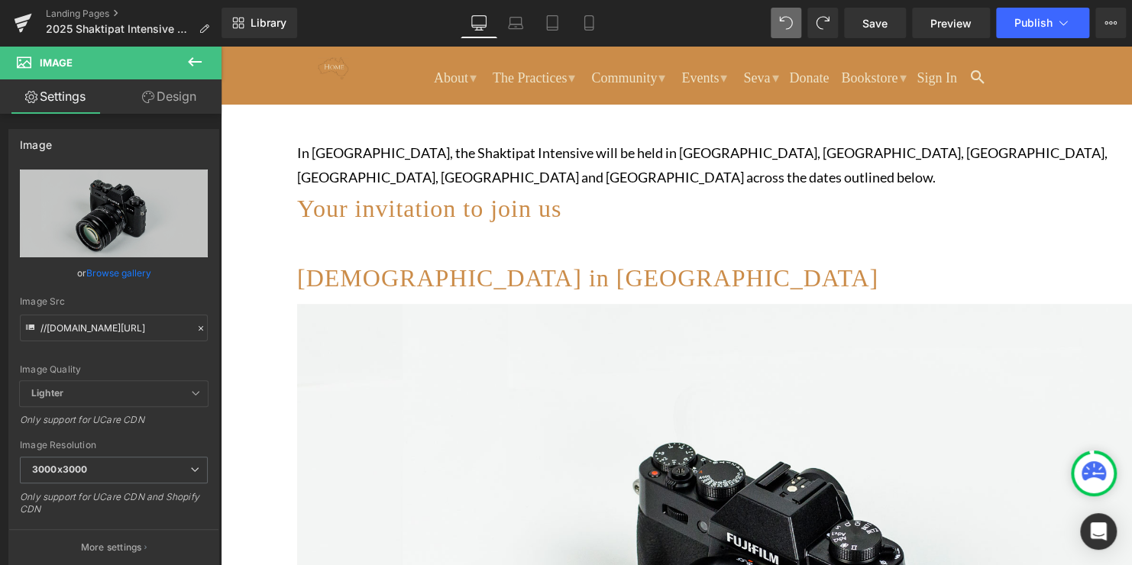
click at [199, 54] on icon at bounding box center [195, 62] width 18 height 18
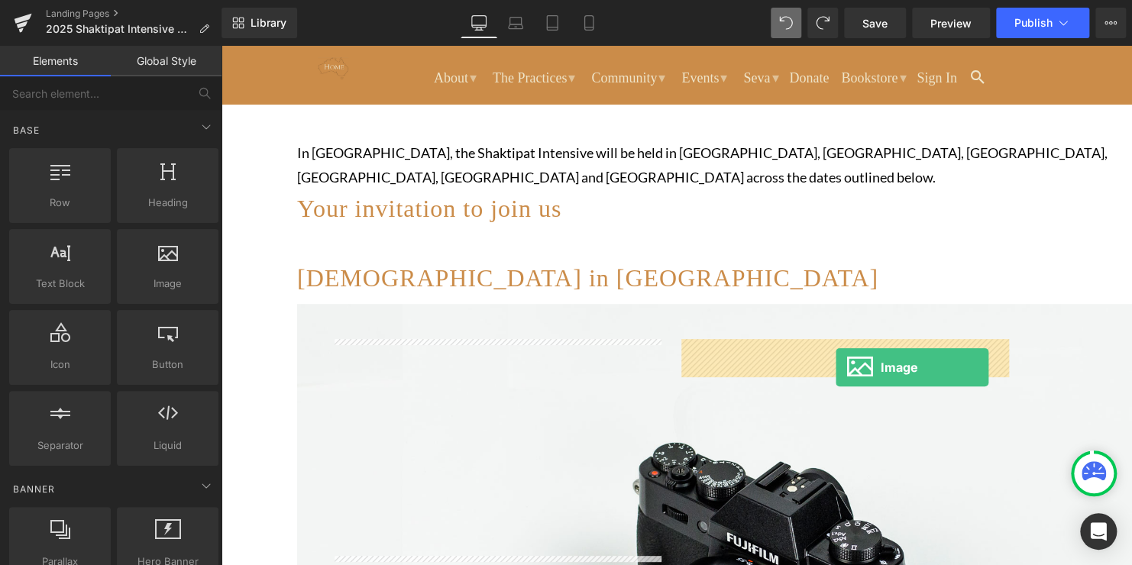
drag, startPoint x: 383, startPoint y: 336, endPoint x: 836, endPoint y: 367, distance: 453.3
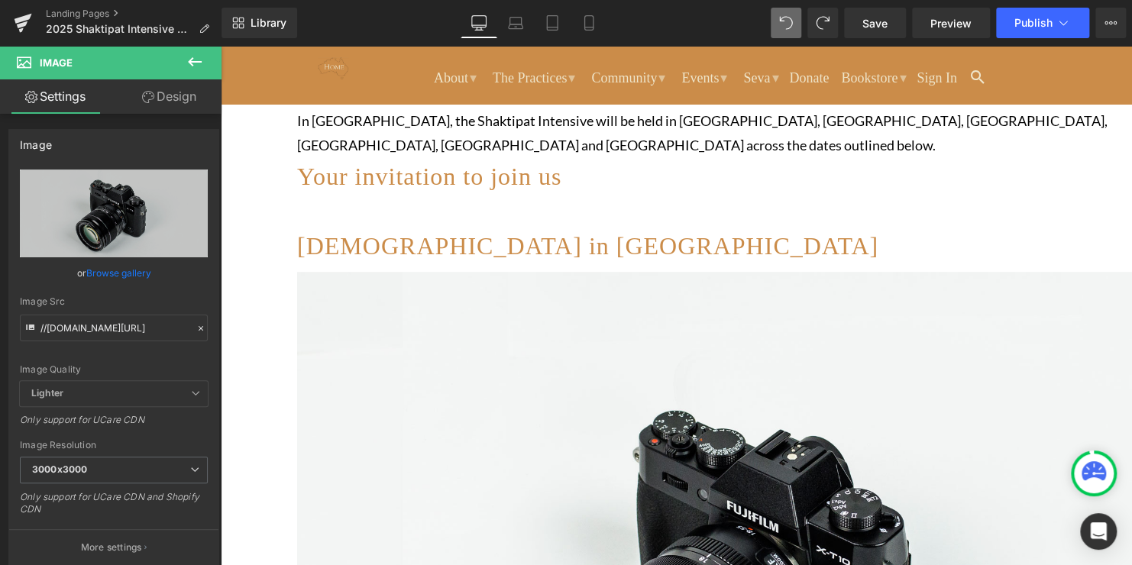
scroll to position [388, 0]
click at [412, 403] on img at bounding box center [752, 574] width 911 height 603
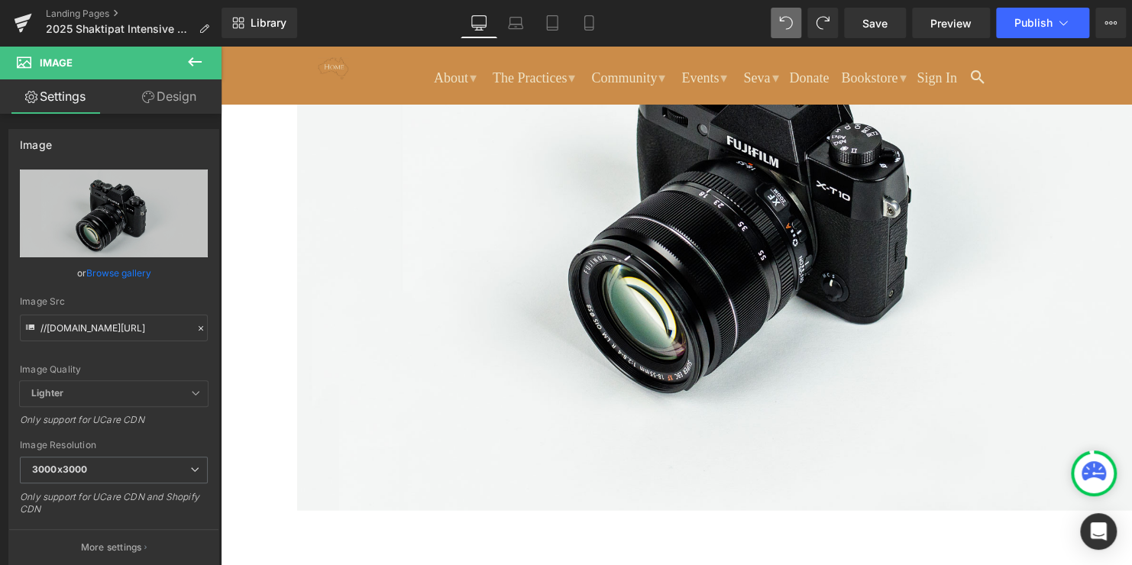
scroll to position [1368, 0]
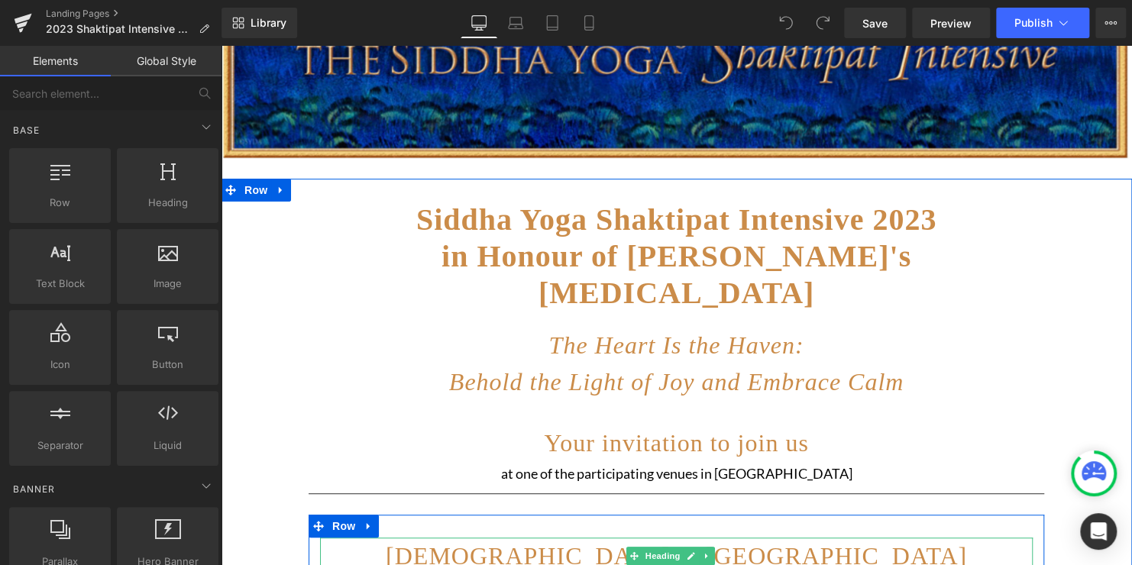
scroll to position [183, 0]
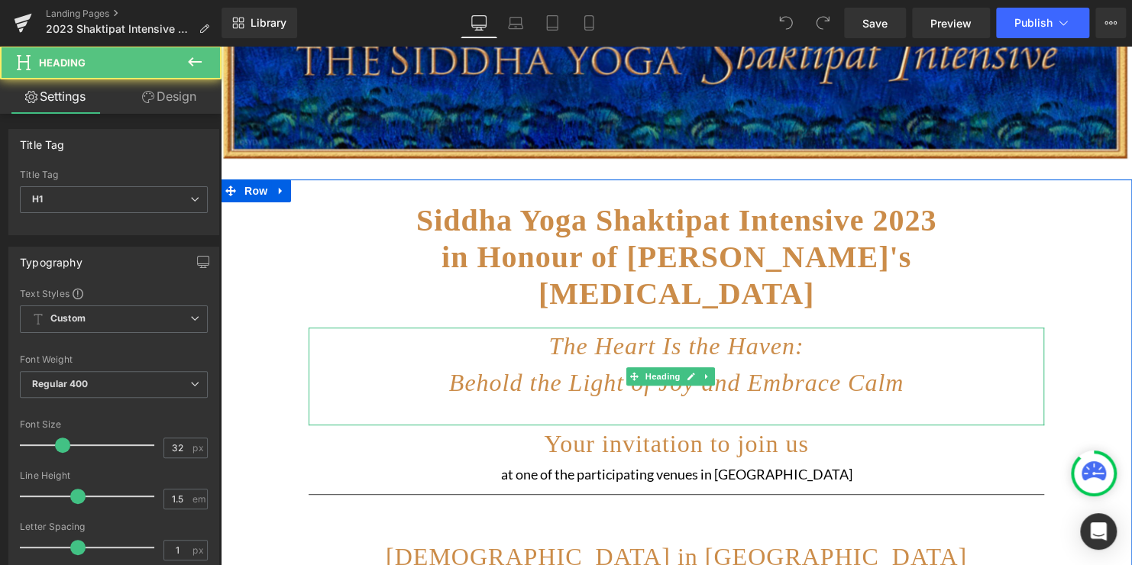
drag, startPoint x: 524, startPoint y: 301, endPoint x: 629, endPoint y: 324, distance: 107.9
click at [629, 328] on h1 "The Heart Is the Haven:" at bounding box center [677, 346] width 736 height 37
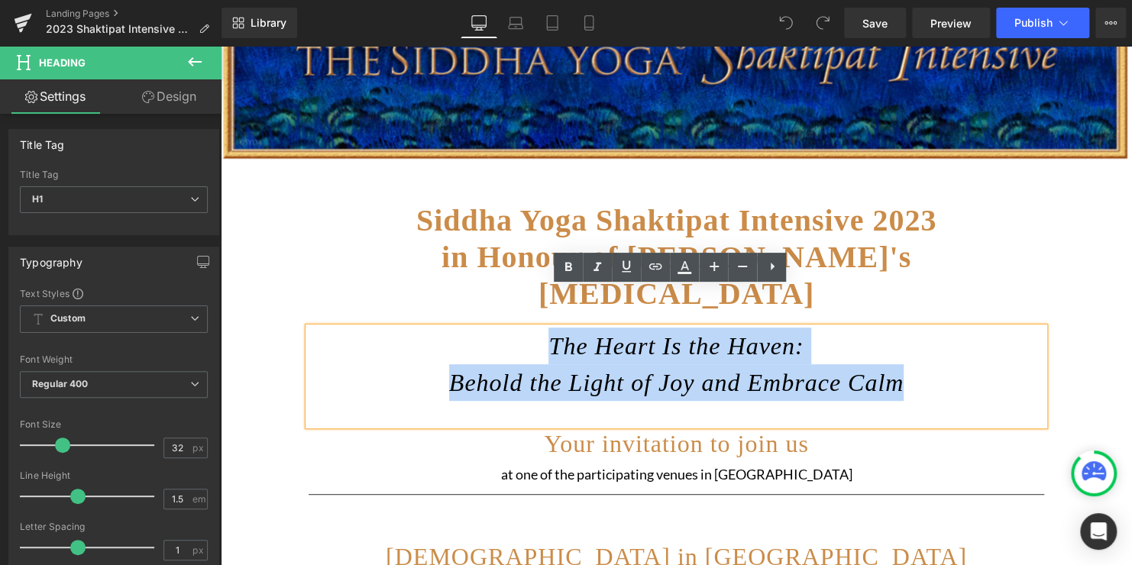
drag, startPoint x: 904, startPoint y: 350, endPoint x: 525, endPoint y: 314, distance: 380.6
click at [525, 328] on div "The Heart Is the Haven: Behold the Light of Joy and Embrace Calm" at bounding box center [677, 377] width 736 height 98
copy div "The Heart Is the Haven: Behold the Light of Joy and Embrace Calm"
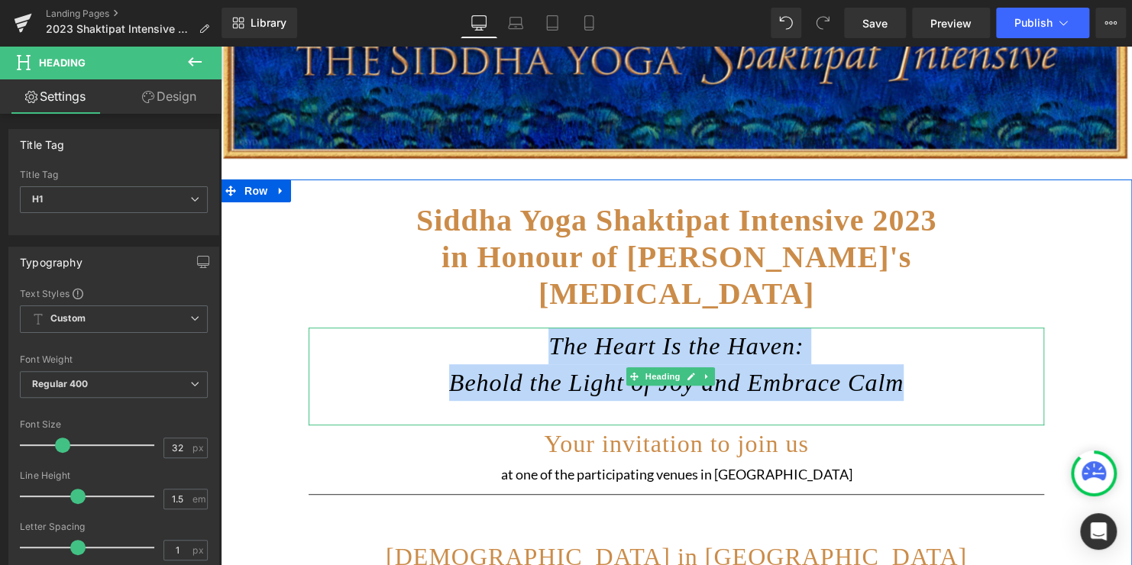
click at [385, 364] on h1 "Behold the Light of Joy and Embrace Calm" at bounding box center [677, 382] width 736 height 37
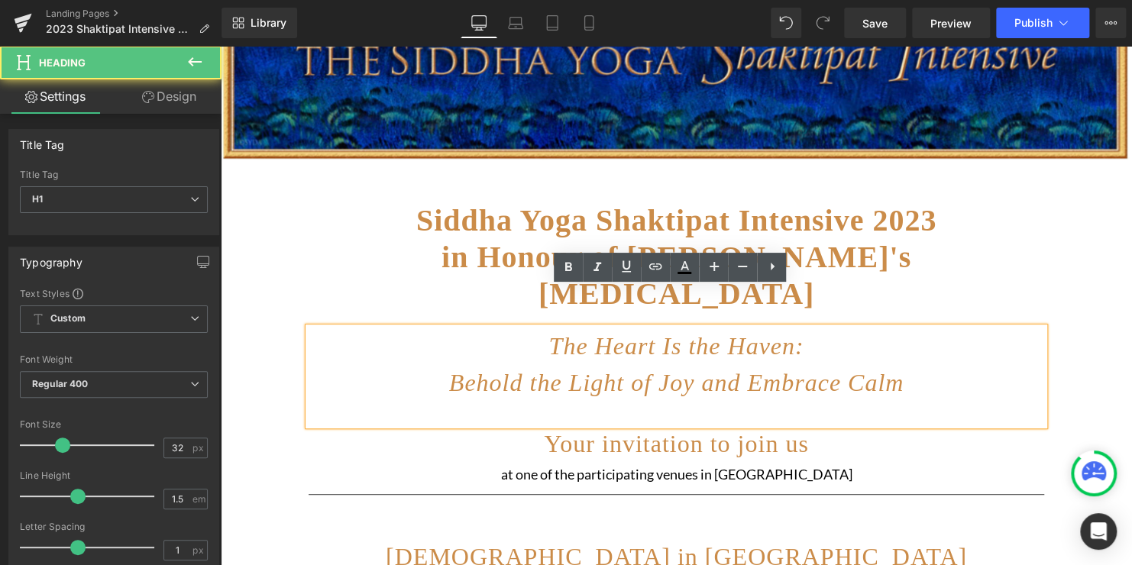
click at [770, 401] on div at bounding box center [677, 413] width 736 height 24
click at [882, 369] on span "Behold the Light of Joy and Embrace Calm" at bounding box center [676, 383] width 455 height 28
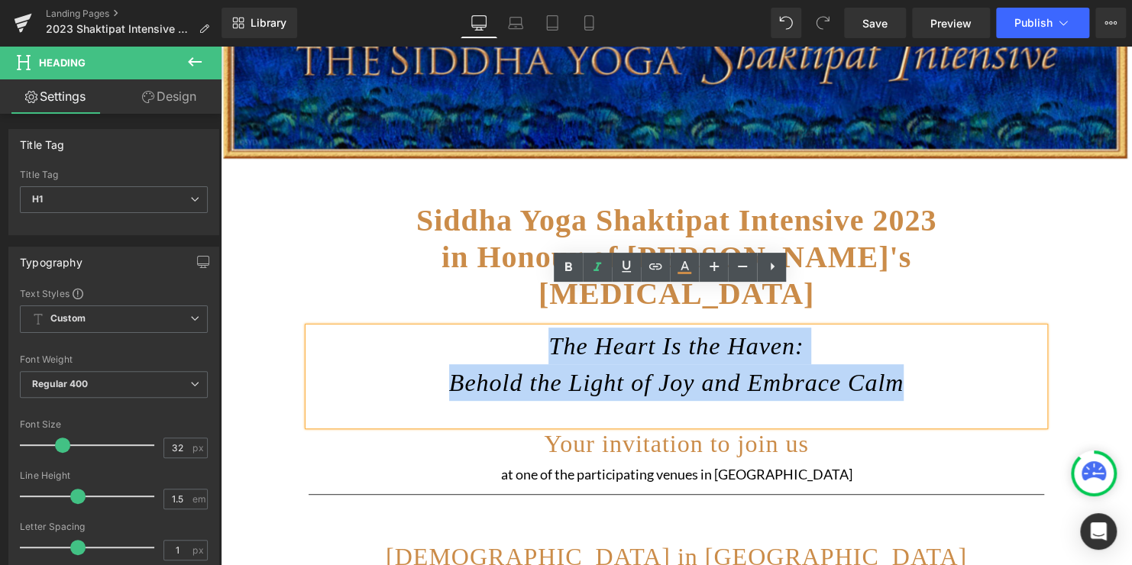
drag, startPoint x: 898, startPoint y: 348, endPoint x: 545, endPoint y: 309, distance: 355.9
click at [545, 328] on div "The Heart Is the Haven: Behold the Light of Joy and Embrace Calm" at bounding box center [677, 377] width 736 height 98
click at [699, 369] on span "Behold the Light of Joy and Embrace Calm" at bounding box center [676, 383] width 455 height 28
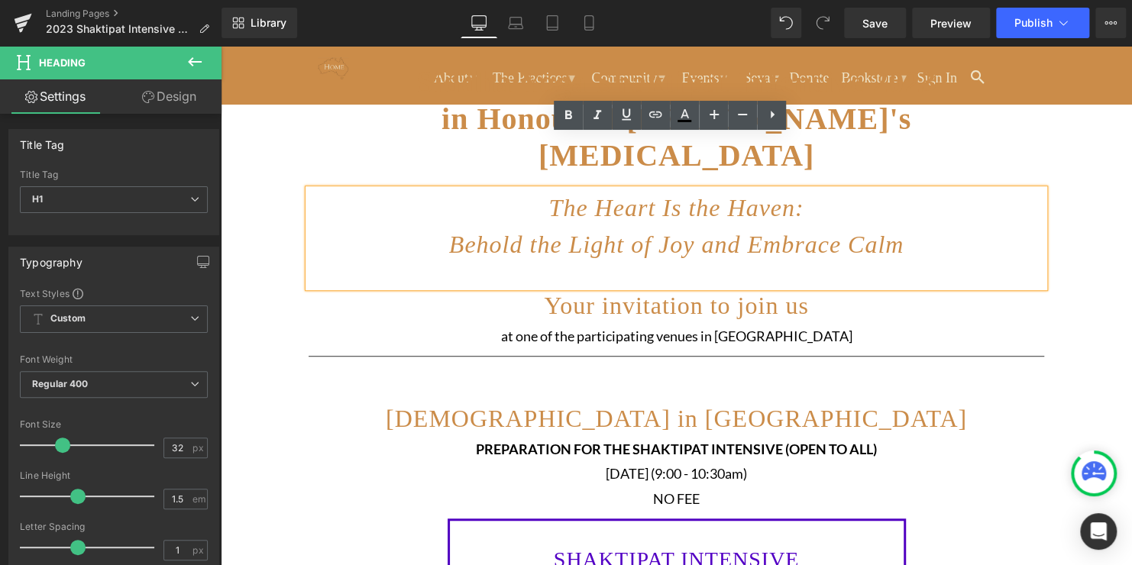
scroll to position [335, 0]
